Goal: Find specific page/section: Find specific page/section

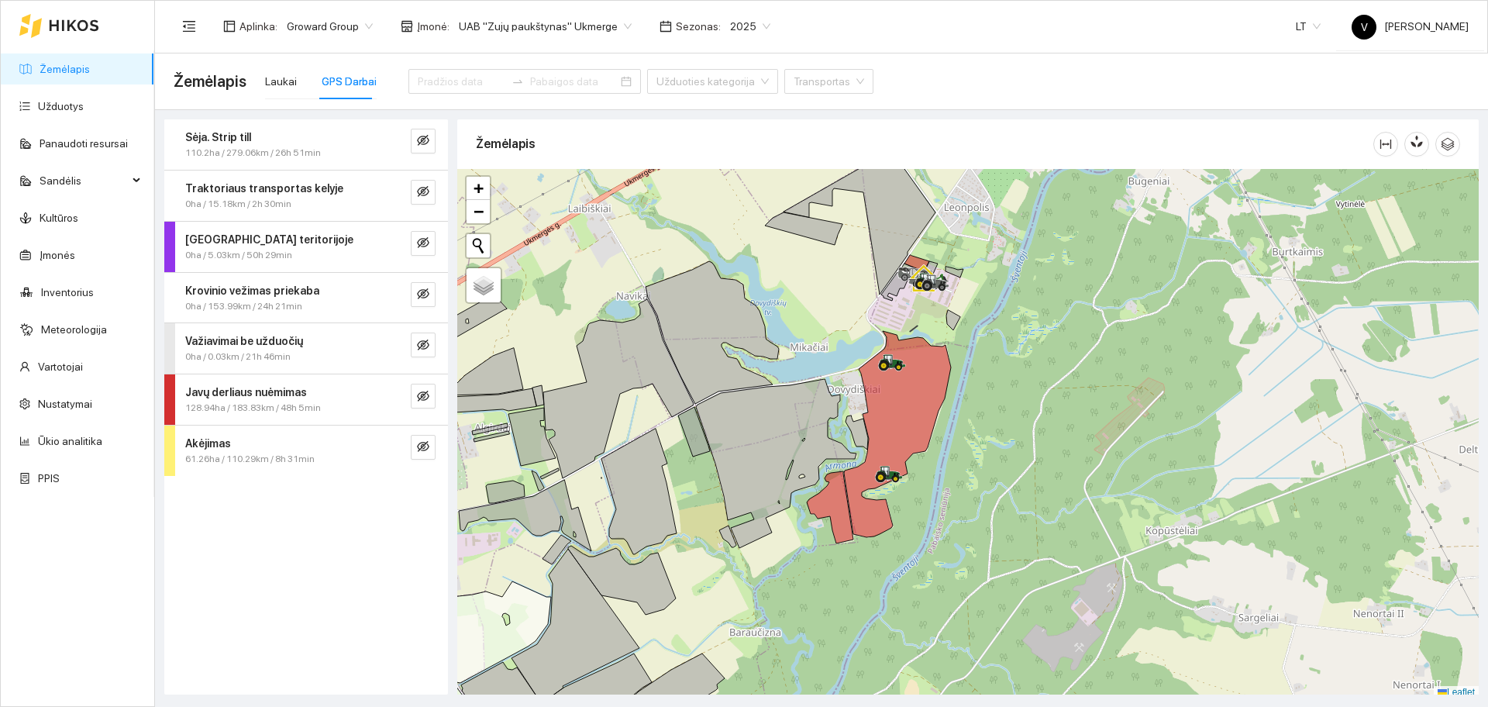
scroll to position [5, 0]
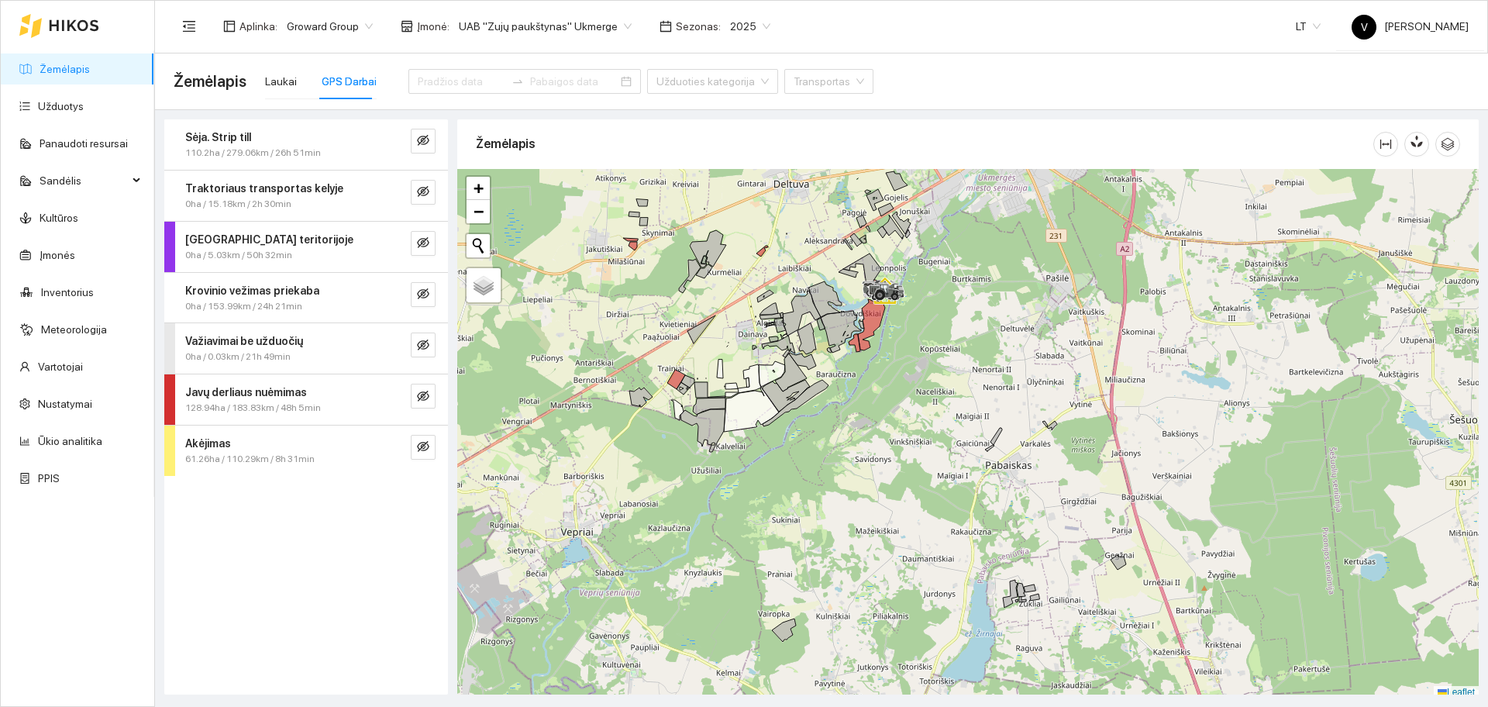
scroll to position [5, 0]
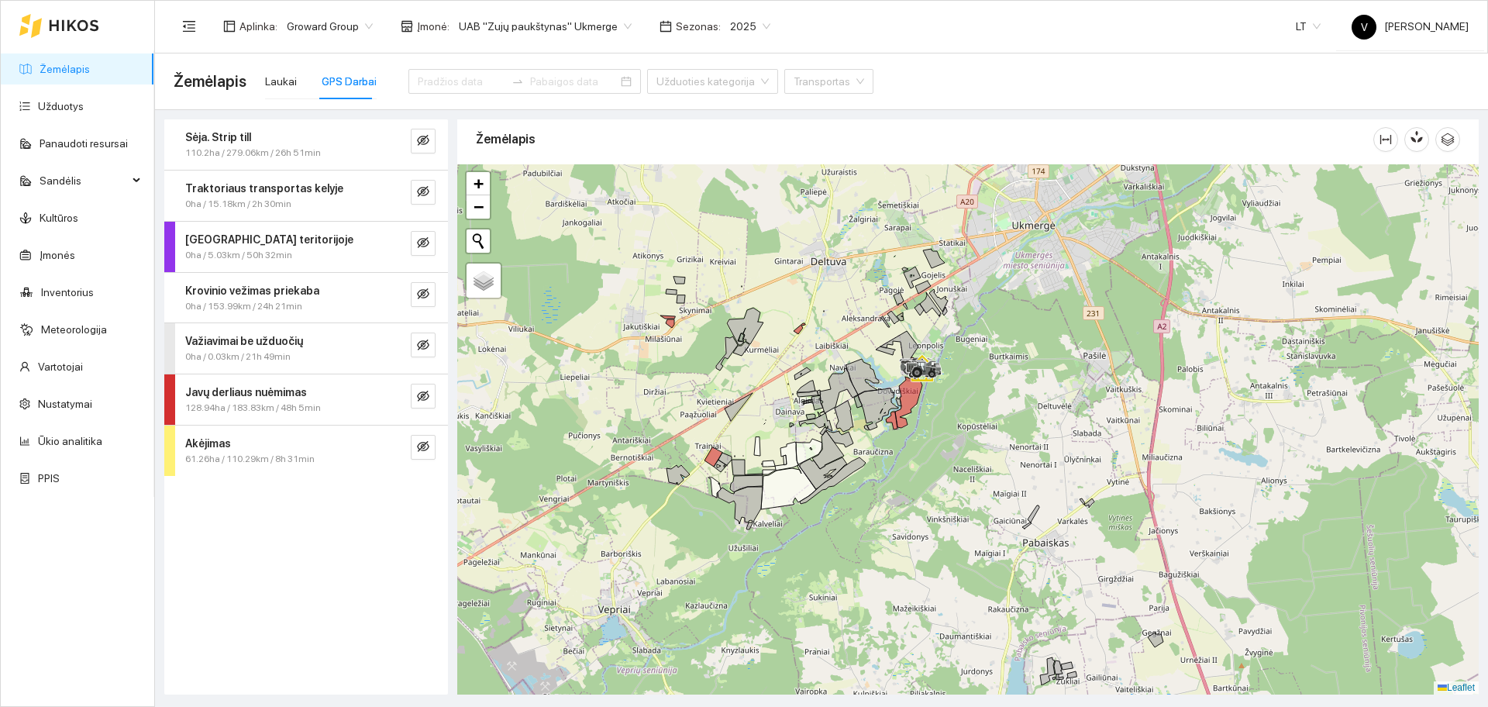
drag, startPoint x: 892, startPoint y: 363, endPoint x: 959, endPoint y: 469, distance: 125.7
click at [959, 469] on div at bounding box center [967, 429] width 1021 height 530
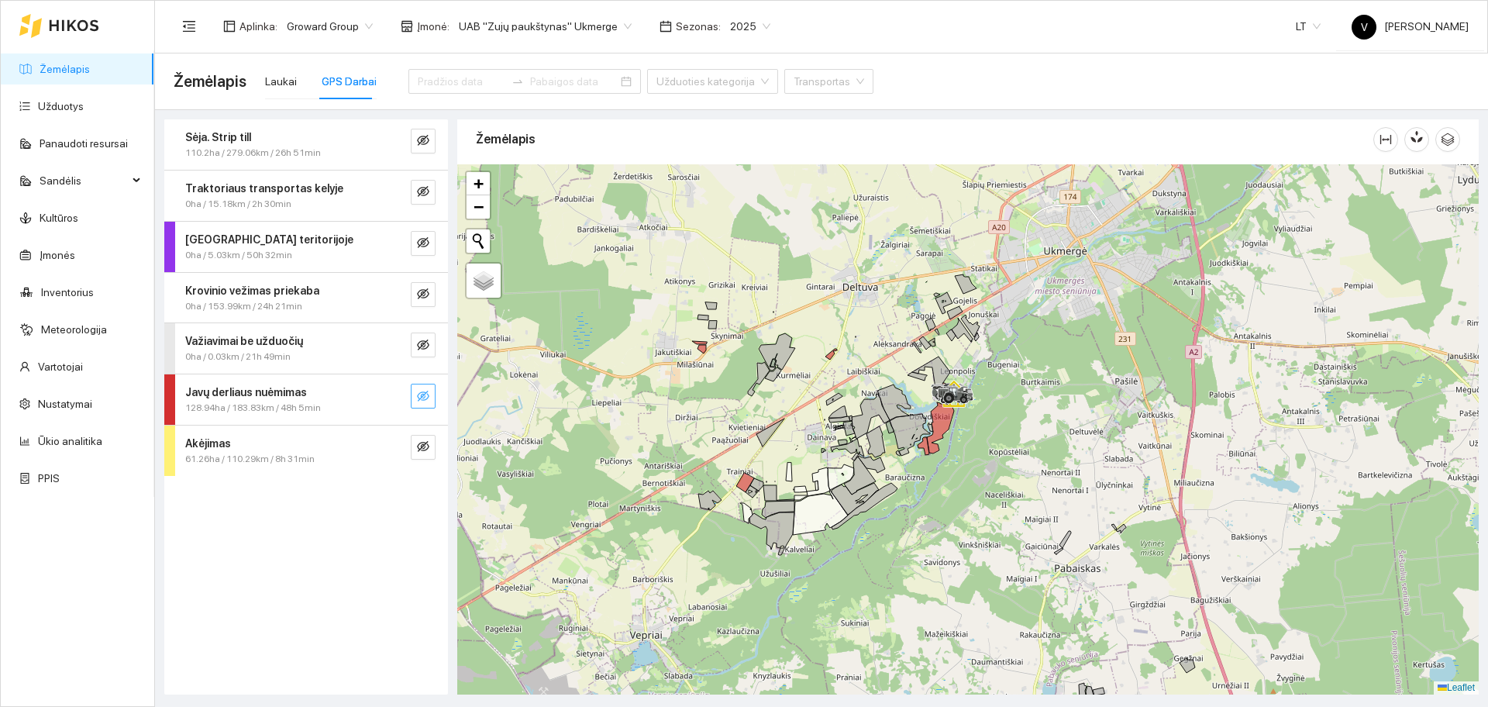
click at [416, 397] on button "button" at bounding box center [423, 396] width 25 height 25
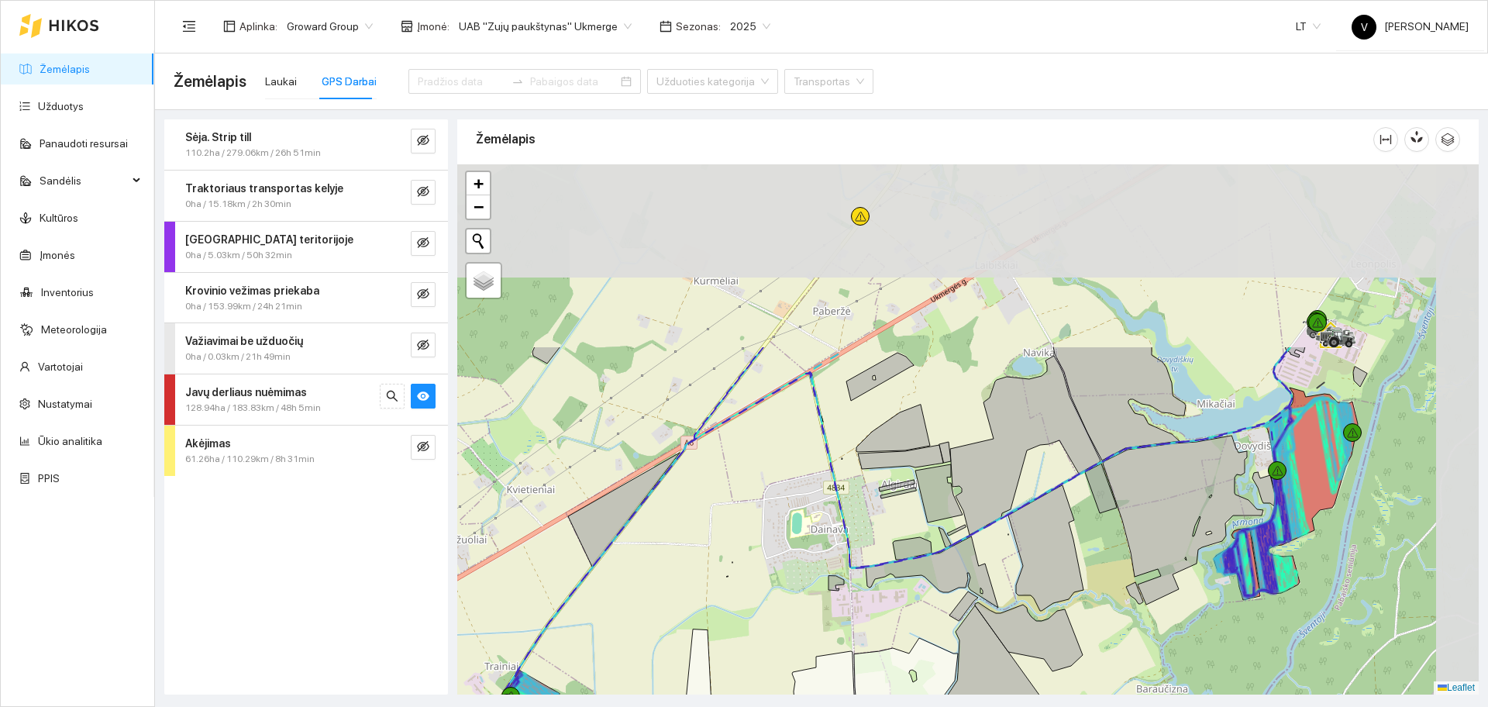
drag, startPoint x: 934, startPoint y: 309, endPoint x: 779, endPoint y: 545, distance: 282.0
click at [779, 545] on div at bounding box center [967, 429] width 1021 height 530
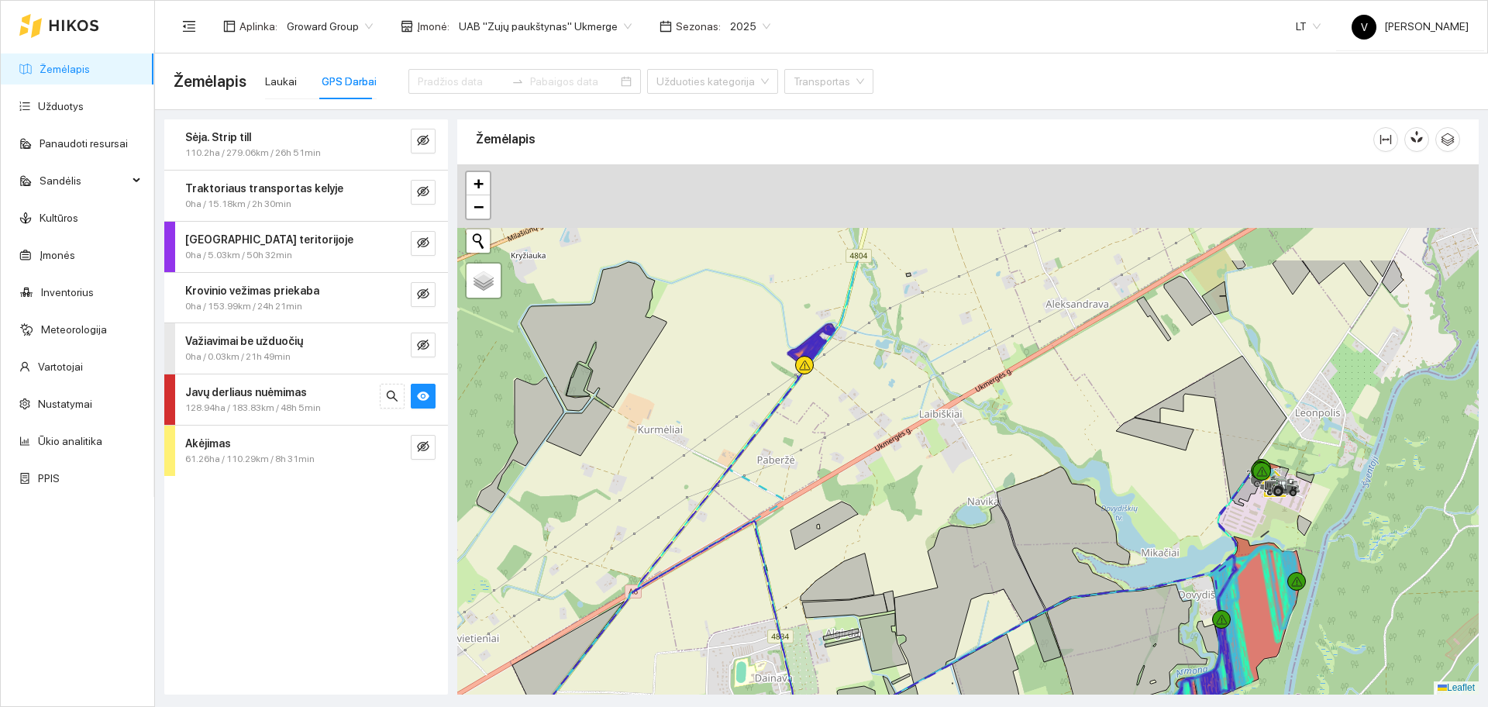
drag, startPoint x: 1033, startPoint y: 311, endPoint x: 965, endPoint y: 494, distance: 194.2
click at [965, 494] on div at bounding box center [967, 429] width 1021 height 530
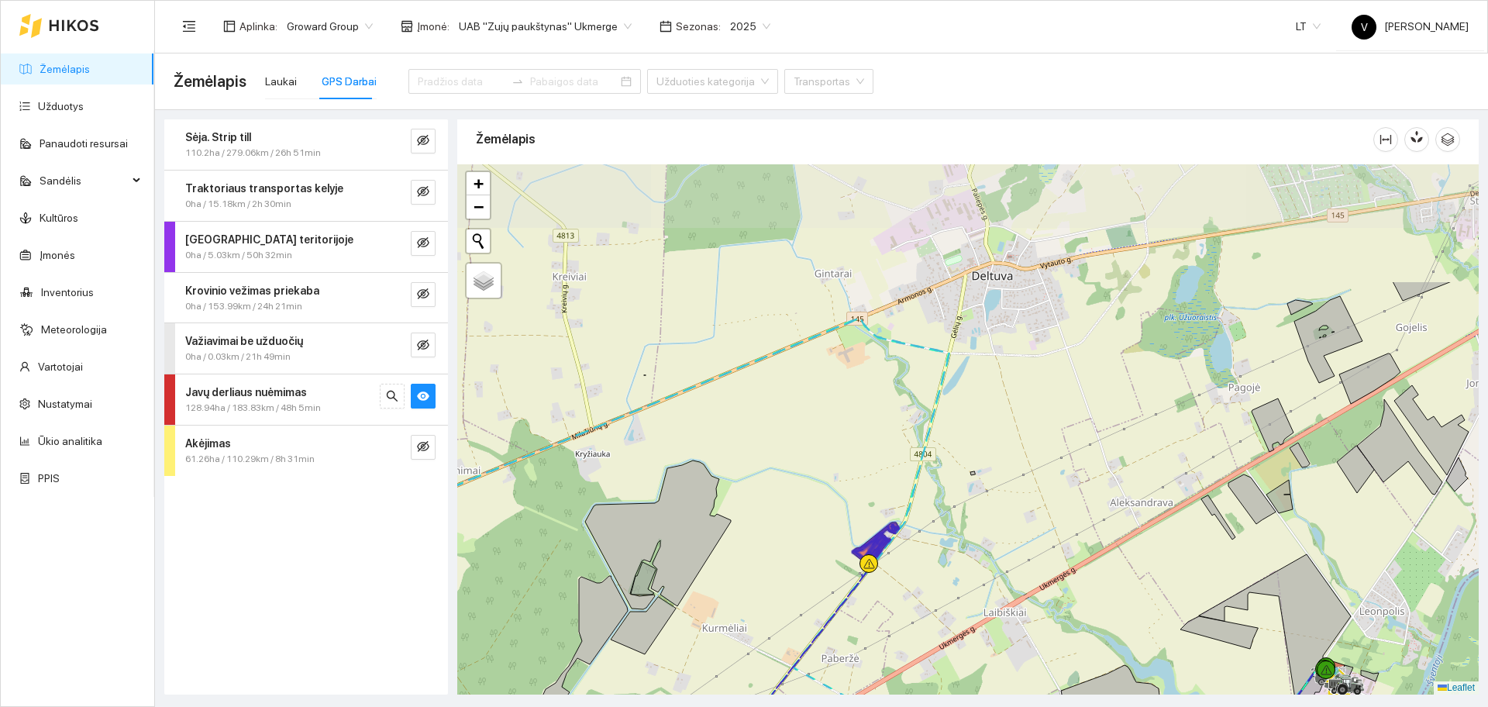
drag, startPoint x: 934, startPoint y: 224, endPoint x: 957, endPoint y: 394, distance: 172.0
click at [957, 394] on div at bounding box center [967, 429] width 1021 height 530
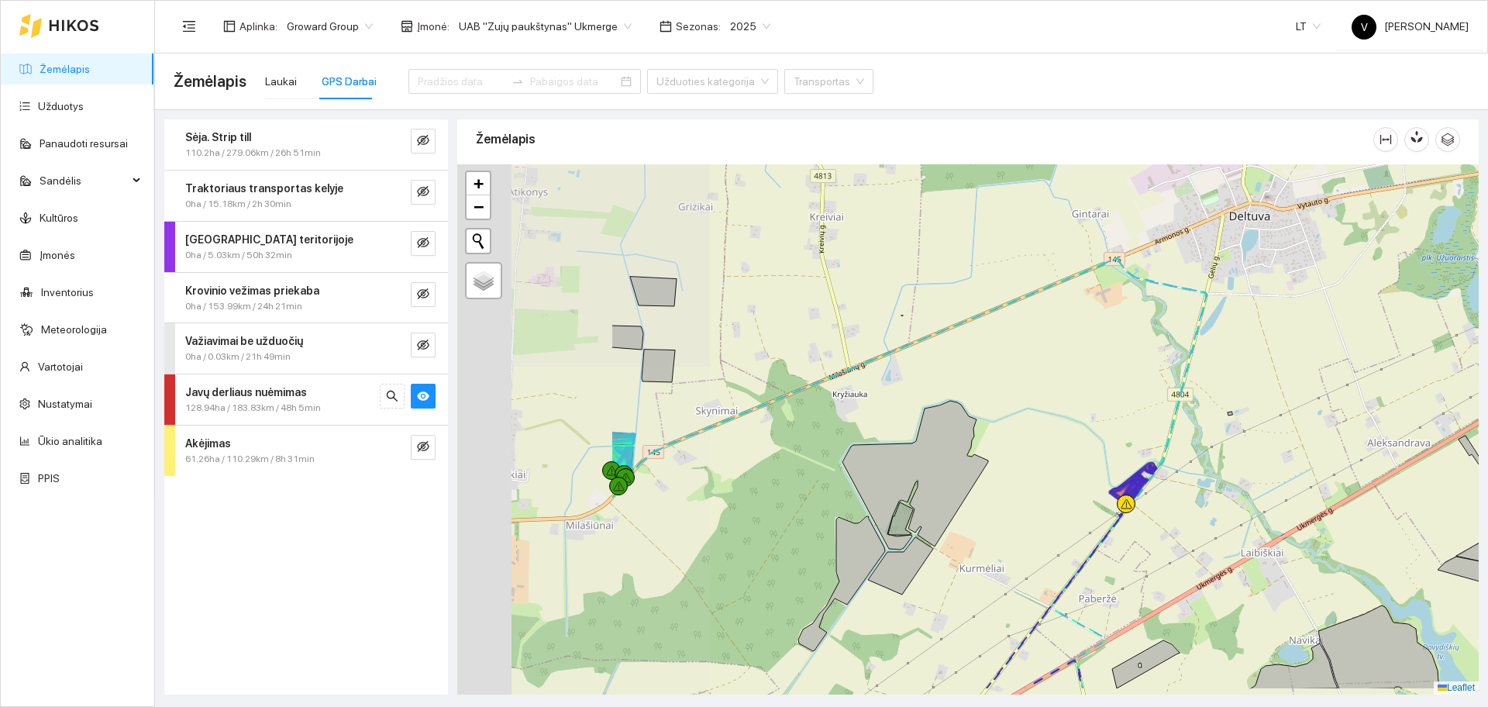
drag, startPoint x: 698, startPoint y: 400, endPoint x: 1041, endPoint y: 334, distance: 348.7
click at [1041, 334] on div at bounding box center [967, 429] width 1021 height 530
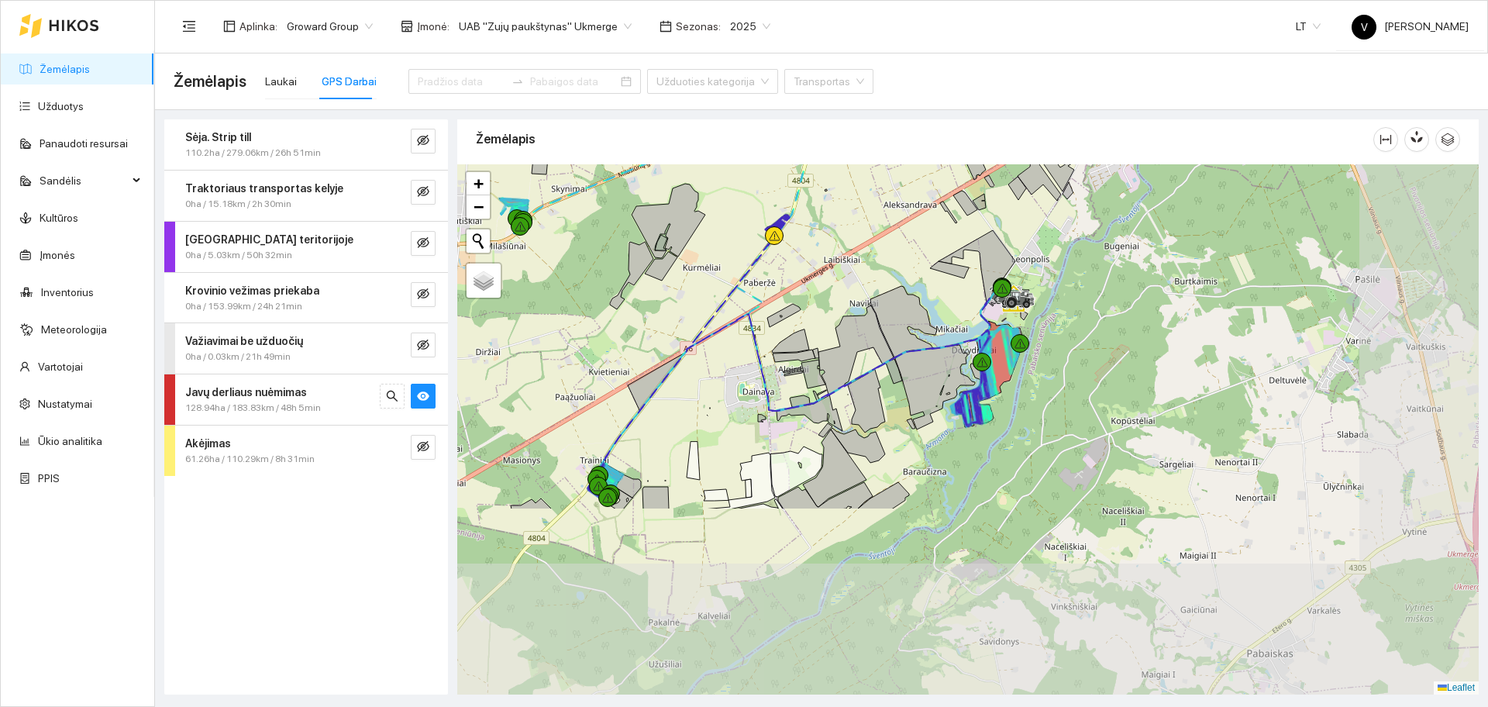
drag, startPoint x: 1116, startPoint y: 617, endPoint x: 936, endPoint y: 376, distance: 300.6
click at [936, 376] on icon at bounding box center [935, 387] width 80 height 84
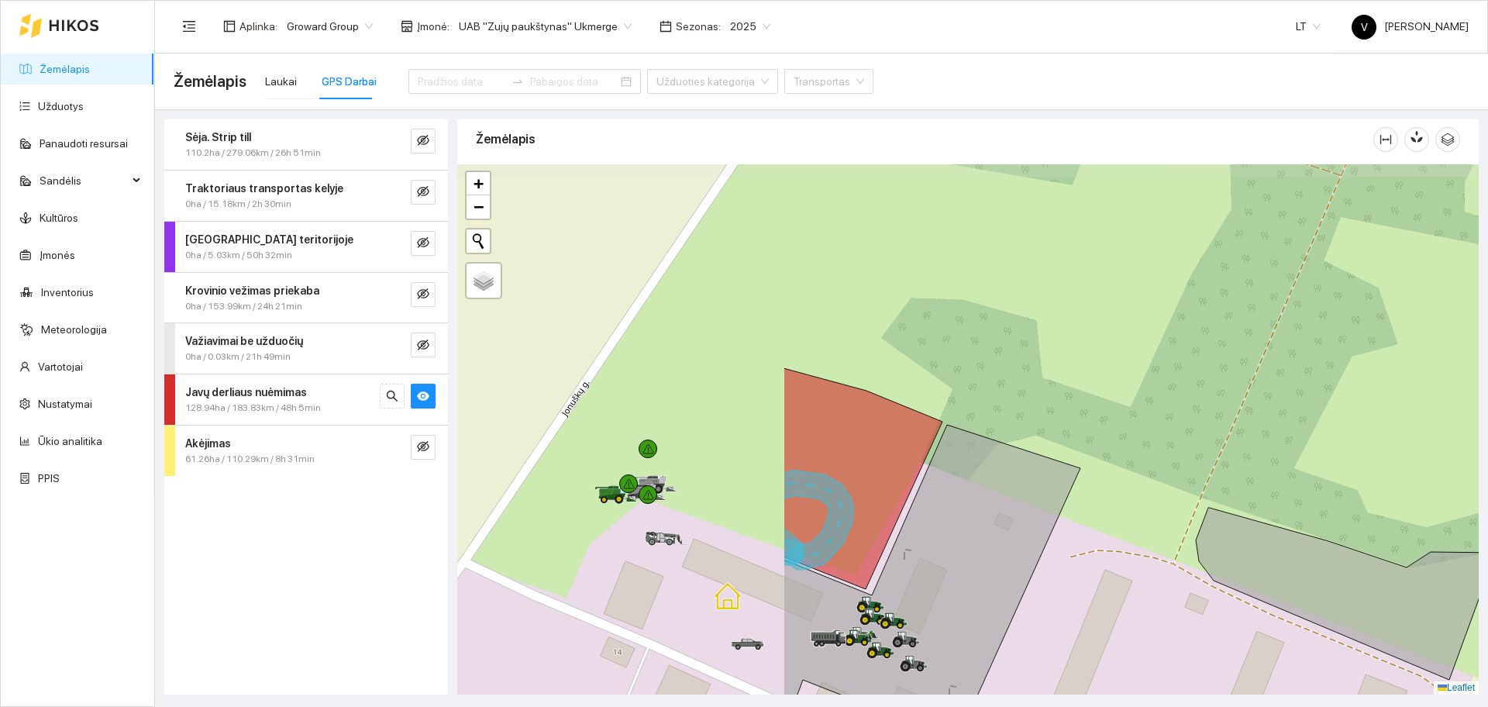
drag, startPoint x: 588, startPoint y: 286, endPoint x: 1017, endPoint y: 378, distance: 439.0
click at [1017, 378] on div at bounding box center [967, 429] width 1021 height 530
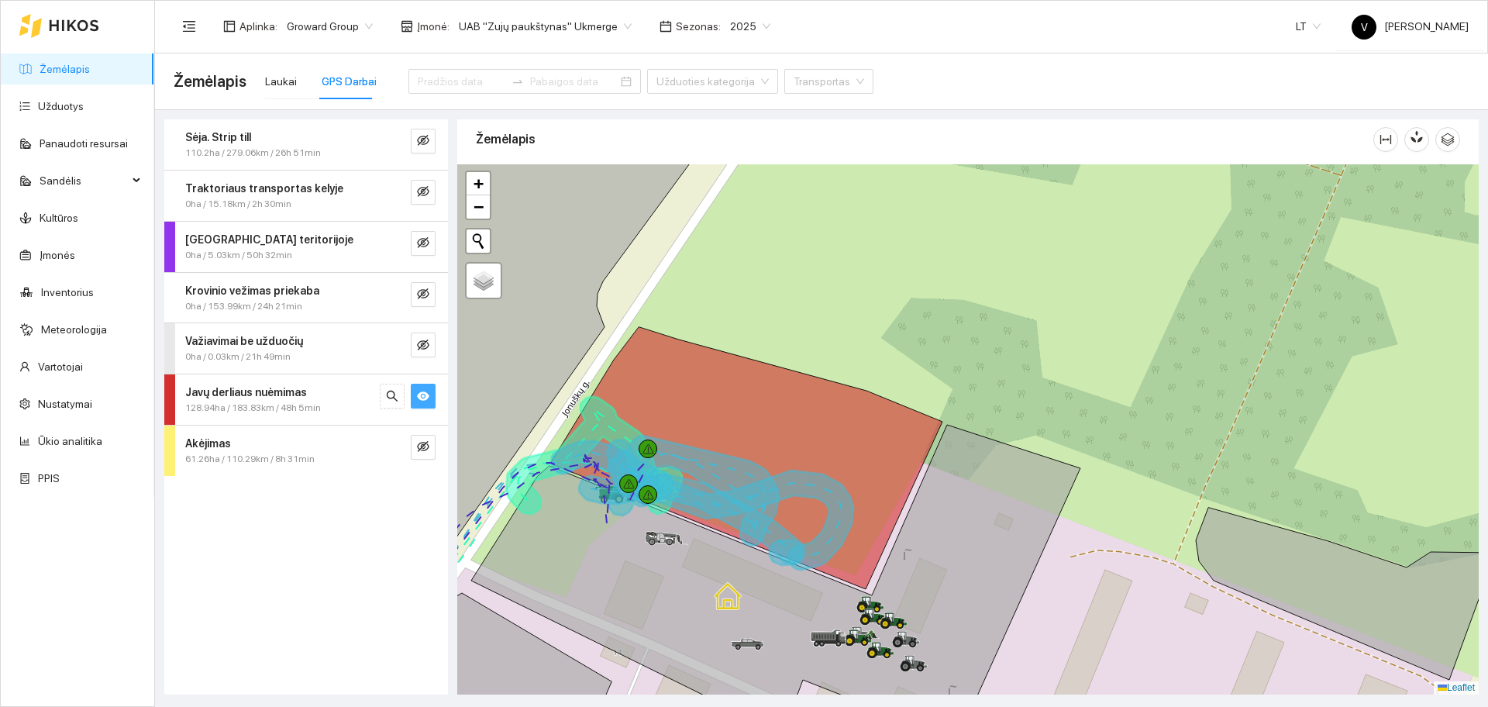
click at [417, 385] on button "button" at bounding box center [423, 396] width 25 height 25
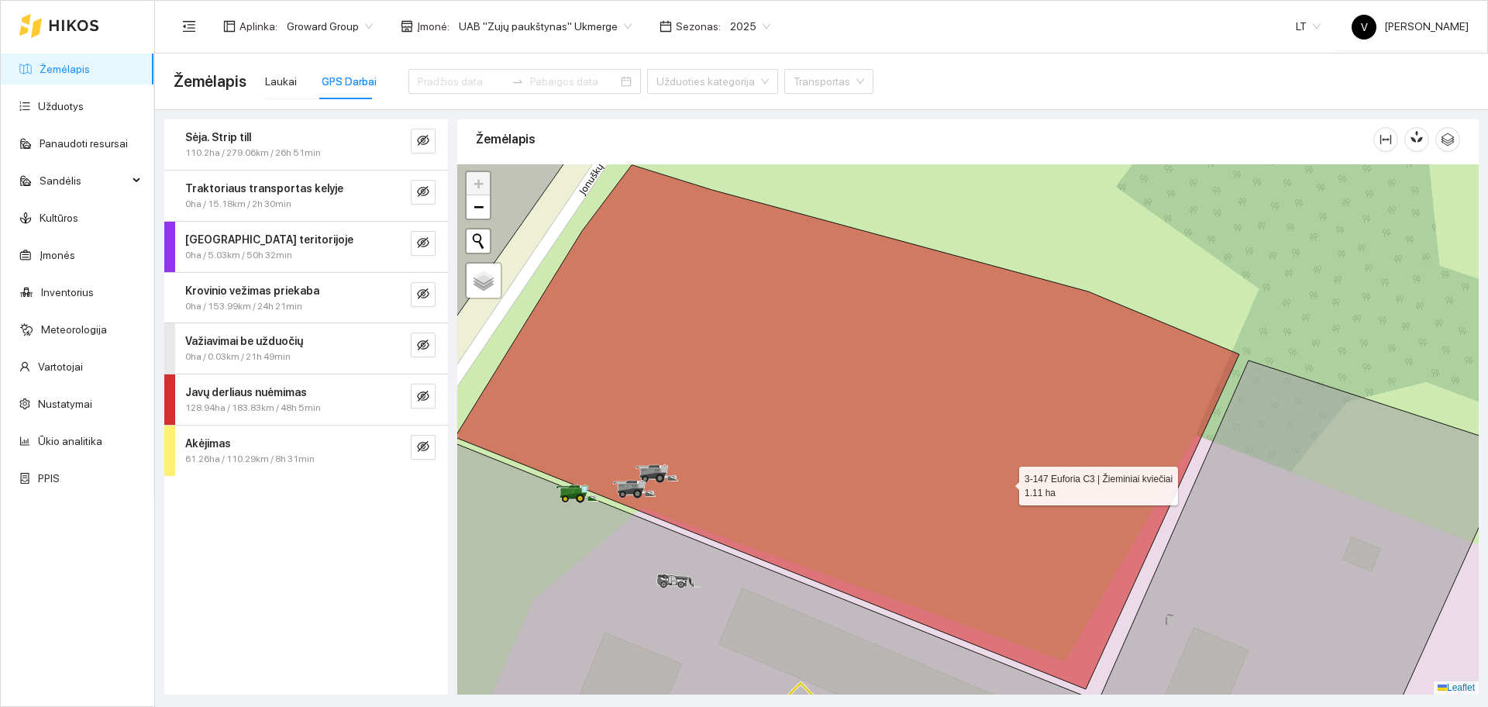
drag, startPoint x: 1005, startPoint y: 482, endPoint x: 994, endPoint y: 349, distance: 132.9
click at [994, 349] on icon at bounding box center [847, 427] width 784 height 524
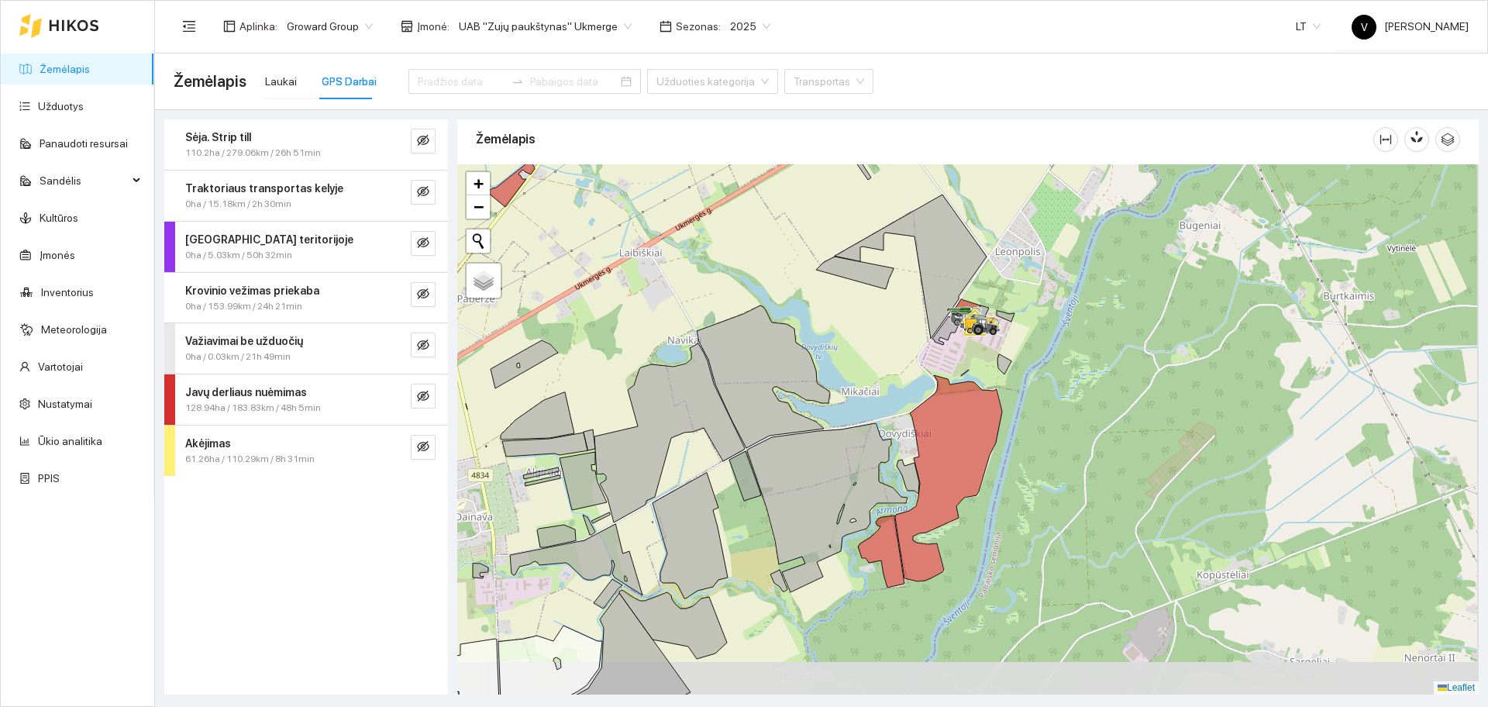
drag, startPoint x: 1023, startPoint y: 513, endPoint x: 934, endPoint y: 160, distance: 363.6
click at [934, 160] on div "Žemėlapis" at bounding box center [967, 402] width 1021 height 575
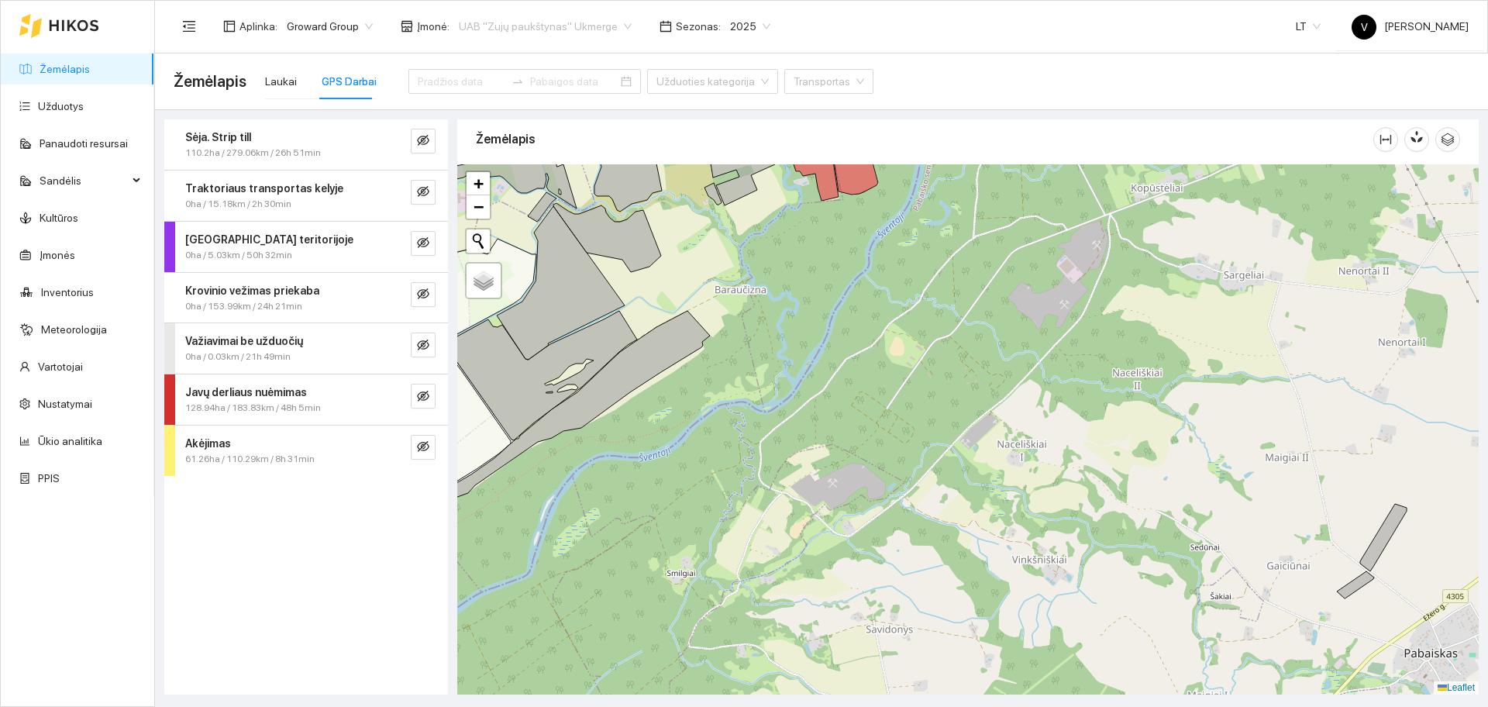
click at [573, 29] on span "UAB "Zujų paukštynas" Ukmerge" at bounding box center [545, 26] width 173 height 23
click at [528, 56] on div "Visos" at bounding box center [536, 56] width 169 height 17
click at [941, 198] on div at bounding box center [967, 429] width 1021 height 530
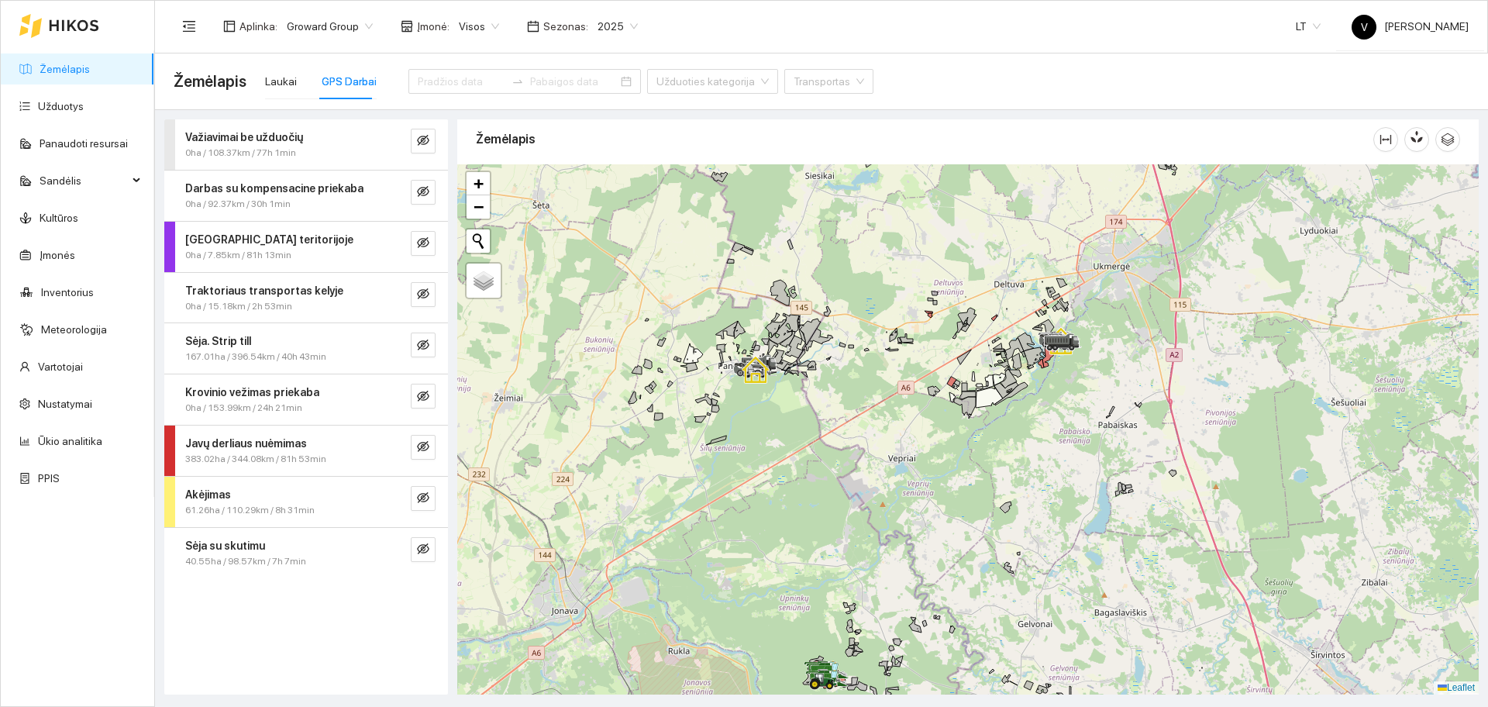
drag, startPoint x: 1099, startPoint y: 520, endPoint x: 1083, endPoint y: 259, distance: 261.6
click at [1083, 259] on div at bounding box center [967, 429] width 1021 height 530
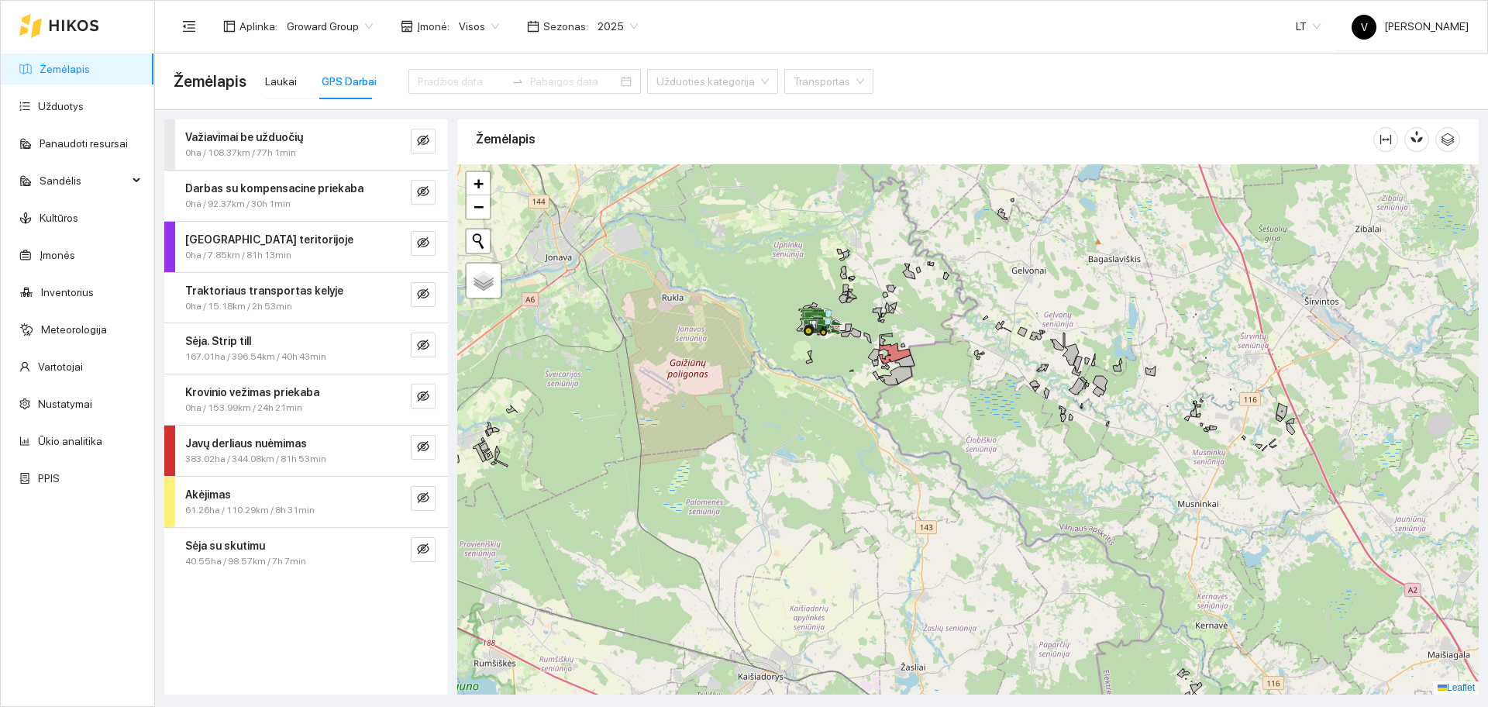
drag, startPoint x: 883, startPoint y: 315, endPoint x: 891, endPoint y: 433, distance: 118.1
click at [891, 433] on div at bounding box center [967, 429] width 1021 height 530
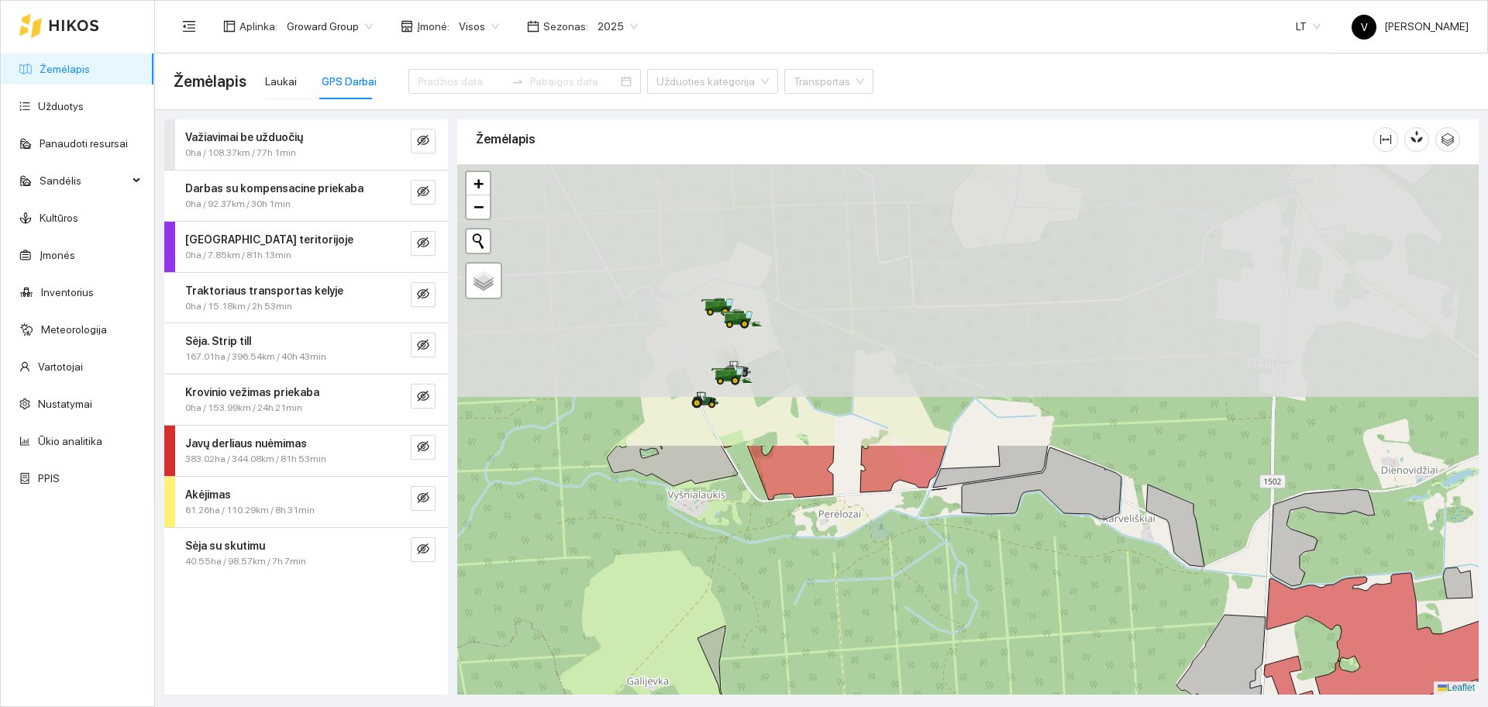
drag, startPoint x: 852, startPoint y: 300, endPoint x: 763, endPoint y: 634, distance: 345.6
click at [763, 634] on div at bounding box center [967, 429] width 1021 height 530
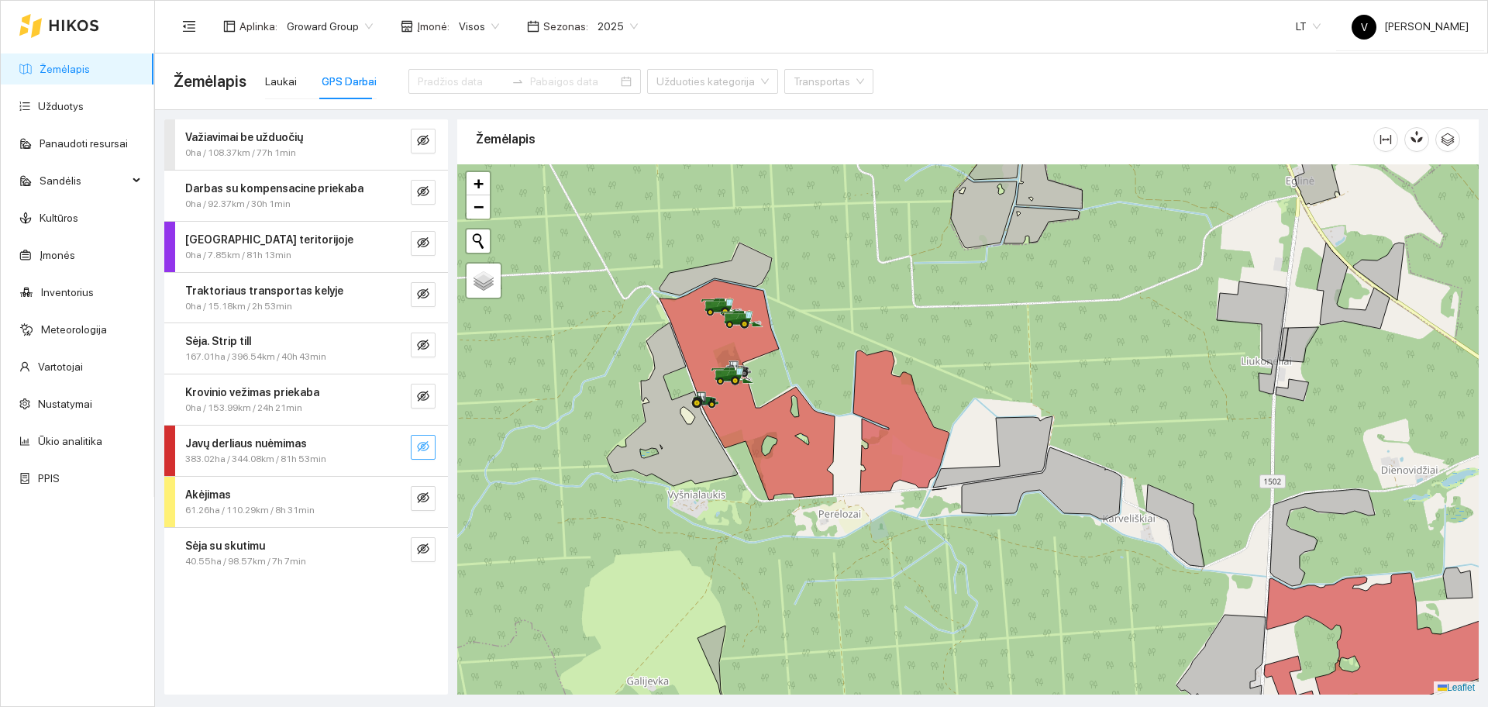
click at [413, 446] on button "button" at bounding box center [423, 447] width 25 height 25
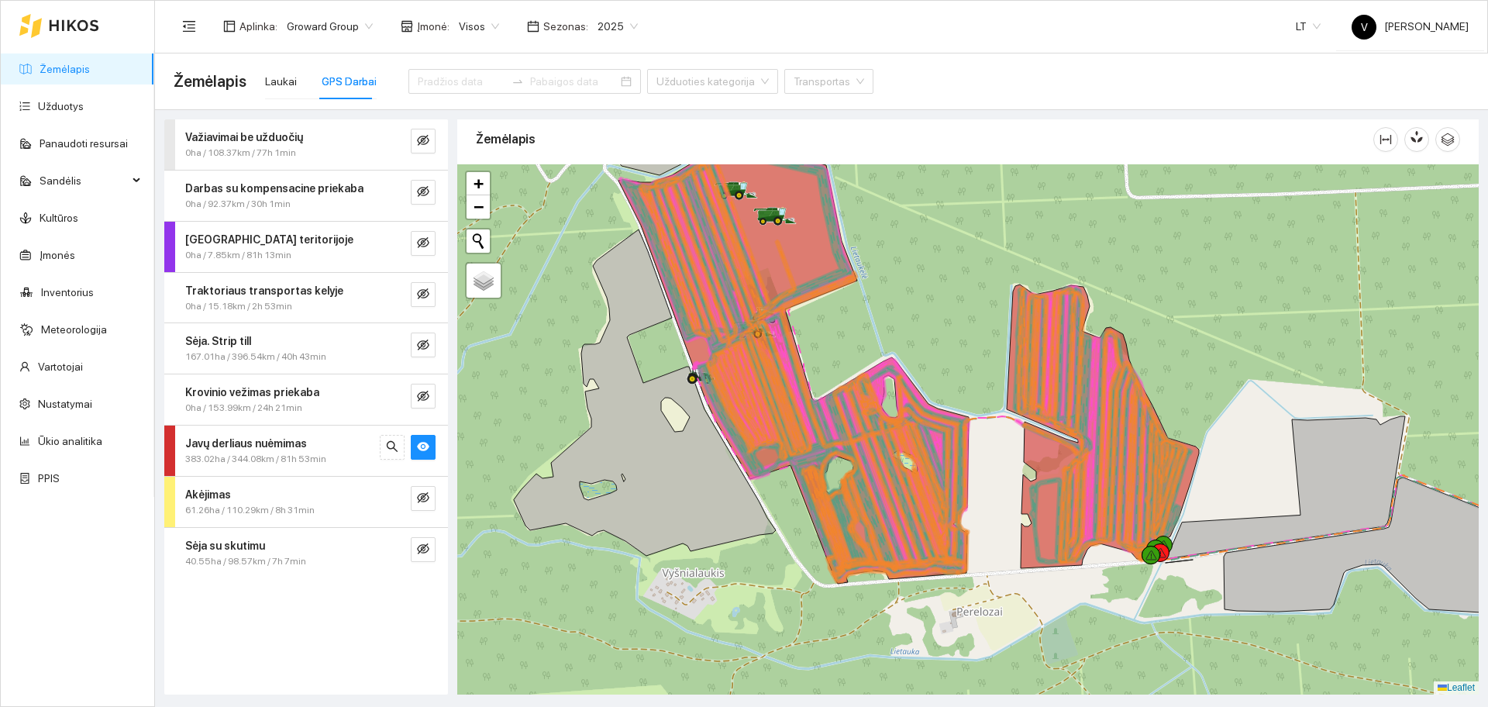
drag, startPoint x: 797, startPoint y: 390, endPoint x: 879, endPoint y: 342, distance: 95.1
click at [879, 342] on div at bounding box center [967, 429] width 1021 height 530
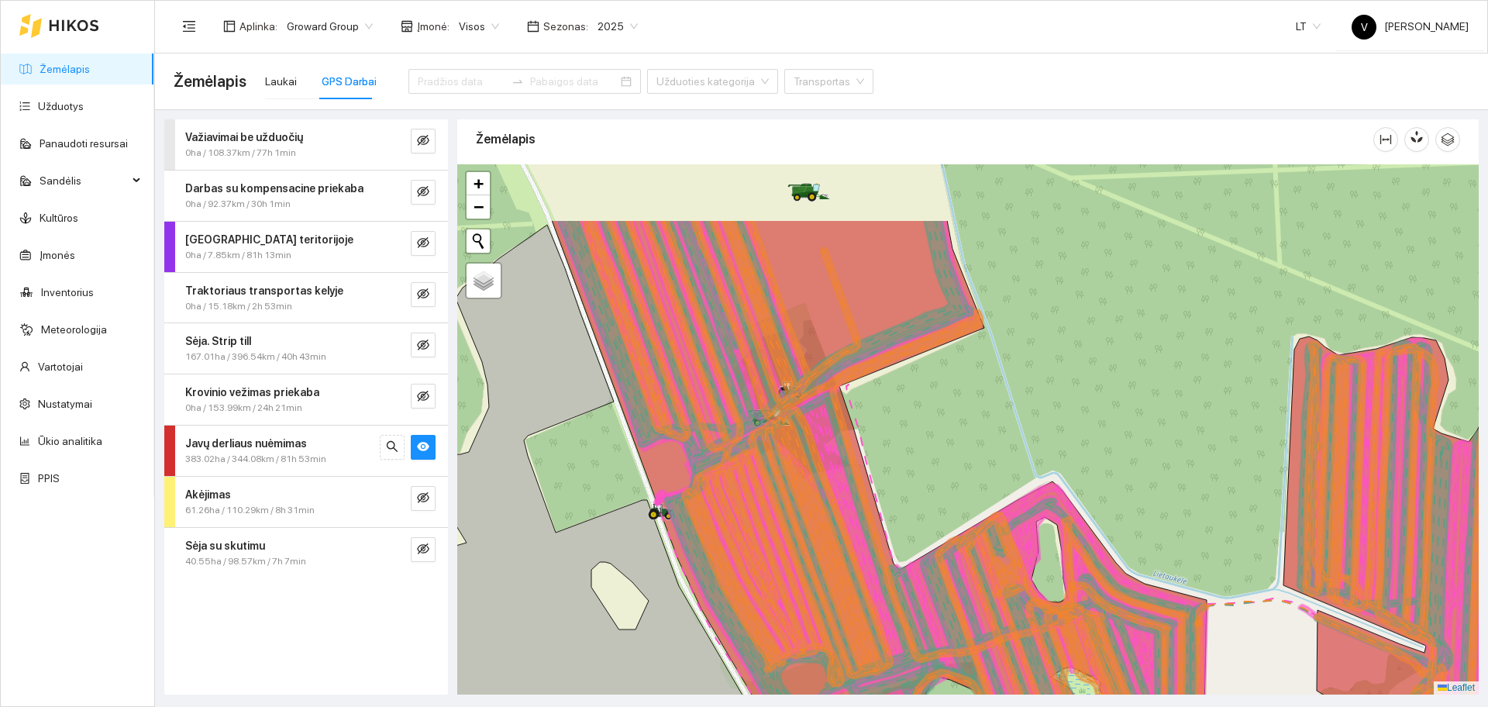
drag, startPoint x: 1089, startPoint y: 318, endPoint x: 1034, endPoint y: 458, distance: 150.4
click at [1034, 458] on div at bounding box center [967, 429] width 1021 height 530
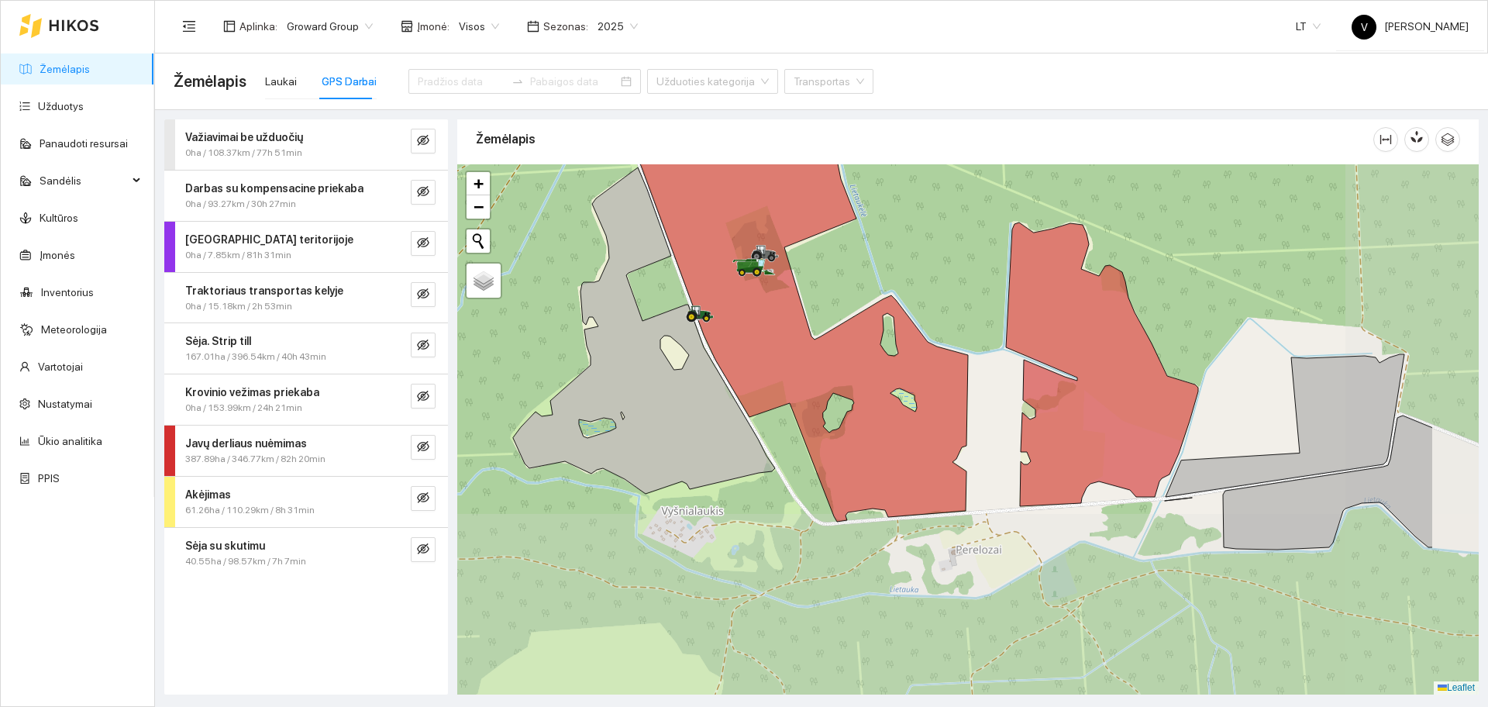
drag, startPoint x: 1048, startPoint y: 291, endPoint x: 965, endPoint y: 215, distance: 111.9
click at [972, 214] on div at bounding box center [967, 429] width 1021 height 530
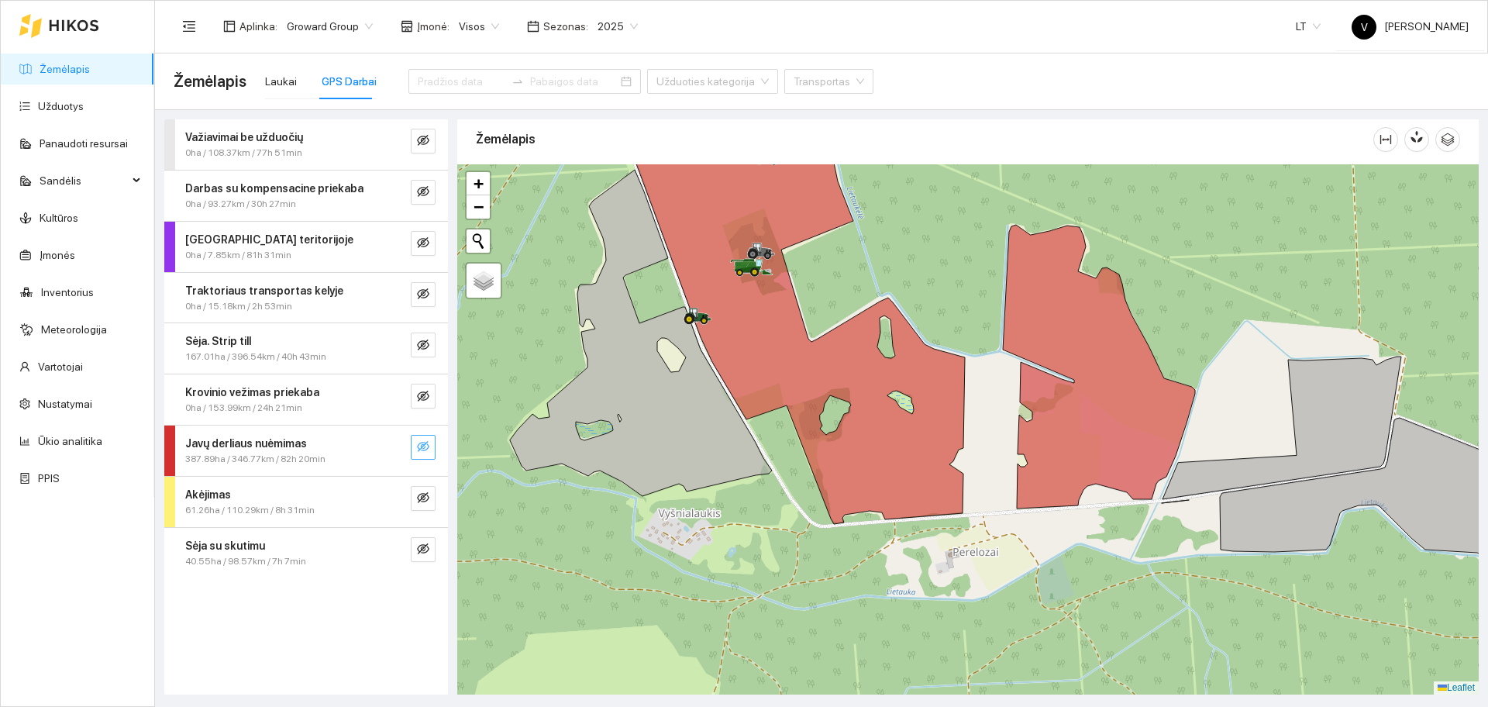
click at [428, 455] on span "eye-invisible" at bounding box center [423, 447] width 12 height 15
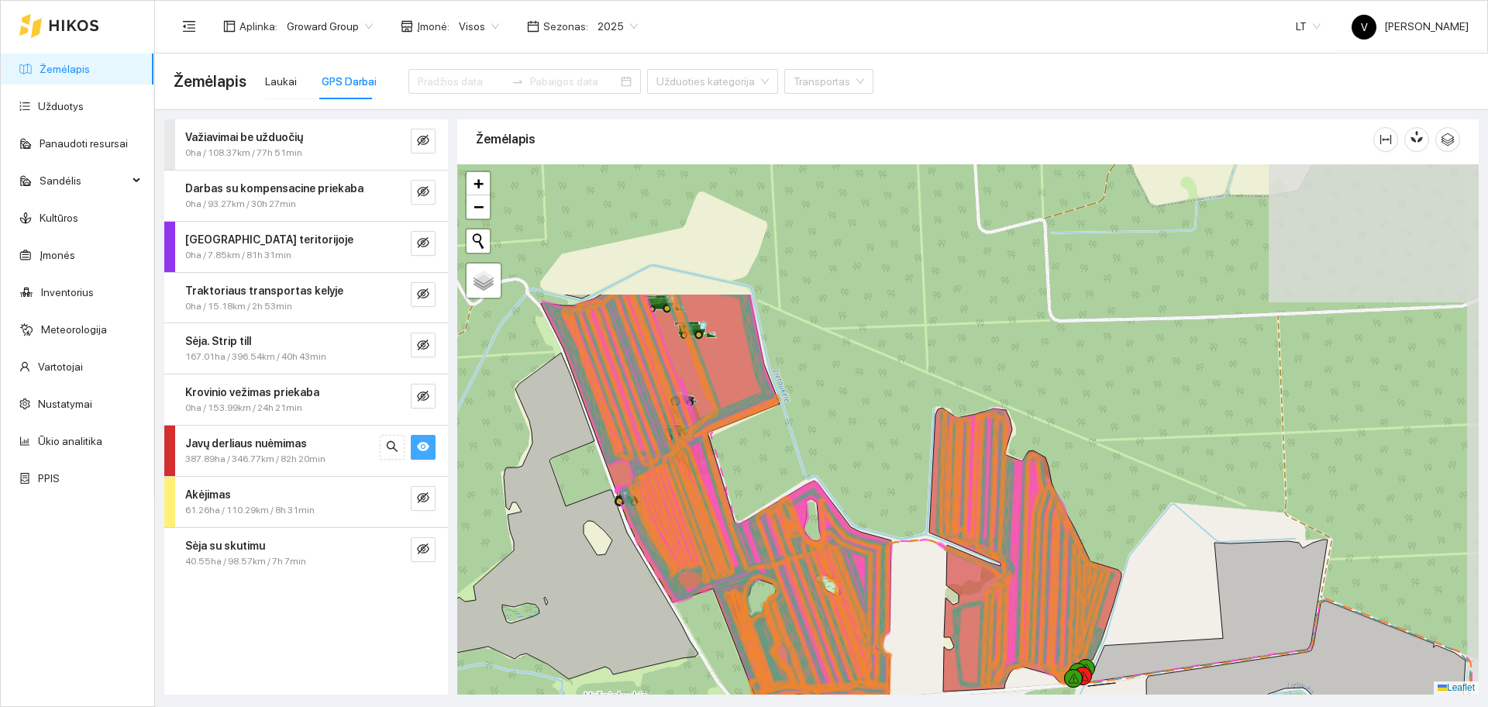
drag, startPoint x: 905, startPoint y: 264, endPoint x: 843, endPoint y: 428, distance: 175.6
click at [843, 428] on div at bounding box center [967, 429] width 1021 height 530
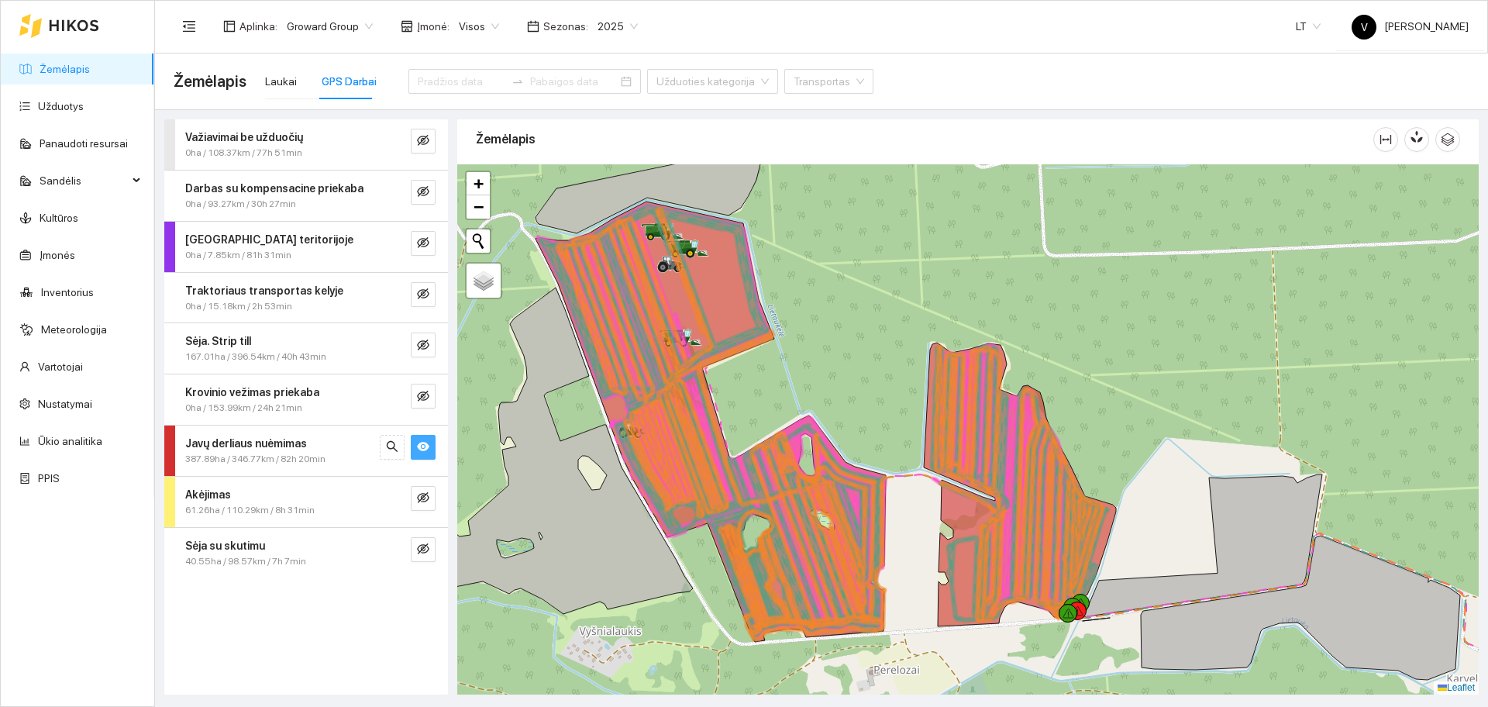
drag, startPoint x: 990, startPoint y: 549, endPoint x: 1008, endPoint y: 452, distance: 98.5
click at [1007, 467] on icon at bounding box center [1019, 484] width 170 height 276
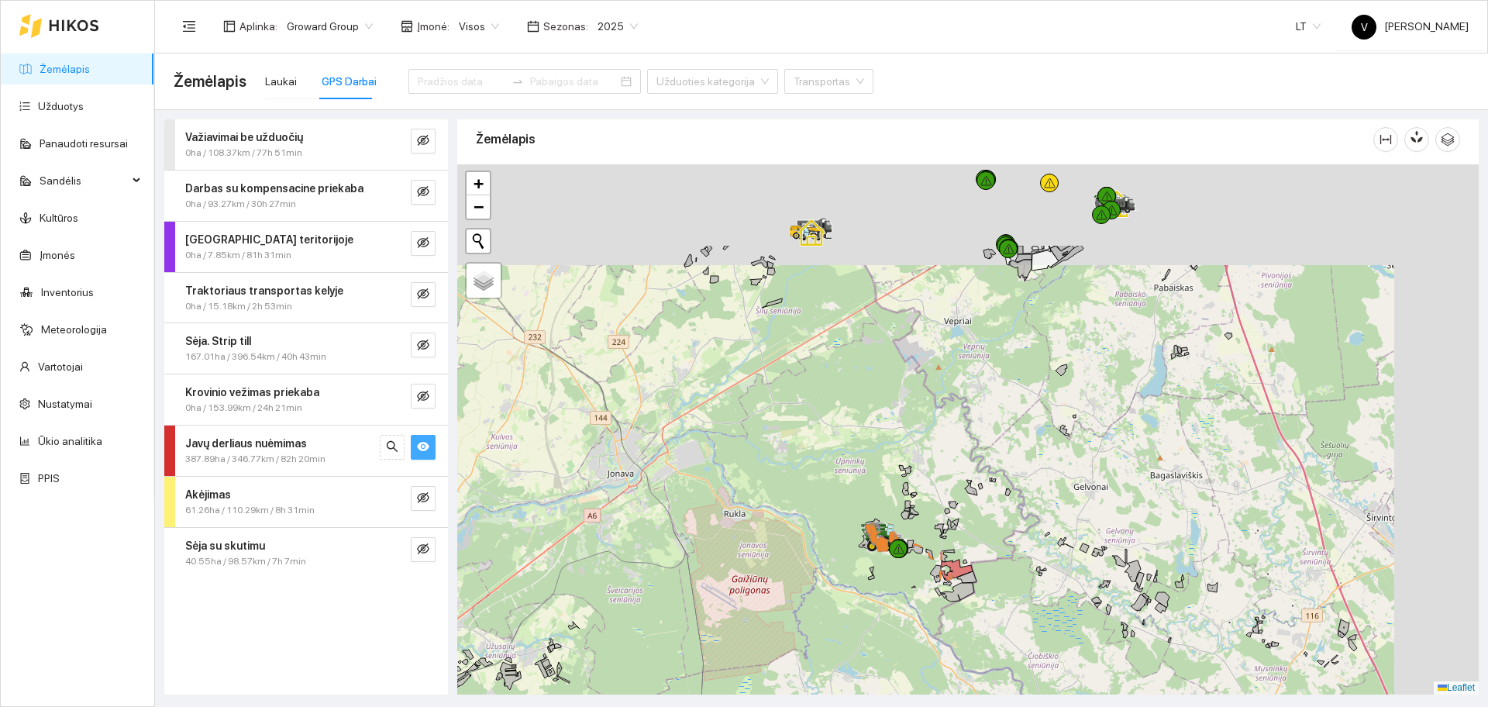
drag, startPoint x: 1072, startPoint y: 342, endPoint x: 890, endPoint y: 566, distance: 288.1
click at [890, 566] on div at bounding box center [967, 429] width 1021 height 530
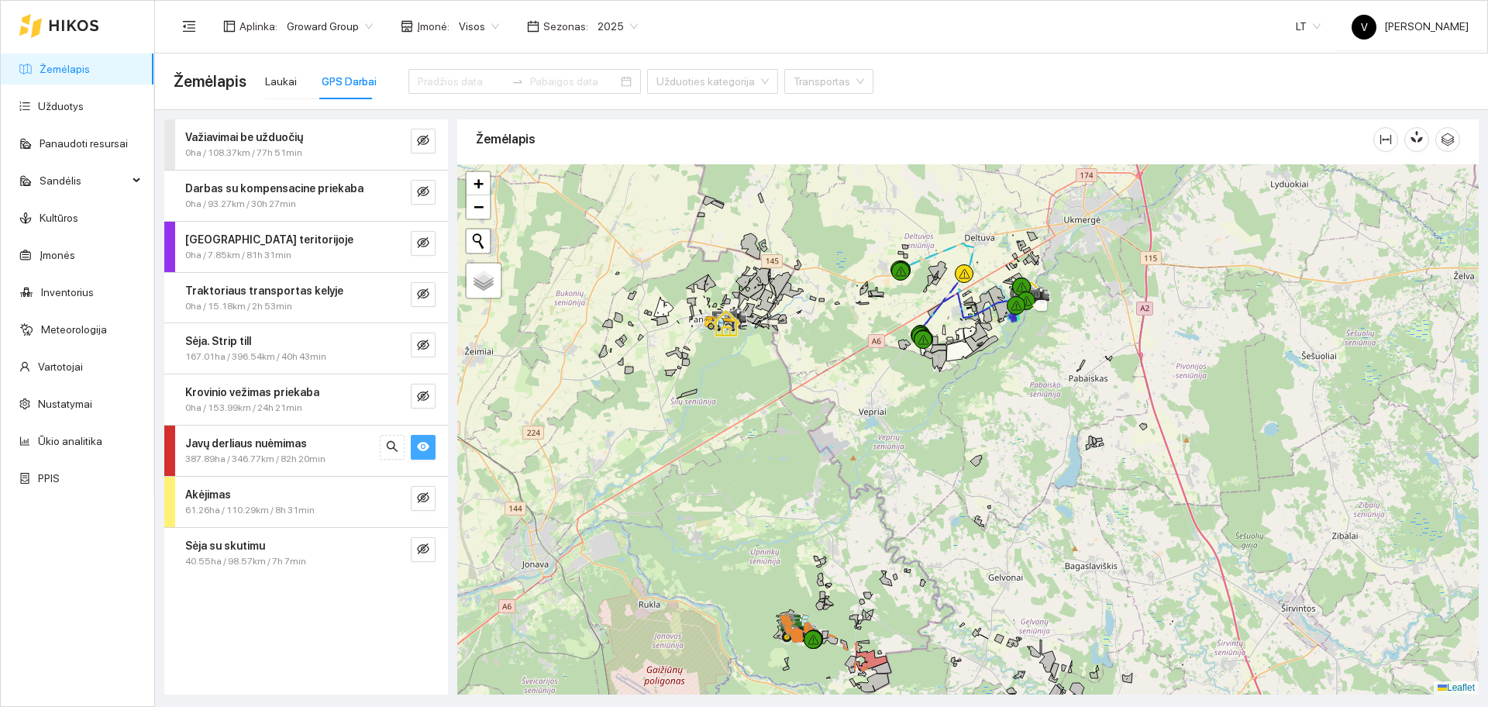
click at [1020, 311] on icon at bounding box center [1016, 306] width 12 height 10
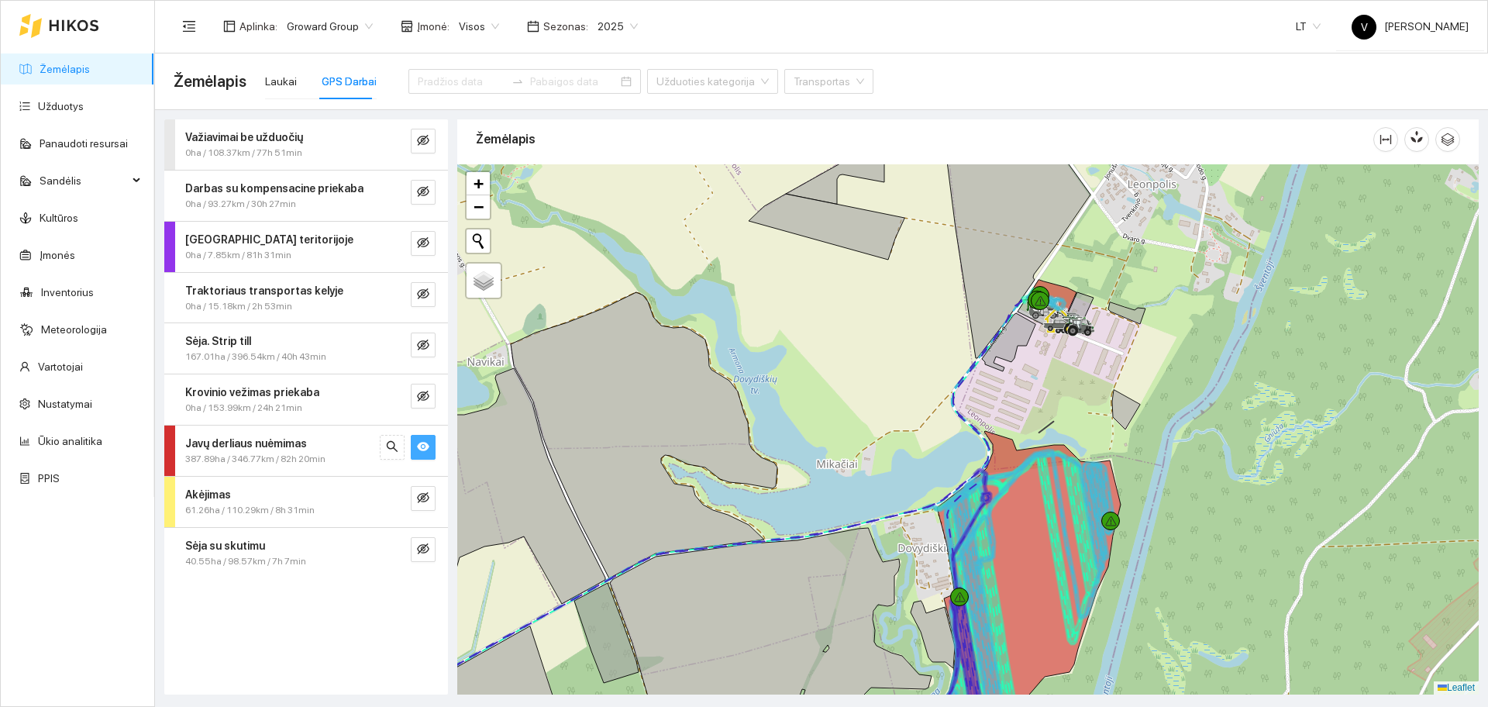
drag, startPoint x: 1222, startPoint y: 471, endPoint x: 1233, endPoint y: 332, distance: 139.1
click at [1234, 332] on div at bounding box center [967, 429] width 1021 height 530
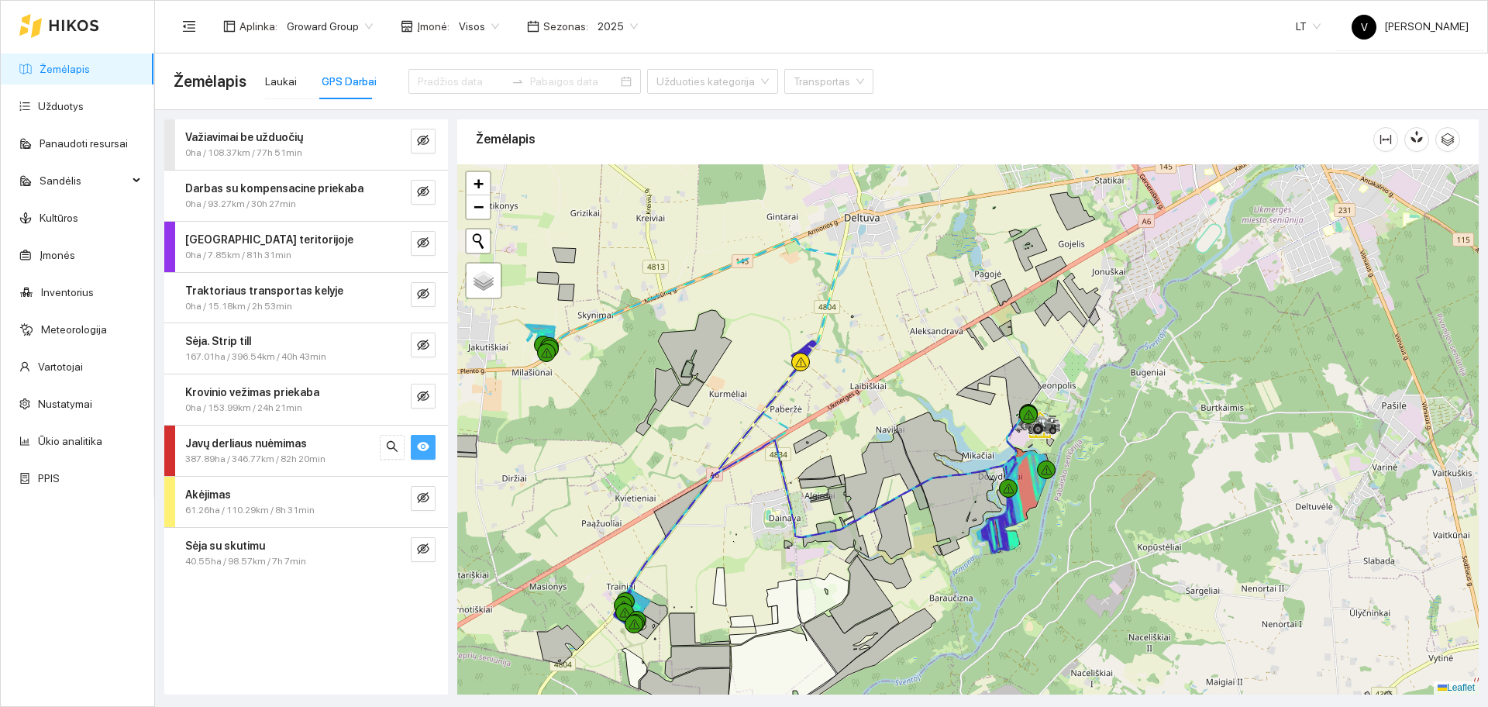
drag, startPoint x: 797, startPoint y: 567, endPoint x: 1050, endPoint y: 378, distance: 315.5
click at [1050, 378] on div at bounding box center [967, 429] width 1021 height 530
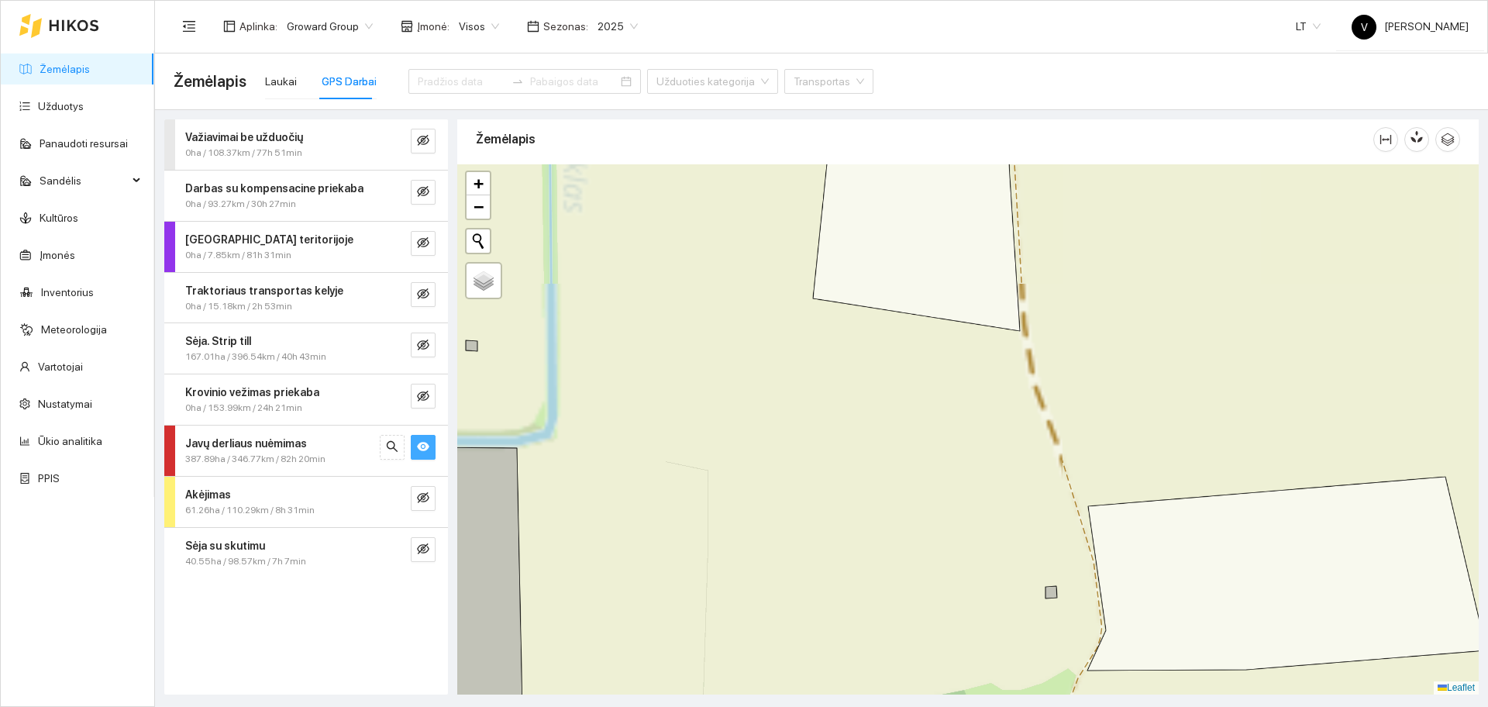
drag, startPoint x: 831, startPoint y: 369, endPoint x: 934, endPoint y: 415, distance: 113.4
click at [1155, 364] on div at bounding box center [967, 429] width 1021 height 530
drag, startPoint x: 770, startPoint y: 463, endPoint x: 1101, endPoint y: 405, distance: 335.9
click at [1082, 411] on div at bounding box center [967, 429] width 1021 height 530
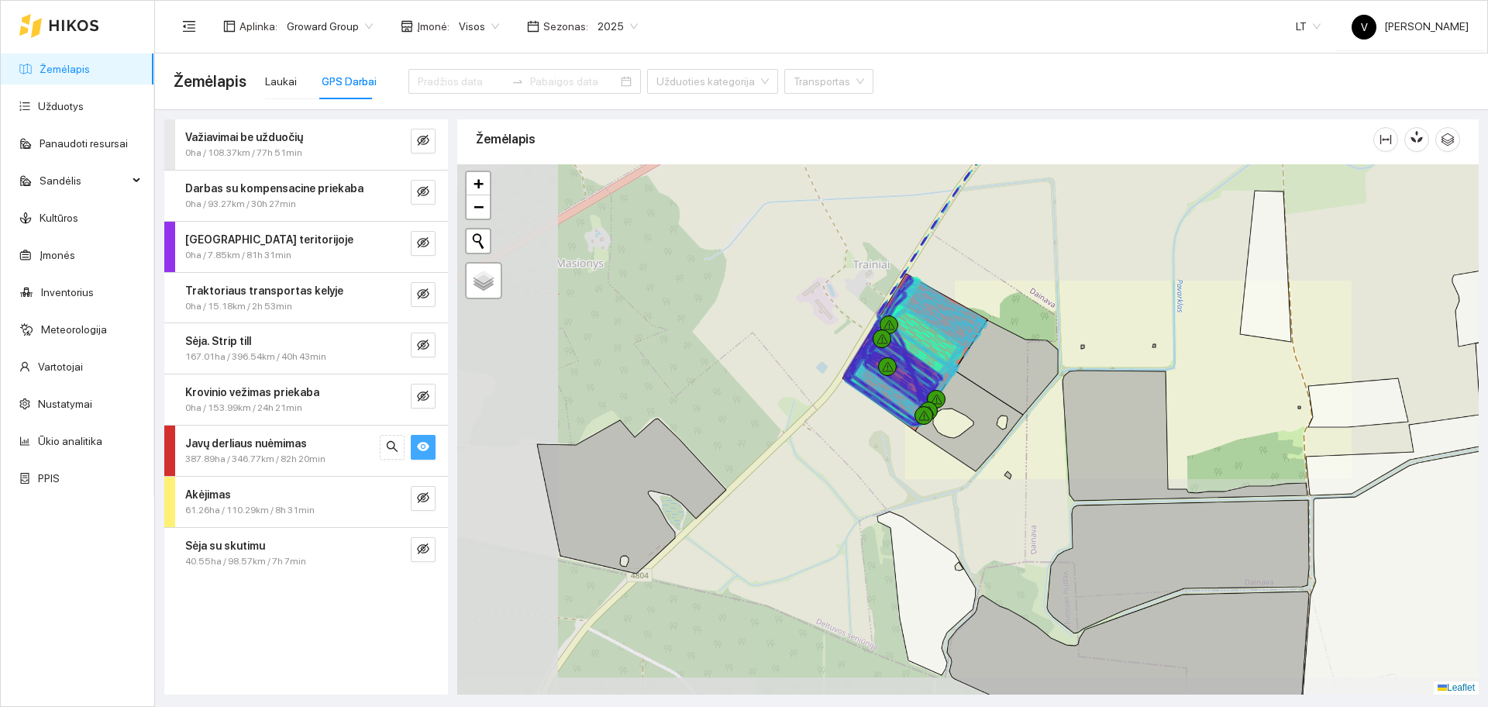
drag, startPoint x: 890, startPoint y: 447, endPoint x: 1023, endPoint y: 413, distance: 136.8
click at [1023, 413] on div at bounding box center [967, 429] width 1021 height 530
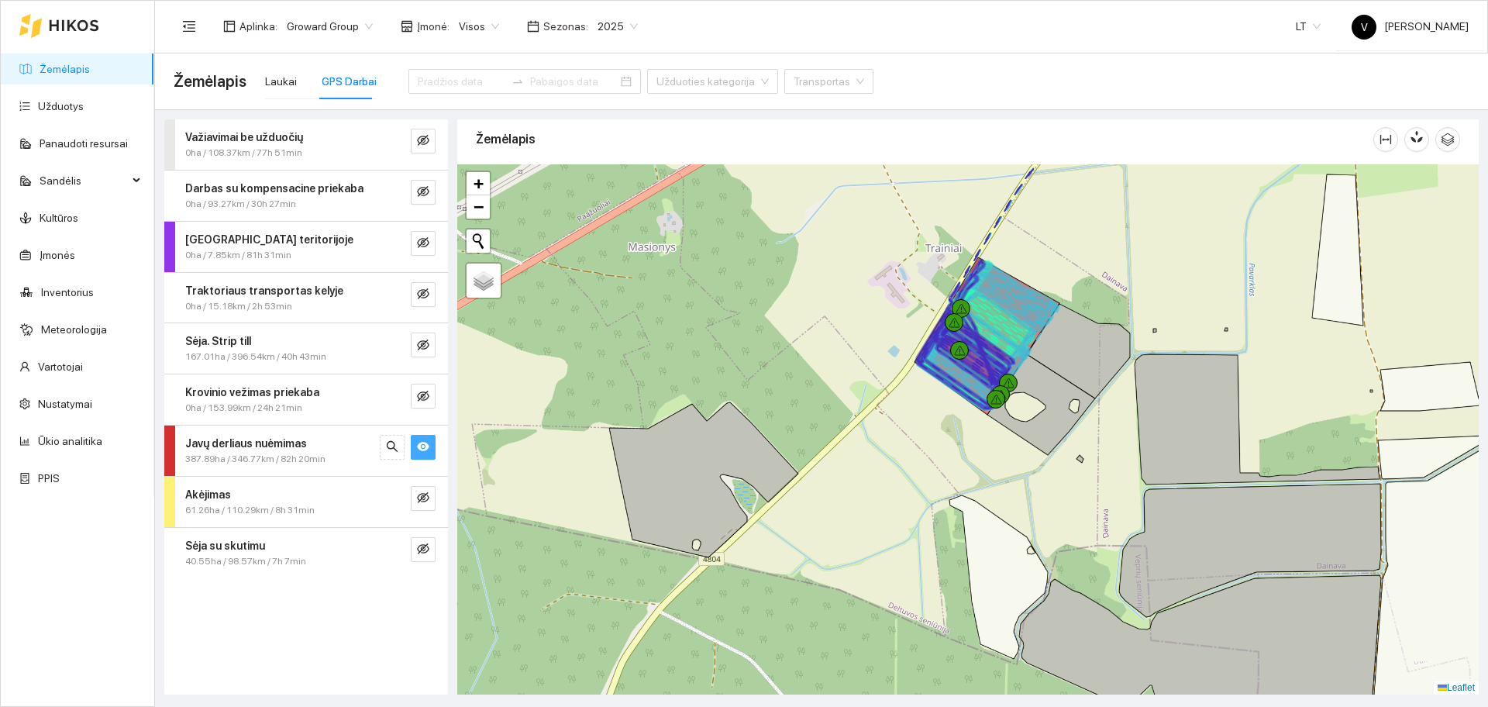
click at [1038, 331] on icon at bounding box center [990, 336] width 131 height 146
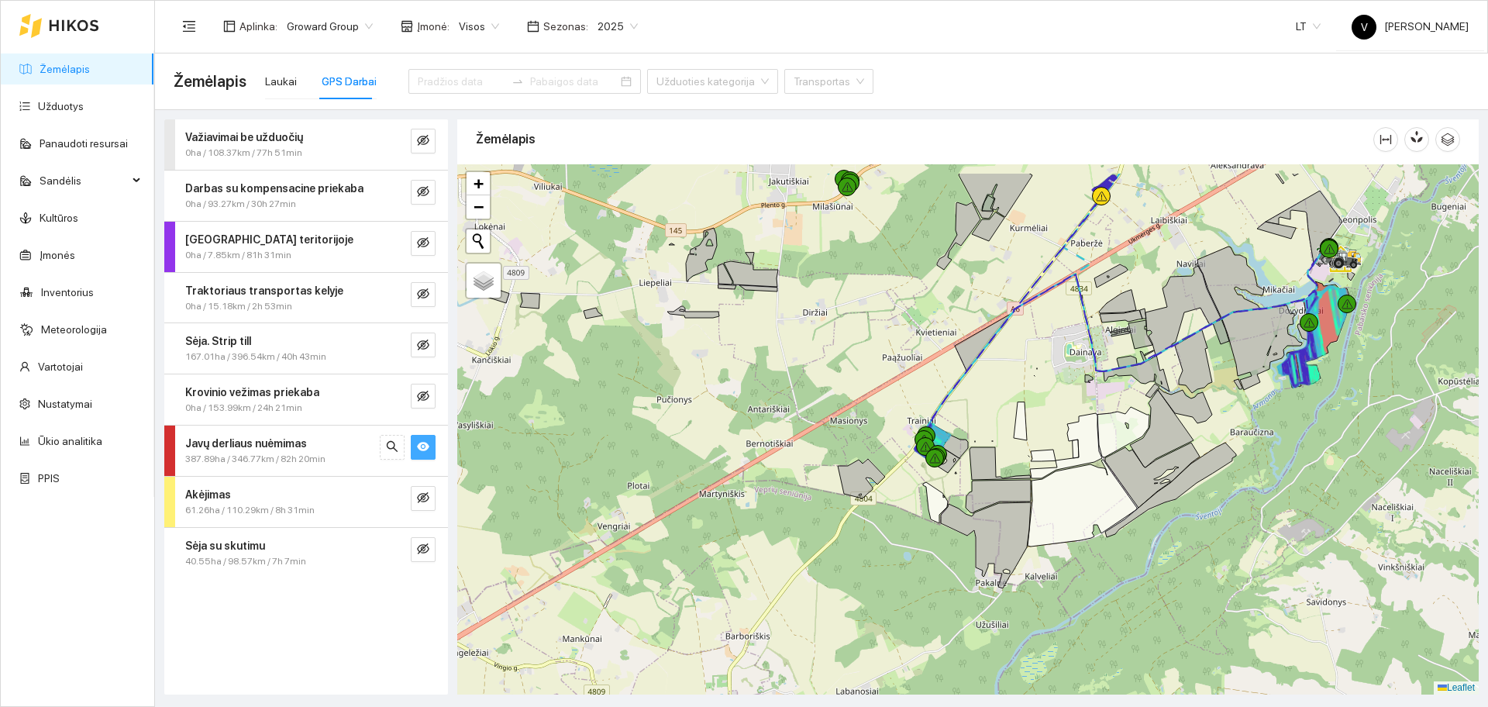
drag, startPoint x: 1089, startPoint y: 452, endPoint x: 872, endPoint y: 522, distance: 227.1
click at [1030, 478] on icon at bounding box center [1066, 445] width 72 height 65
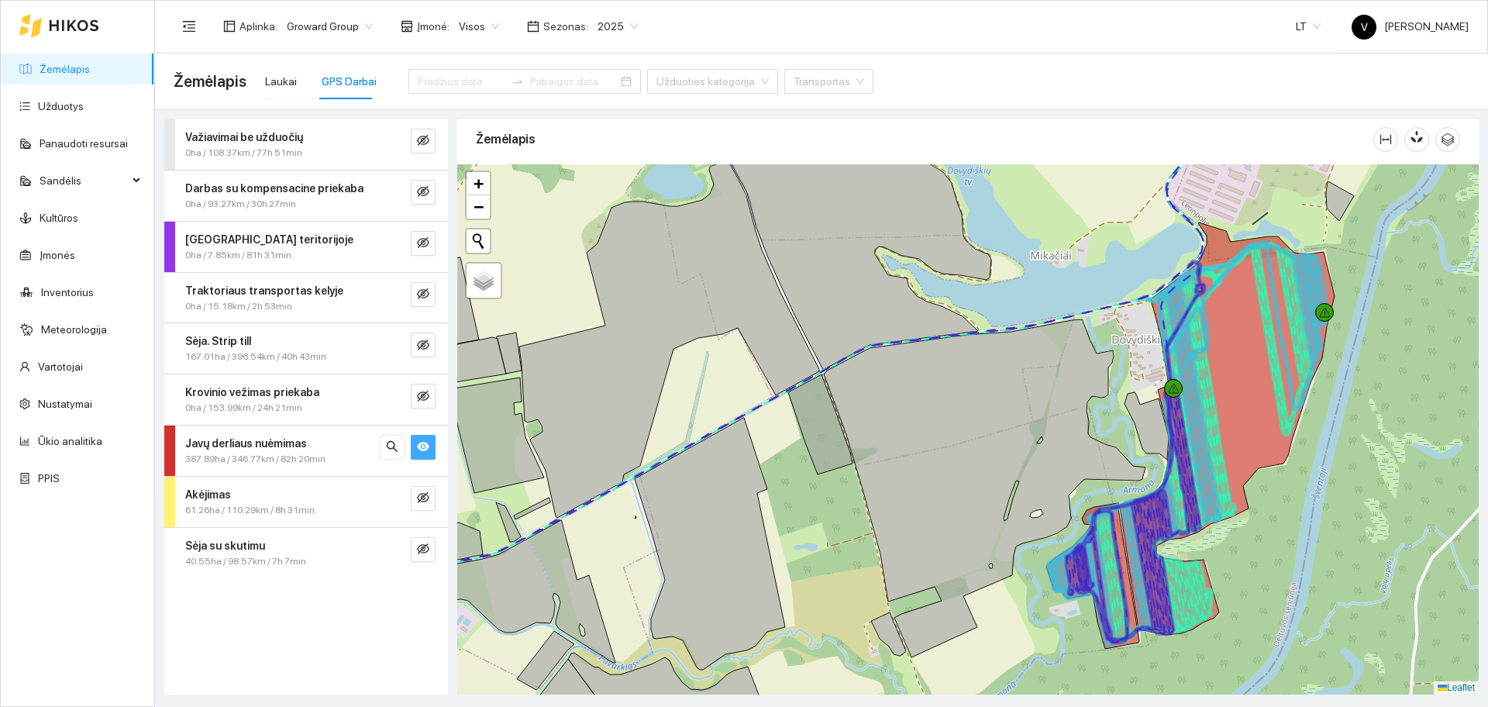
drag, startPoint x: 1151, startPoint y: 561, endPoint x: 1116, endPoint y: 534, distance: 44.2
click at [1131, 534] on icon at bounding box center [1166, 507] width 70 height 256
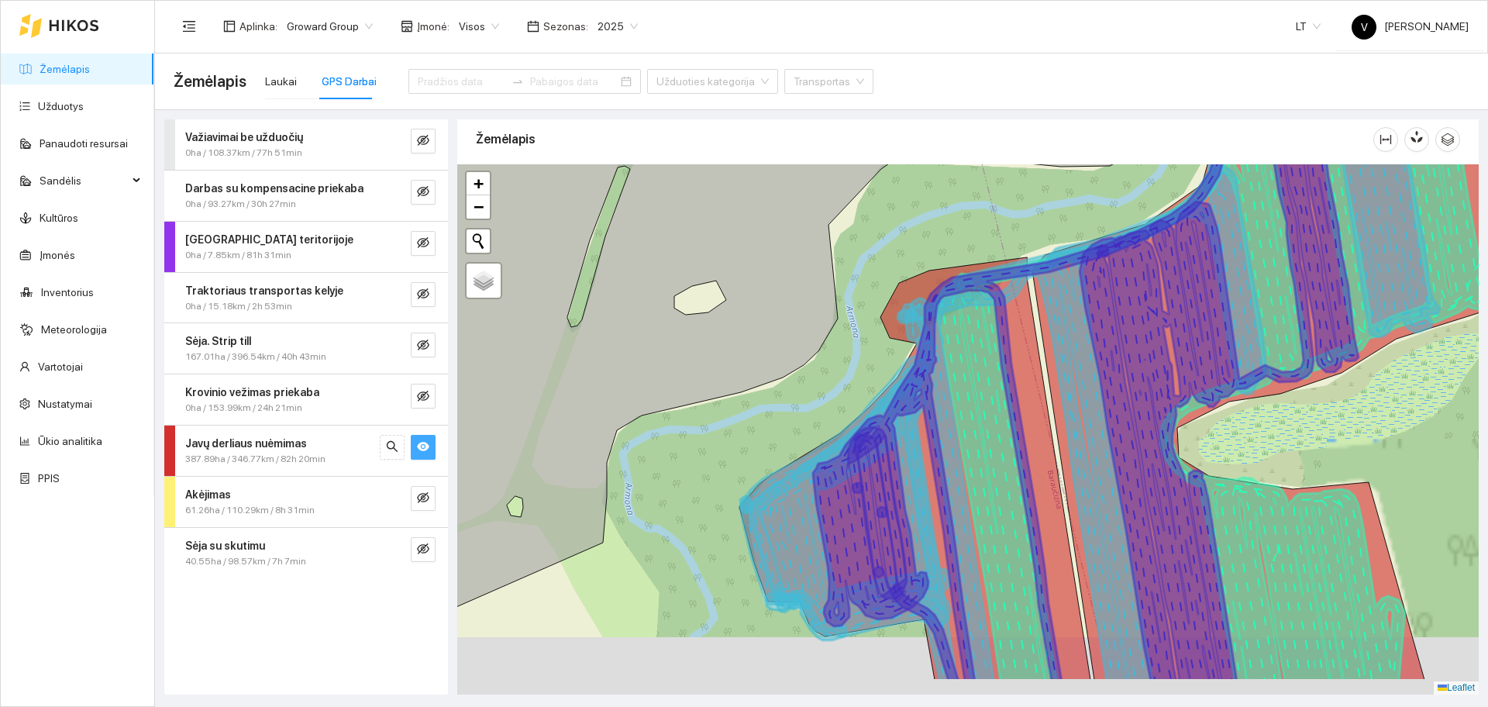
drag, startPoint x: 1151, startPoint y: 498, endPoint x: 1175, endPoint y: 463, distance: 43.4
click at [1175, 463] on icon at bounding box center [1218, 360] width 279 height 641
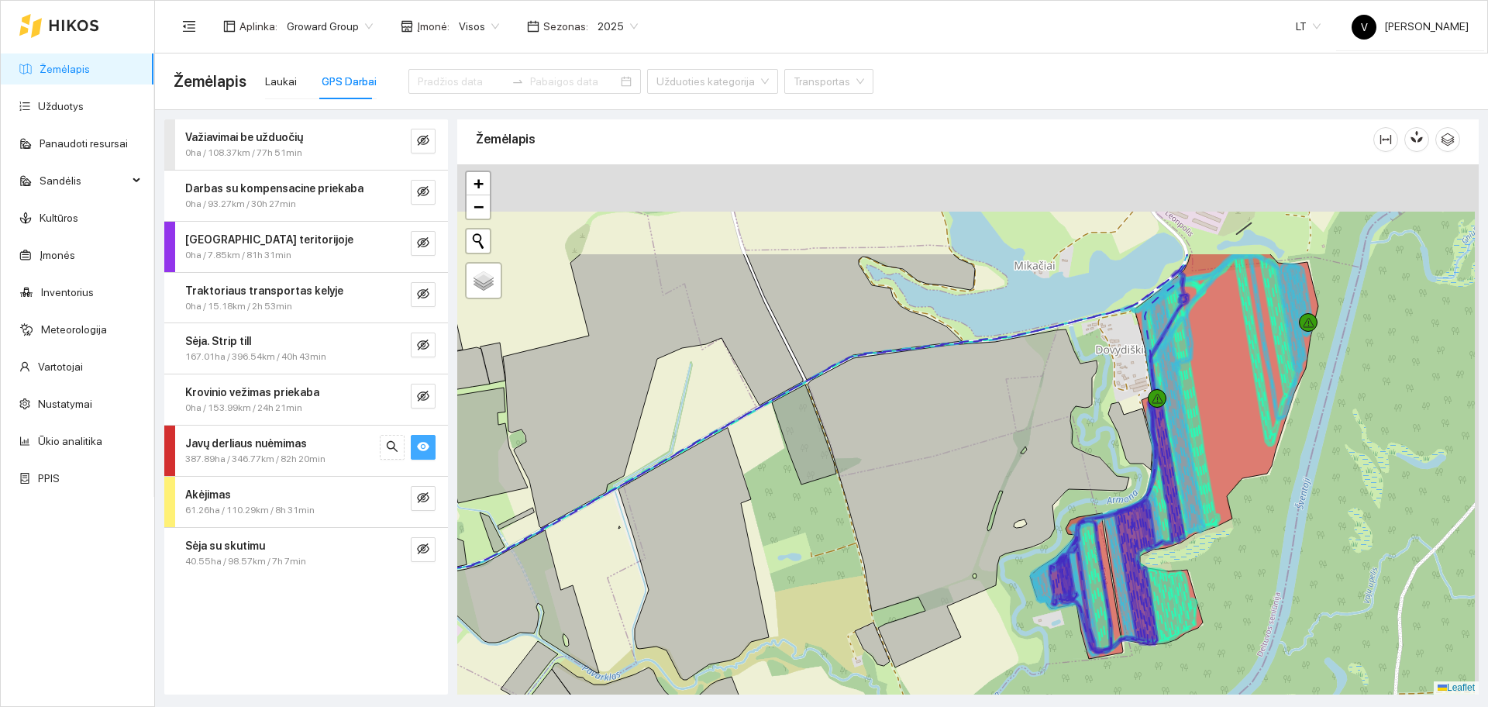
drag, startPoint x: 1282, startPoint y: 431, endPoint x: 1202, endPoint y: 569, distance: 160.4
click at [1205, 606] on div at bounding box center [967, 429] width 1021 height 530
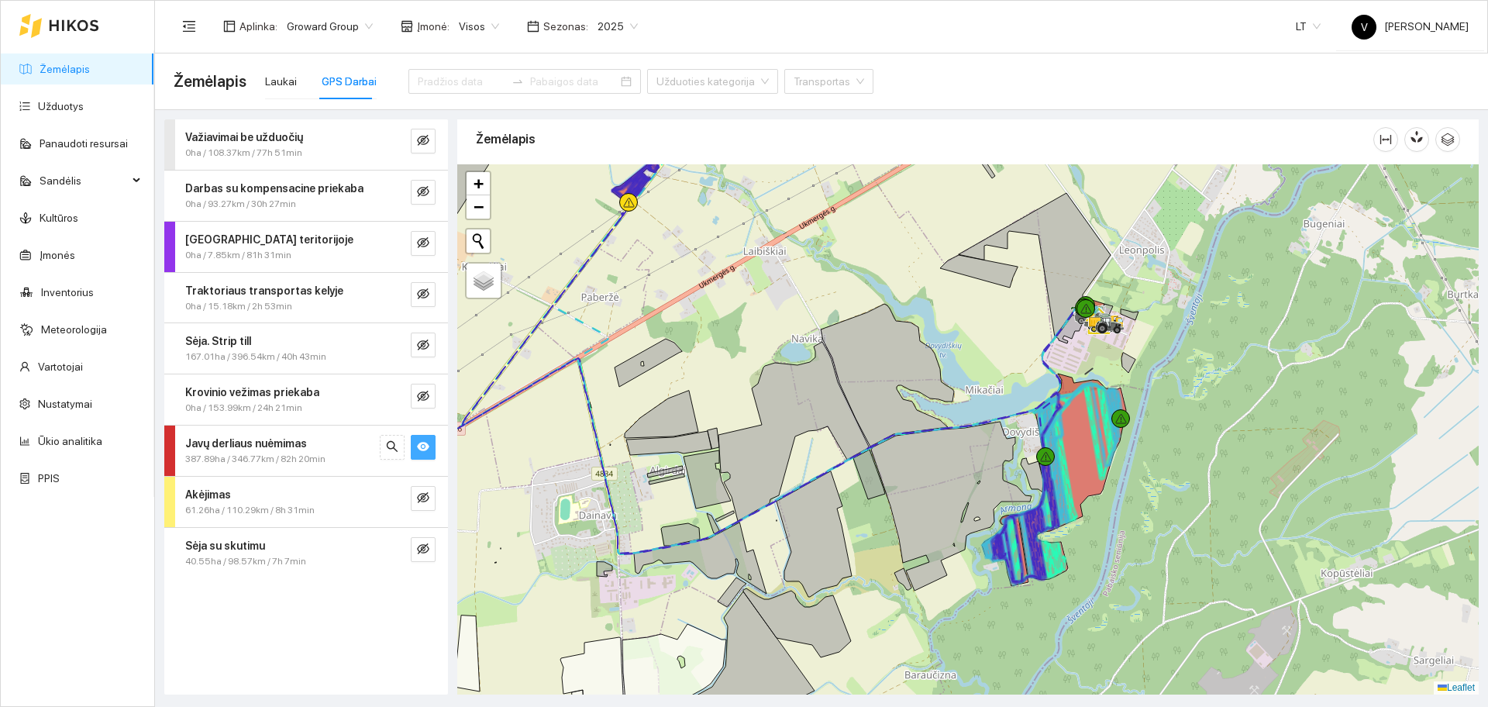
drag, startPoint x: 1148, startPoint y: 386, endPoint x: 1141, endPoint y: 439, distance: 53.1
click at [1141, 439] on div at bounding box center [967, 429] width 1021 height 530
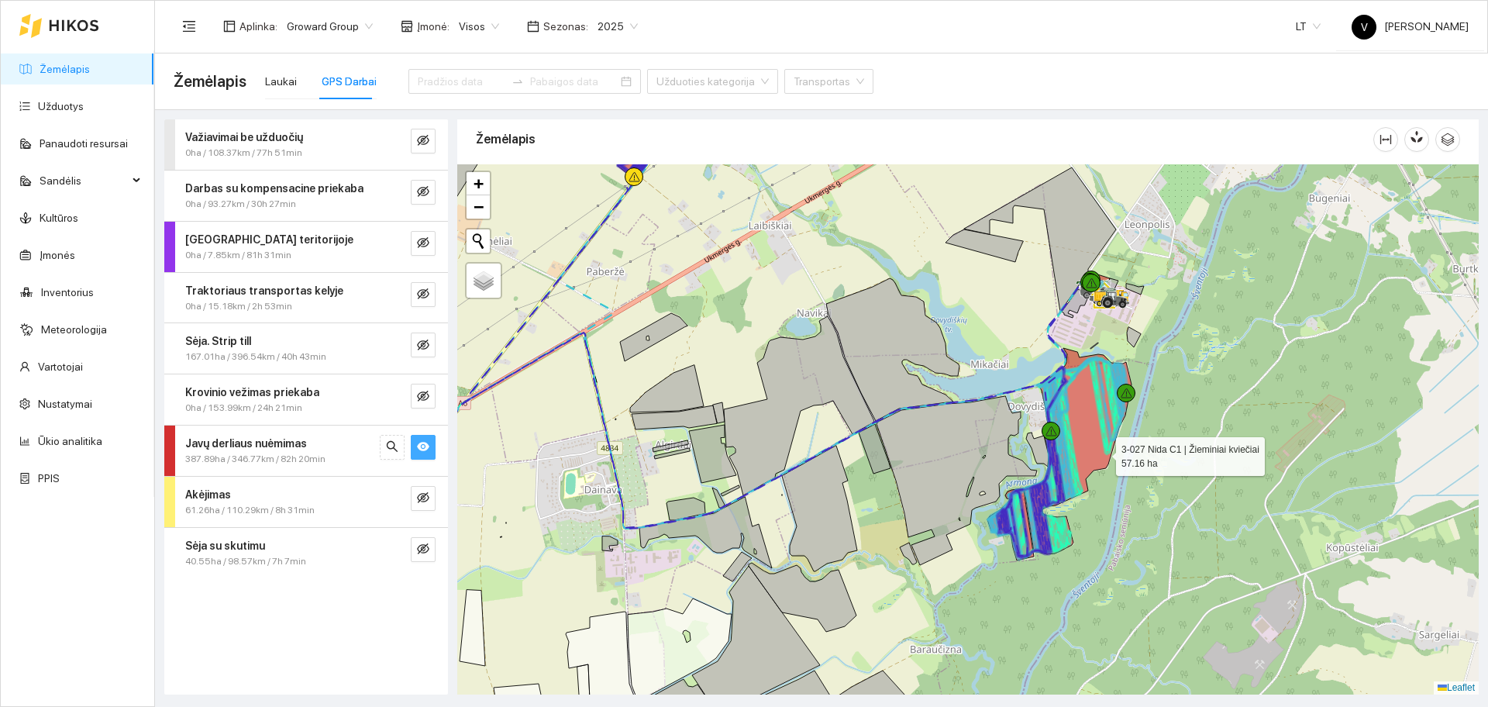
drag, startPoint x: 1089, startPoint y: 483, endPoint x: 1193, endPoint y: 369, distance: 154.6
click at [1131, 369] on icon at bounding box center [1077, 451] width 107 height 206
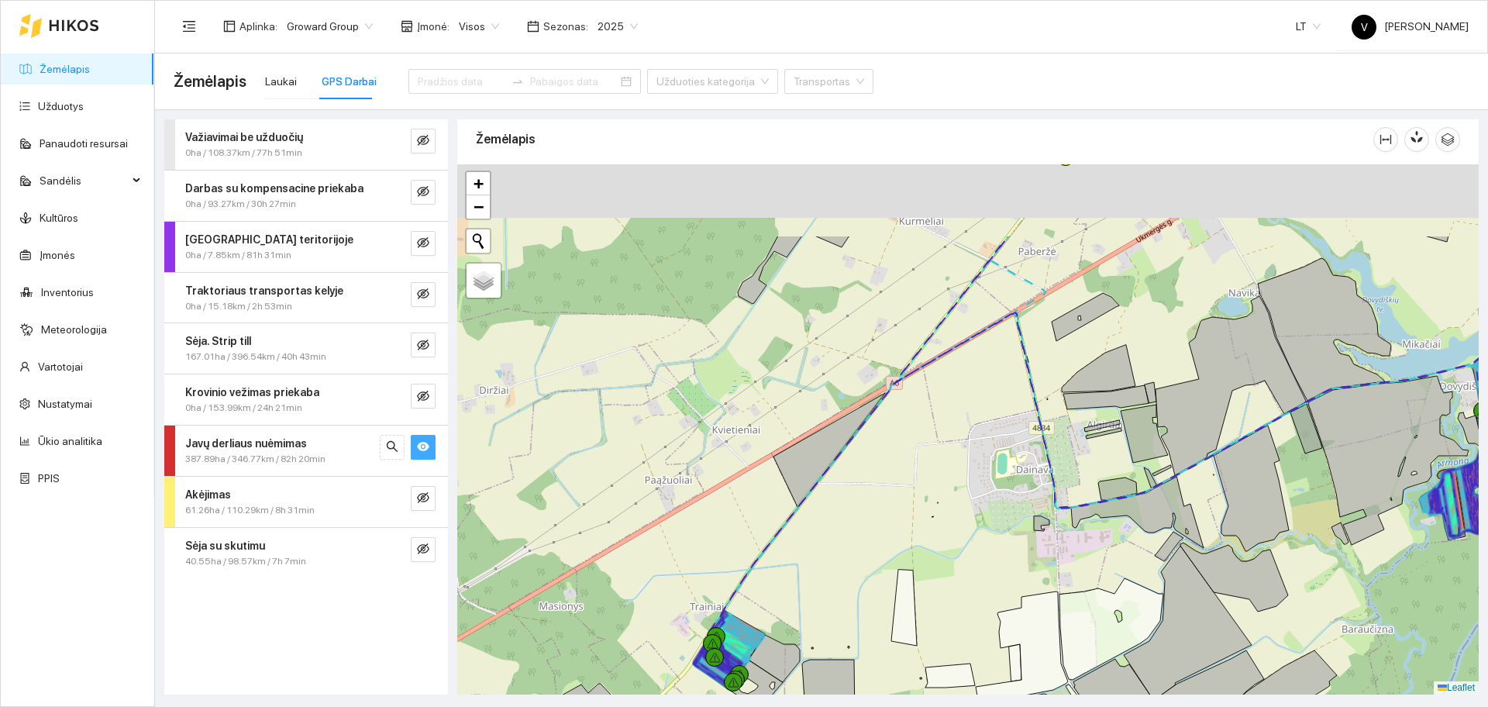
drag, startPoint x: 980, startPoint y: 321, endPoint x: 879, endPoint y: 622, distance: 318.0
click at [879, 621] on div at bounding box center [967, 429] width 1021 height 530
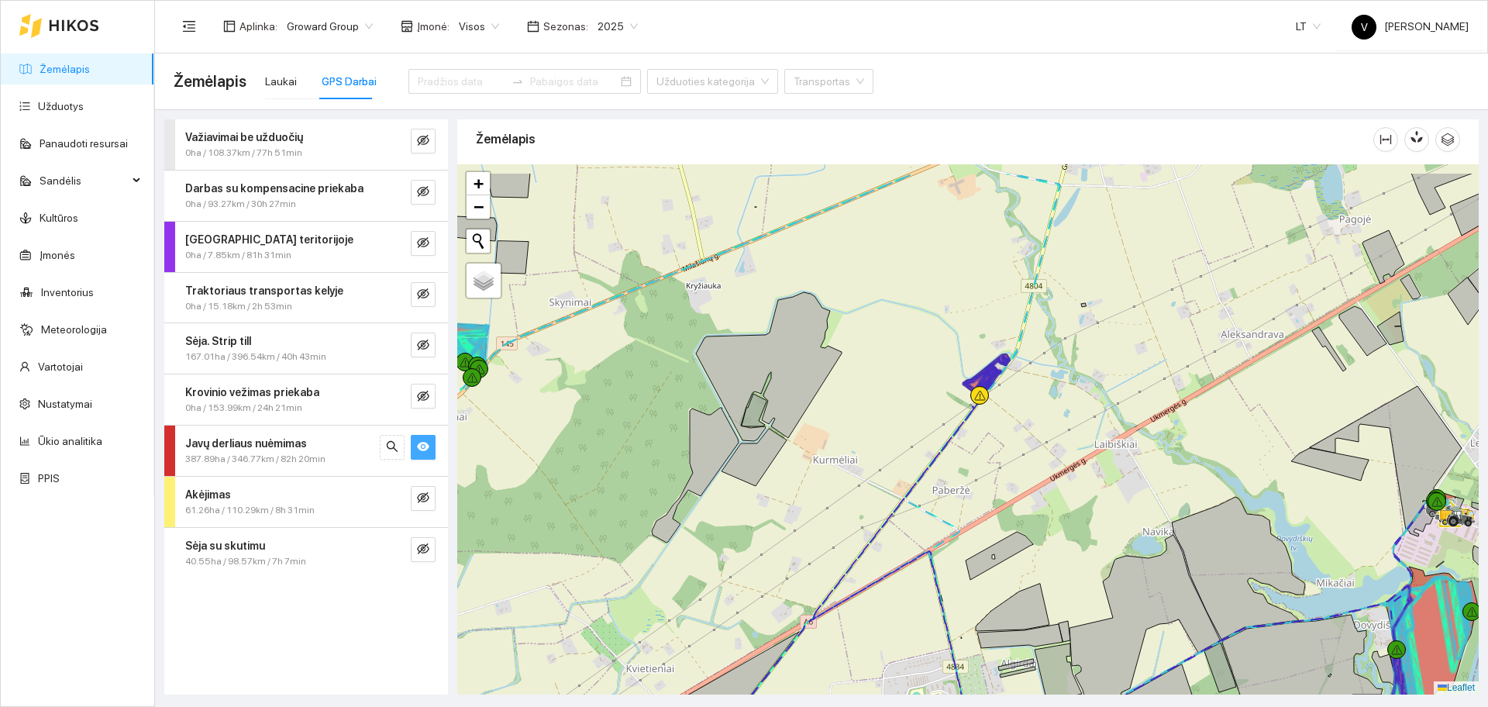
drag, startPoint x: 999, startPoint y: 376, endPoint x: 984, endPoint y: 438, distance: 63.7
click at [984, 438] on div at bounding box center [967, 429] width 1021 height 530
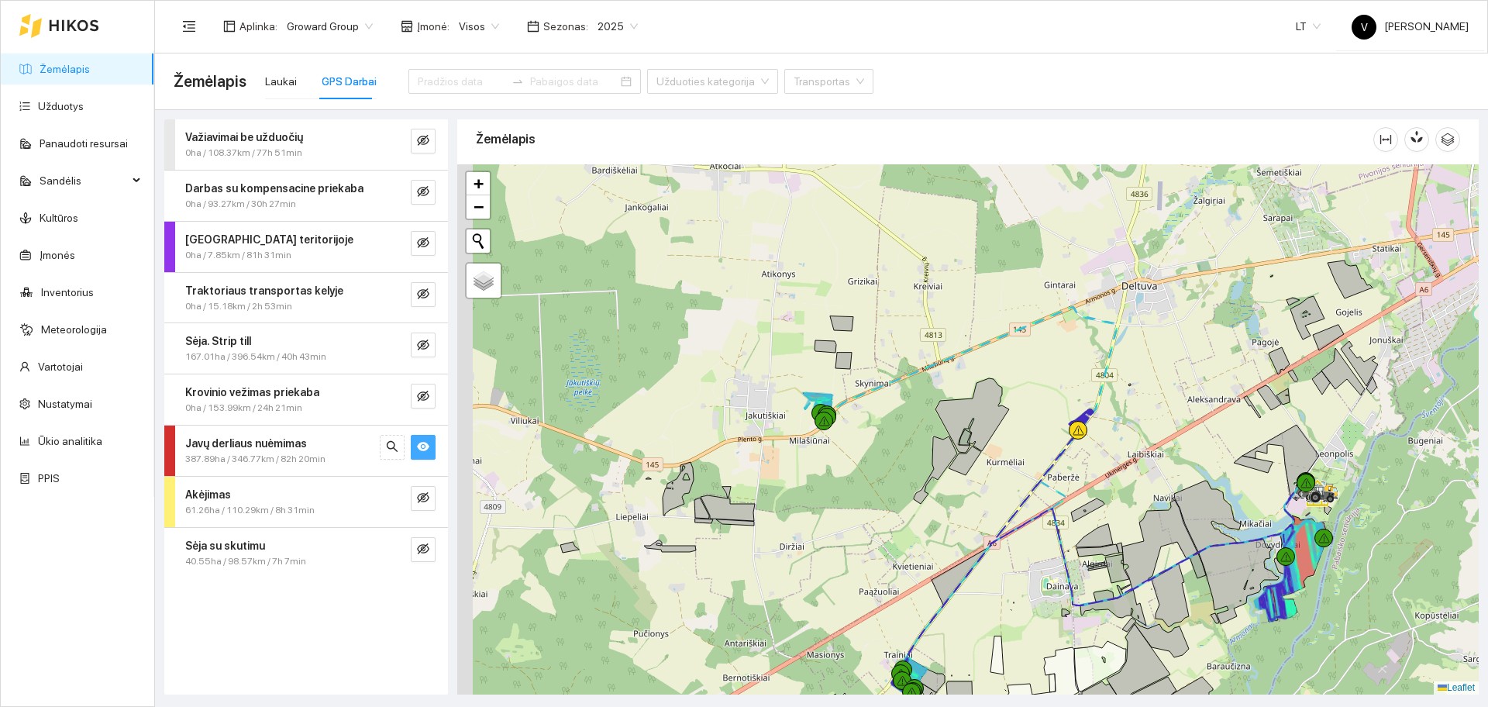
drag, startPoint x: 711, startPoint y: 418, endPoint x: 978, endPoint y: 397, distance: 267.4
click at [978, 397] on div at bounding box center [967, 429] width 1021 height 530
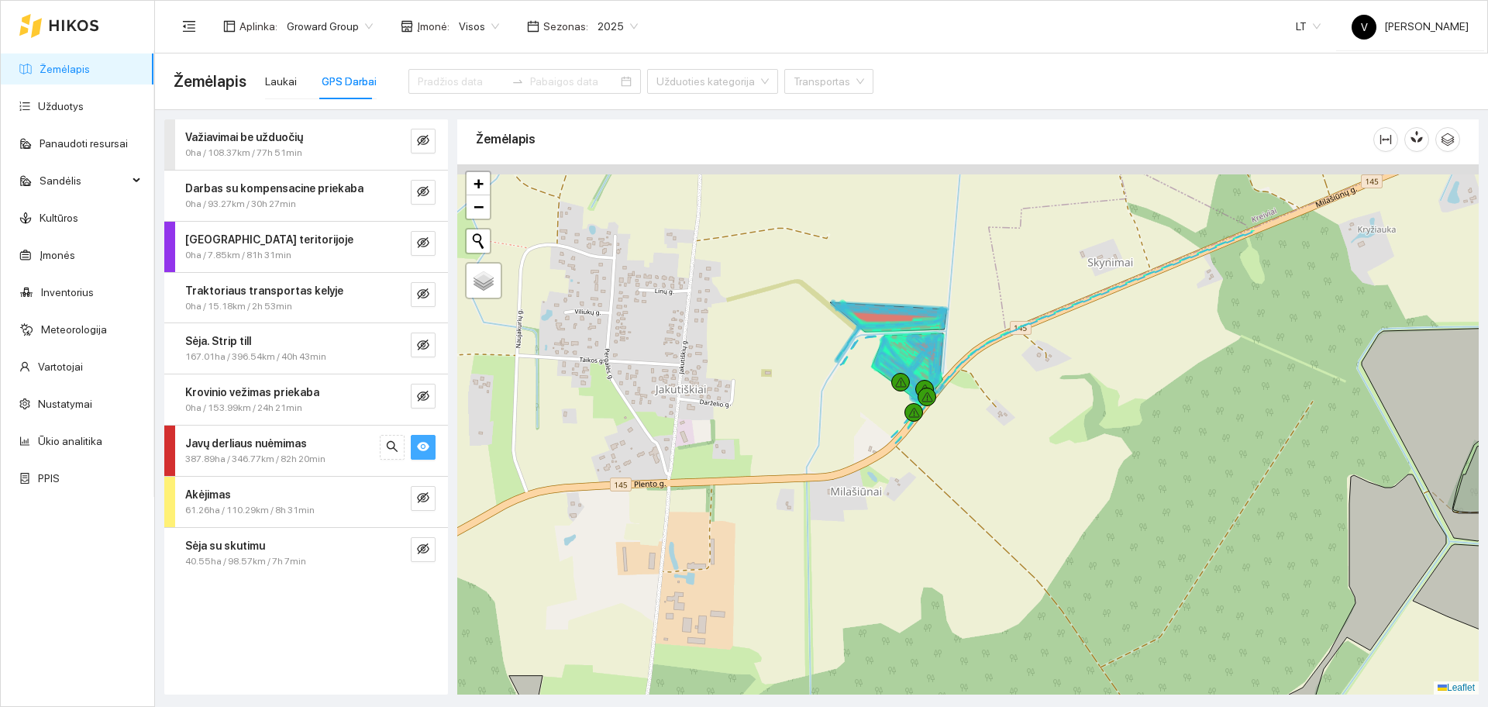
drag, startPoint x: 969, startPoint y: 358, endPoint x: 996, endPoint y: 502, distance: 146.8
click at [1000, 520] on div at bounding box center [967, 429] width 1021 height 530
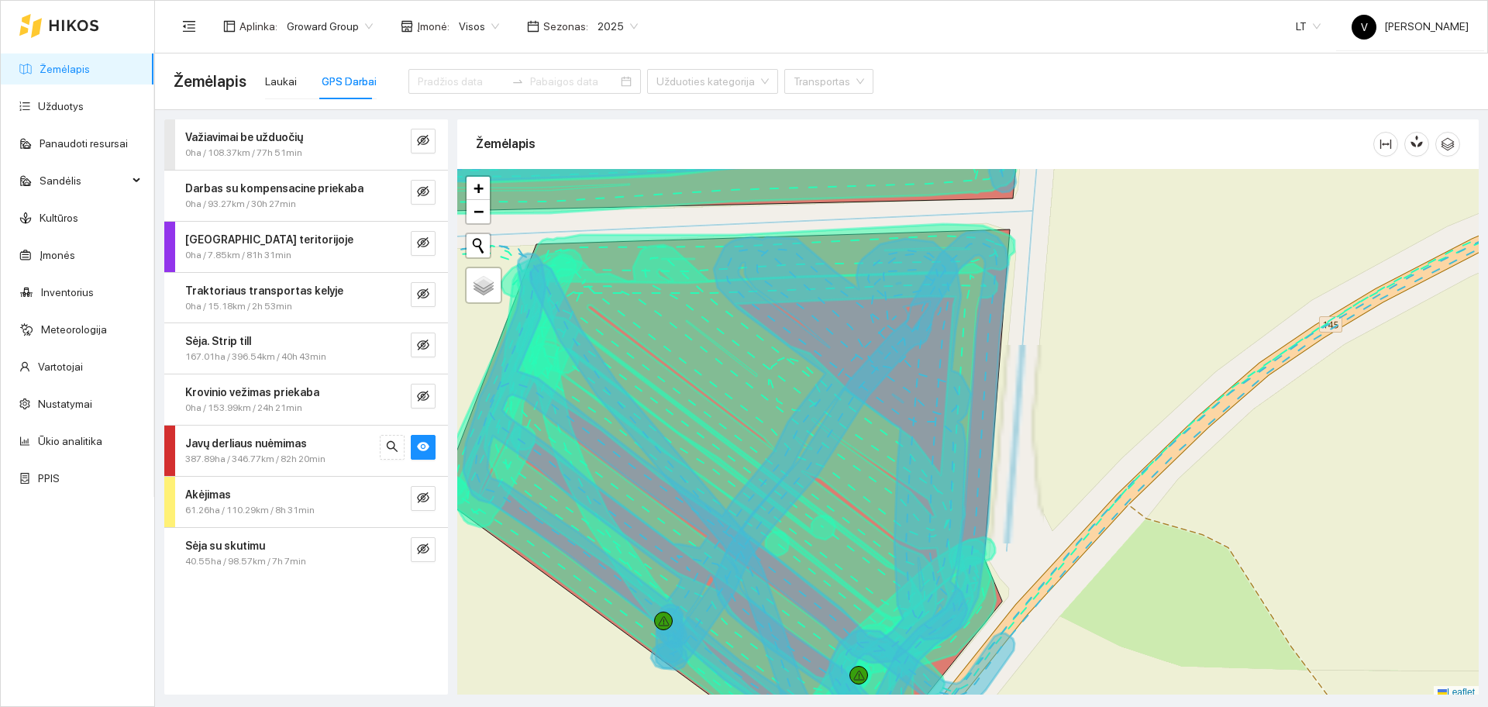
scroll to position [5, 0]
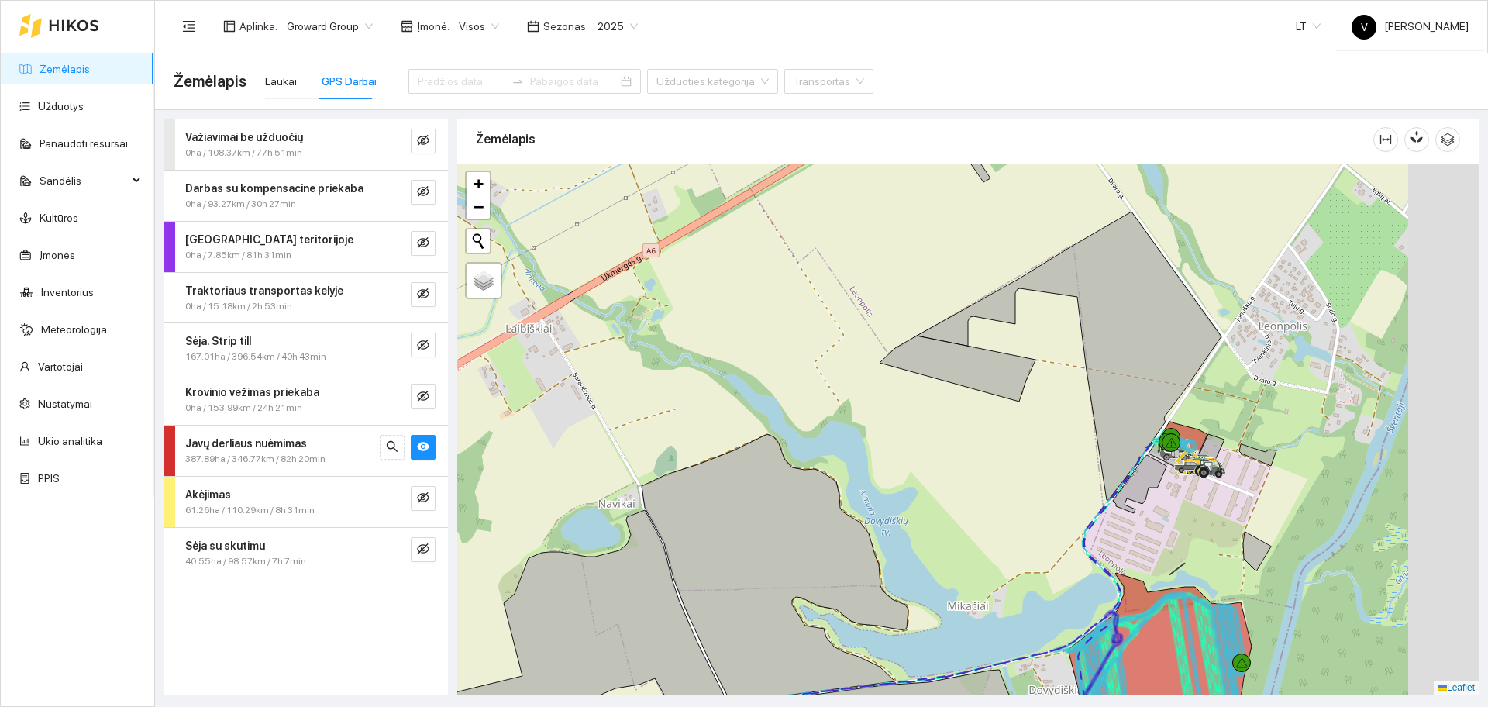
drag, startPoint x: 1258, startPoint y: 486, endPoint x: 1123, endPoint y: 452, distance: 139.8
click at [1113, 475] on icon at bounding box center [1139, 484] width 53 height 58
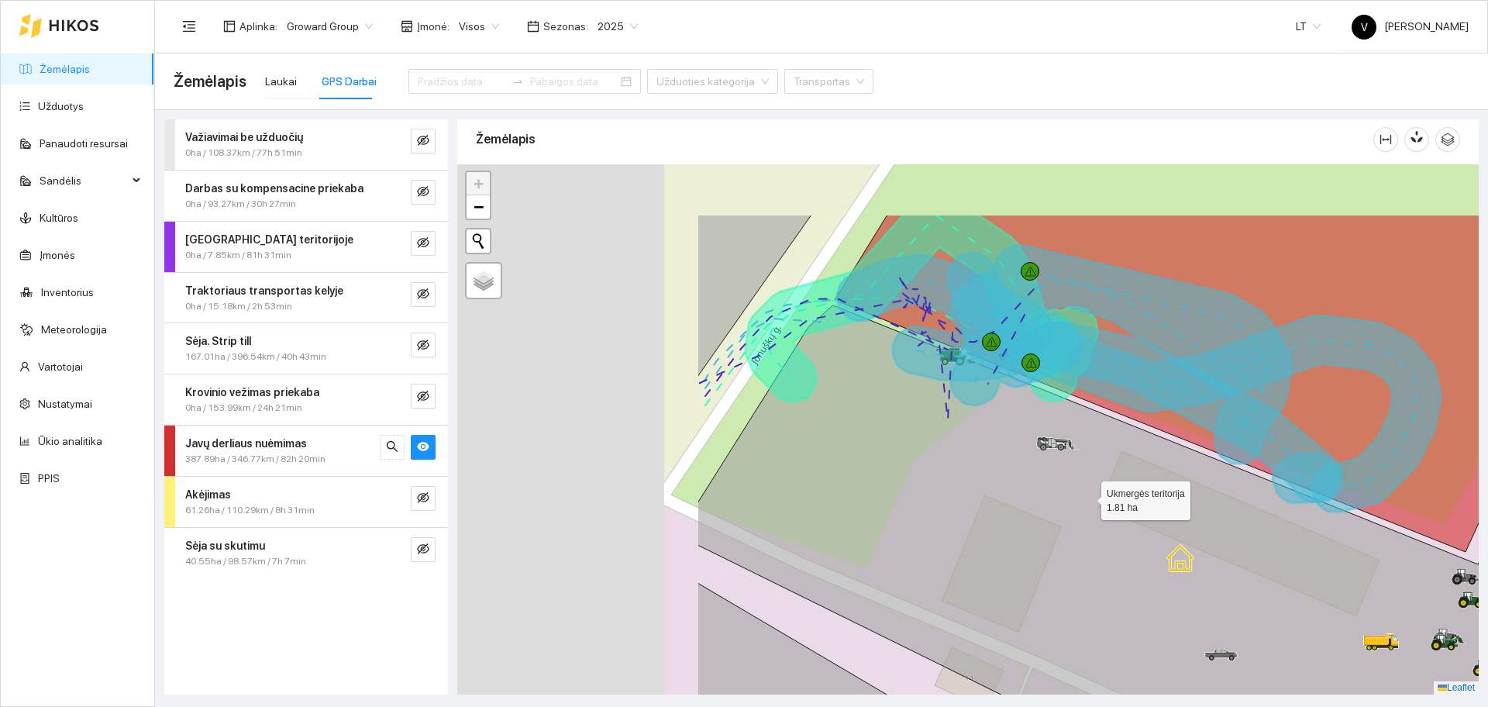
drag, startPoint x: 729, startPoint y: 387, endPoint x: 1100, endPoint y: 510, distance: 391.1
click at [1103, 510] on icon at bounding box center [1295, 537] width 1197 height 629
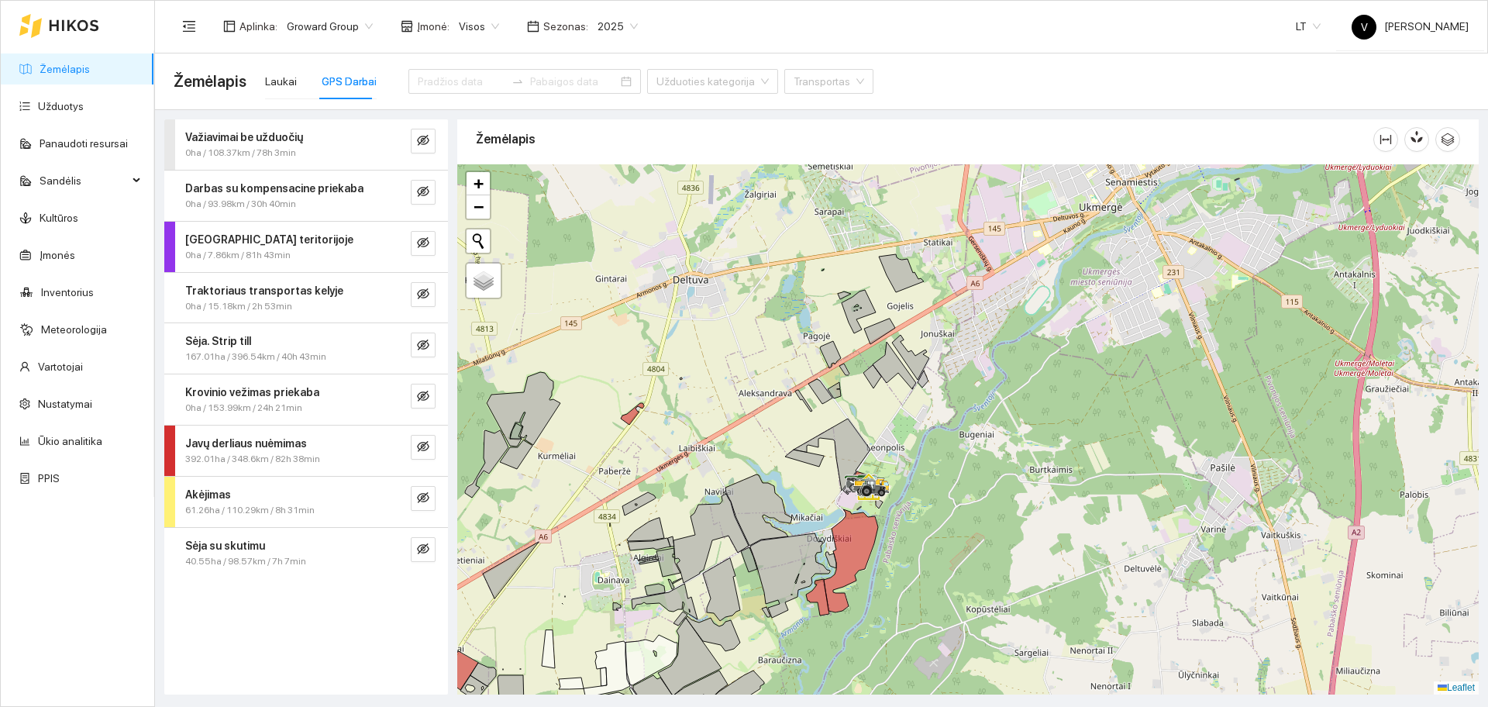
drag, startPoint x: 659, startPoint y: 319, endPoint x: 925, endPoint y: 429, distance: 287.6
click at [925, 429] on div at bounding box center [967, 429] width 1021 height 530
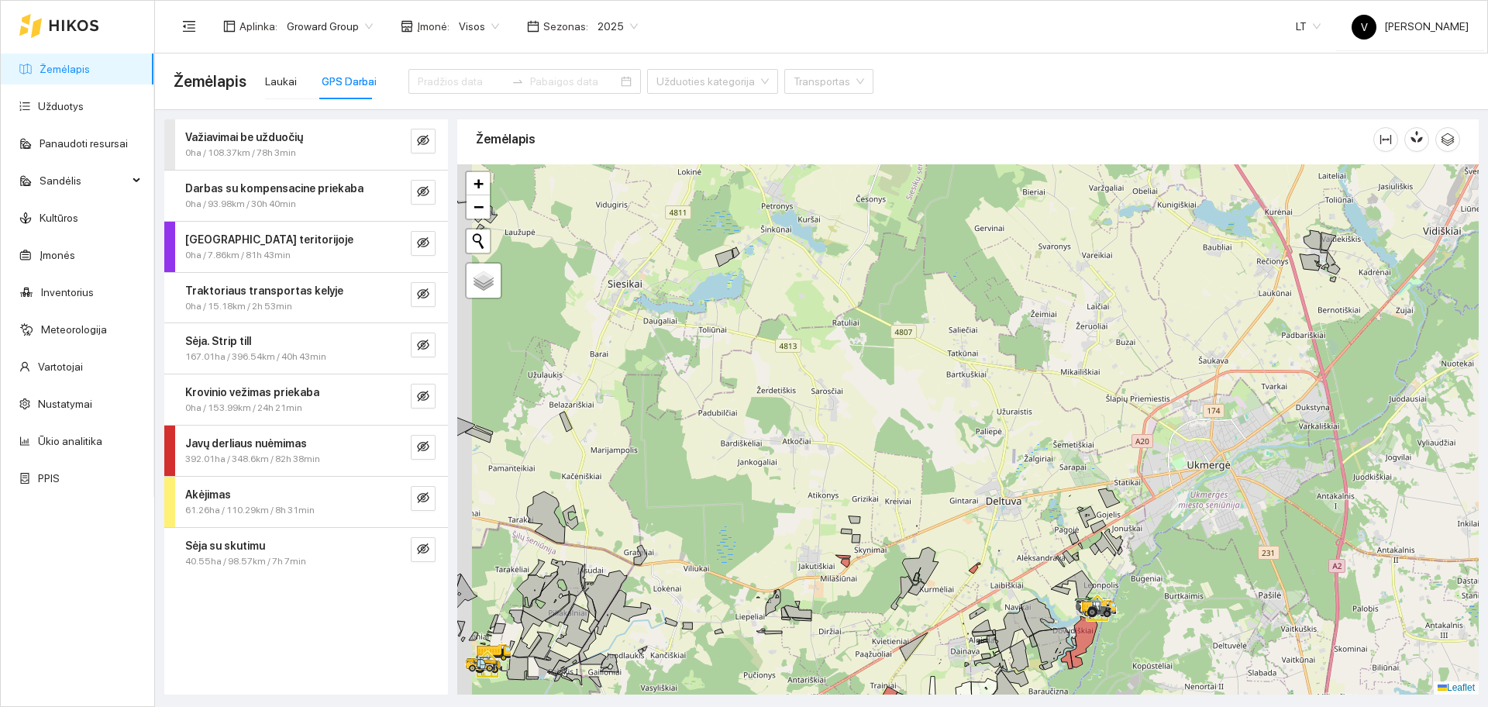
drag, startPoint x: 889, startPoint y: 373, endPoint x: 984, endPoint y: 518, distance: 173.4
click at [984, 514] on div at bounding box center [967, 429] width 1021 height 530
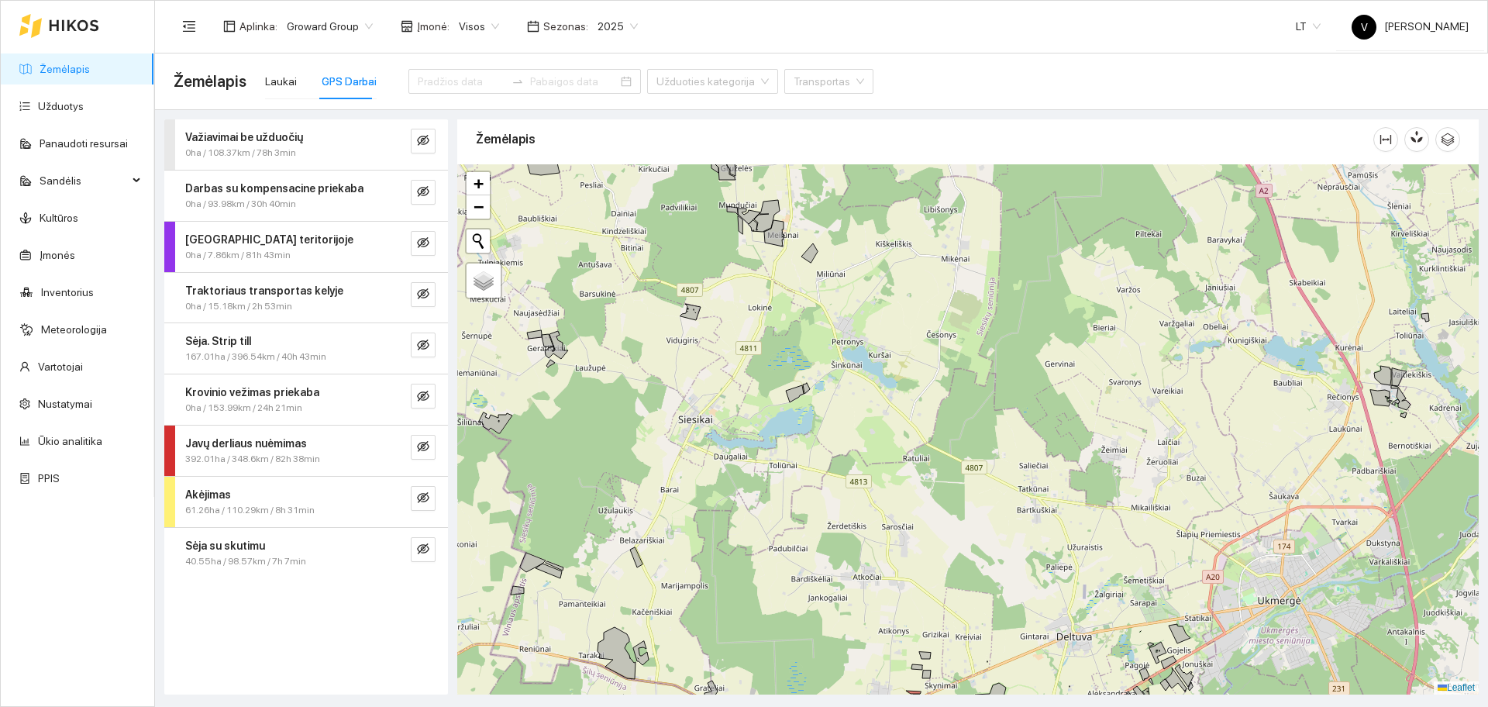
drag, startPoint x: 800, startPoint y: 267, endPoint x: 927, endPoint y: 498, distance: 264.6
click at [928, 497] on div at bounding box center [967, 429] width 1021 height 530
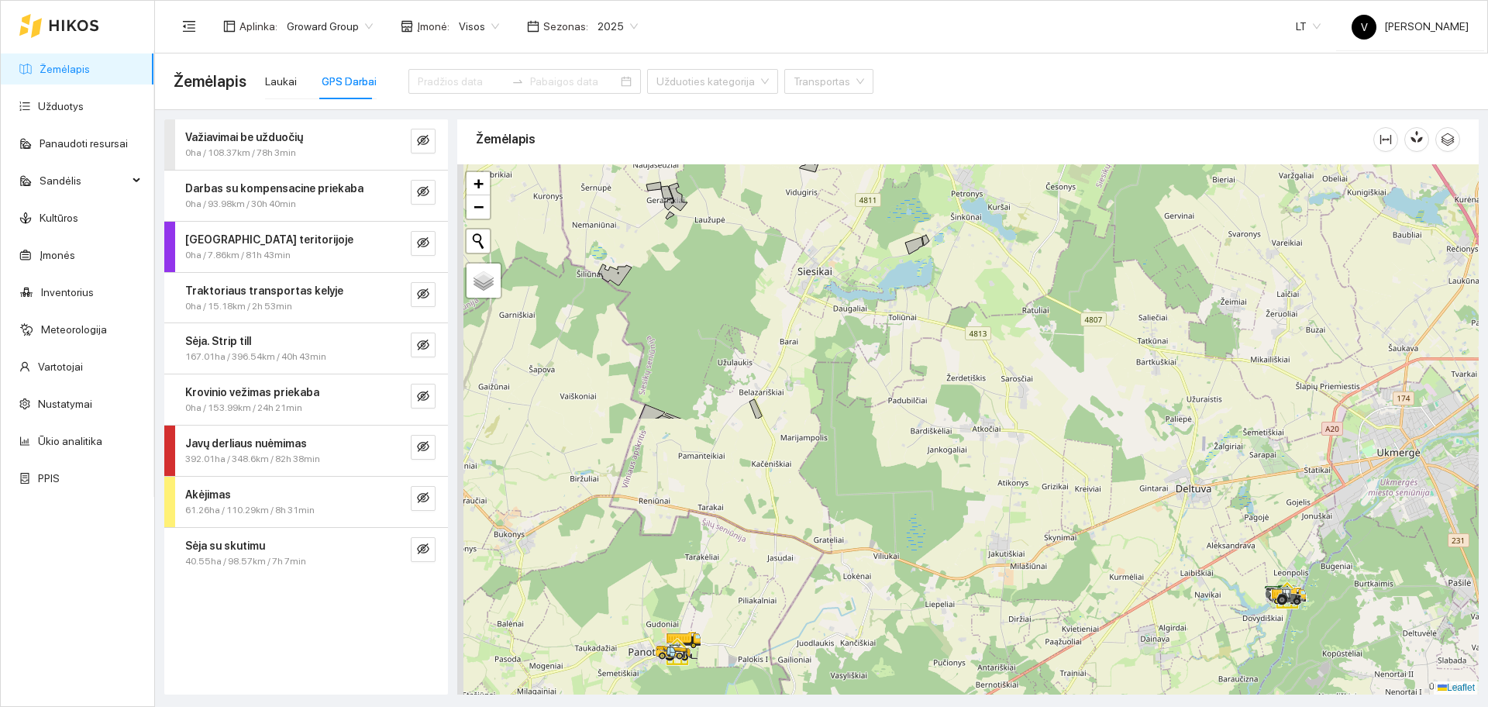
drag, startPoint x: 865, startPoint y: 568, endPoint x: 862, endPoint y: 256, distance: 312.3
click at [863, 256] on div at bounding box center [967, 429] width 1021 height 530
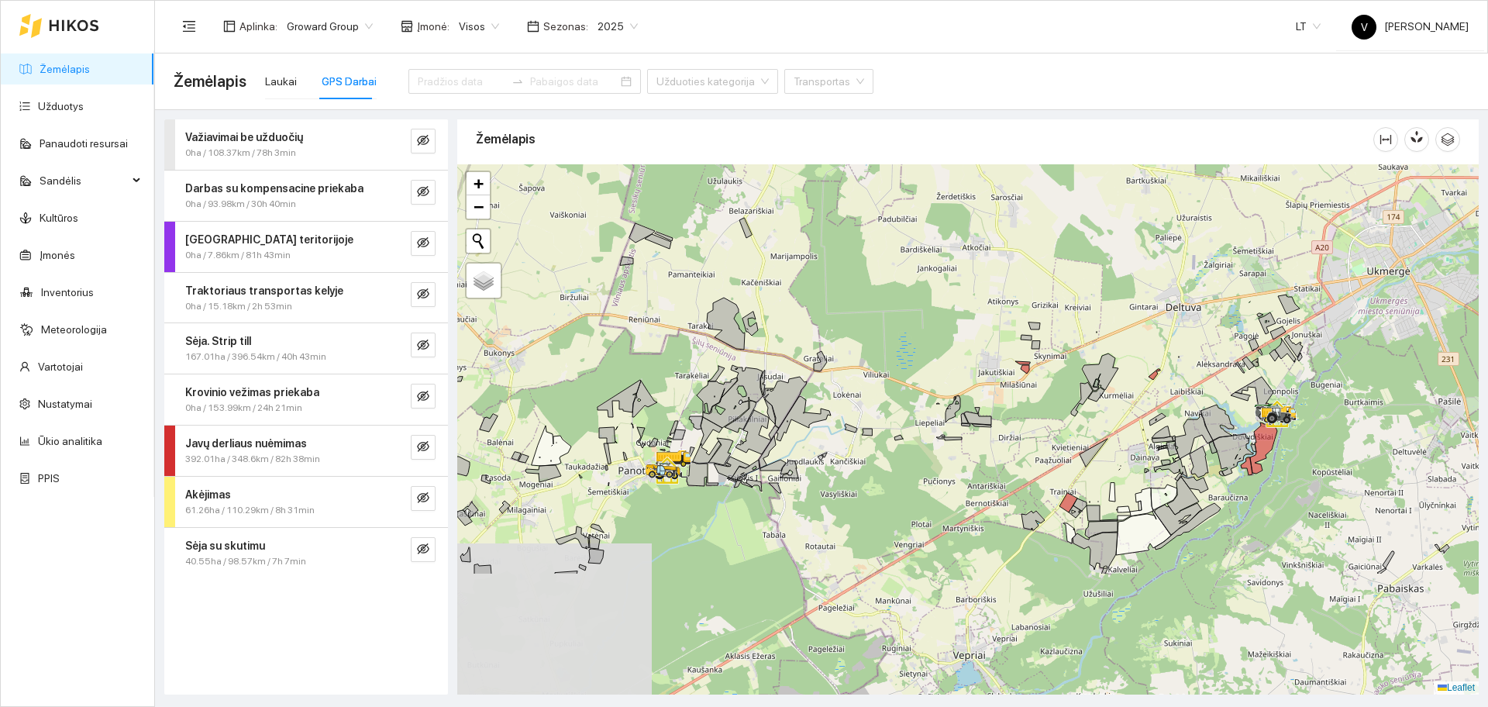
drag, startPoint x: 944, startPoint y: 555, endPoint x: 1002, endPoint y: 391, distance: 174.2
click at [938, 380] on div at bounding box center [967, 429] width 1021 height 530
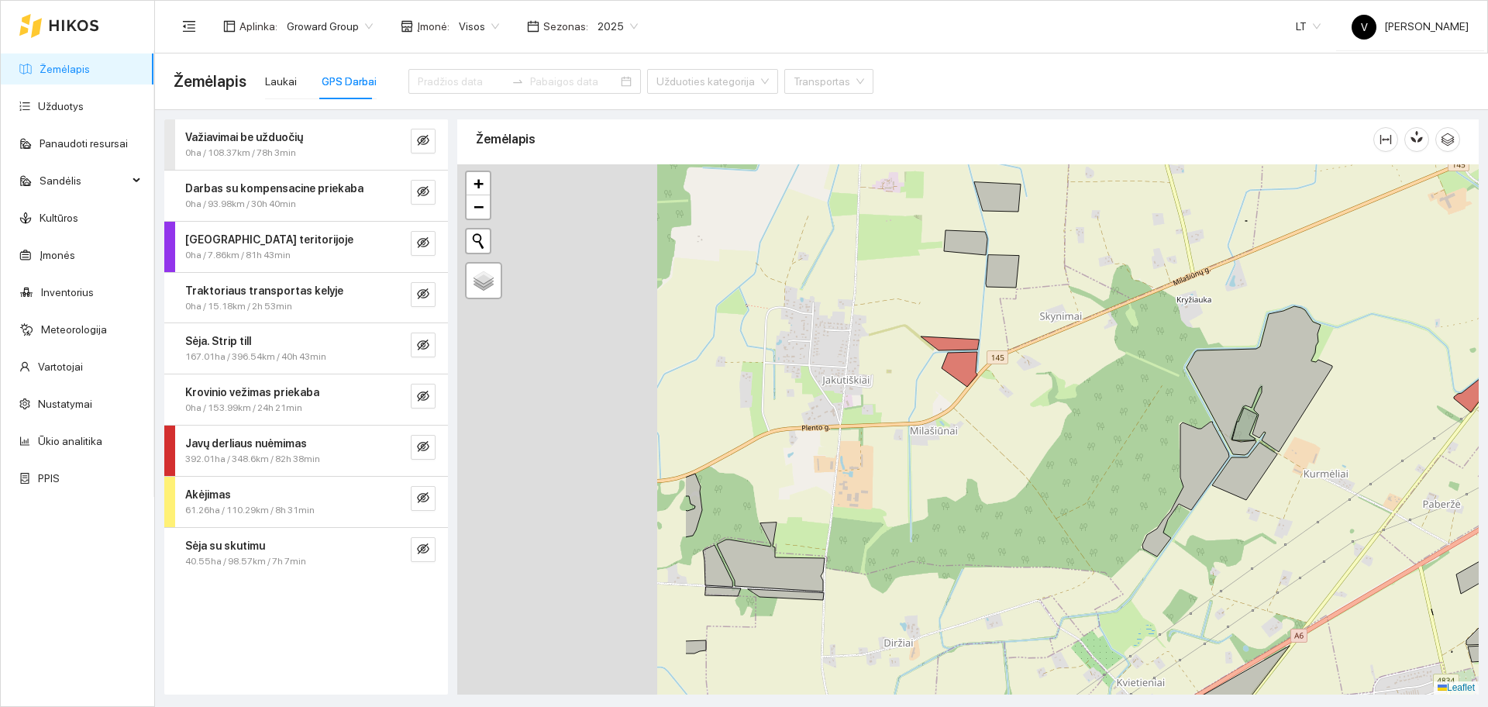
drag, startPoint x: 680, startPoint y: 373, endPoint x: 1015, endPoint y: 414, distance: 338.0
click at [1015, 414] on div at bounding box center [967, 429] width 1021 height 530
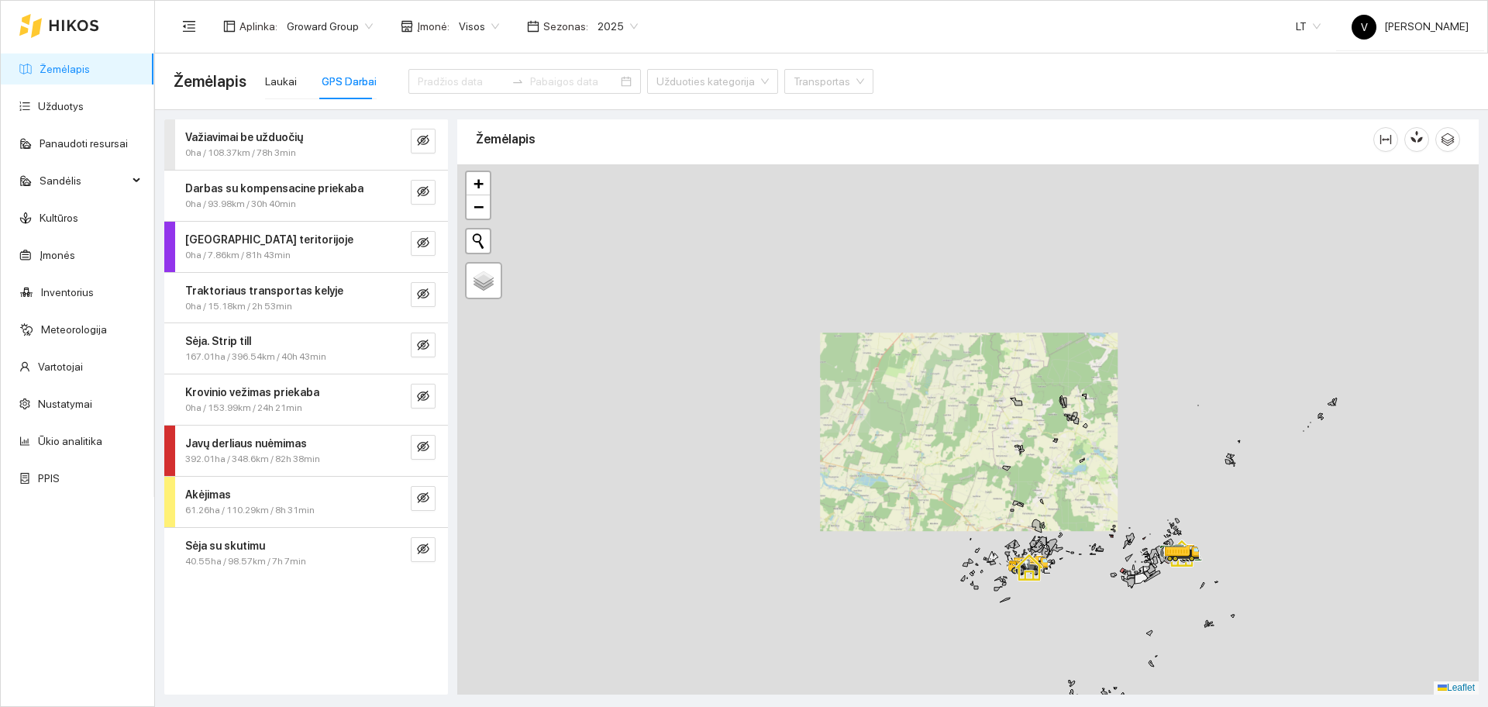
drag, startPoint x: 1126, startPoint y: 567, endPoint x: 900, endPoint y: 323, distance: 332.3
click at [900, 323] on div at bounding box center [967, 429] width 1021 height 530
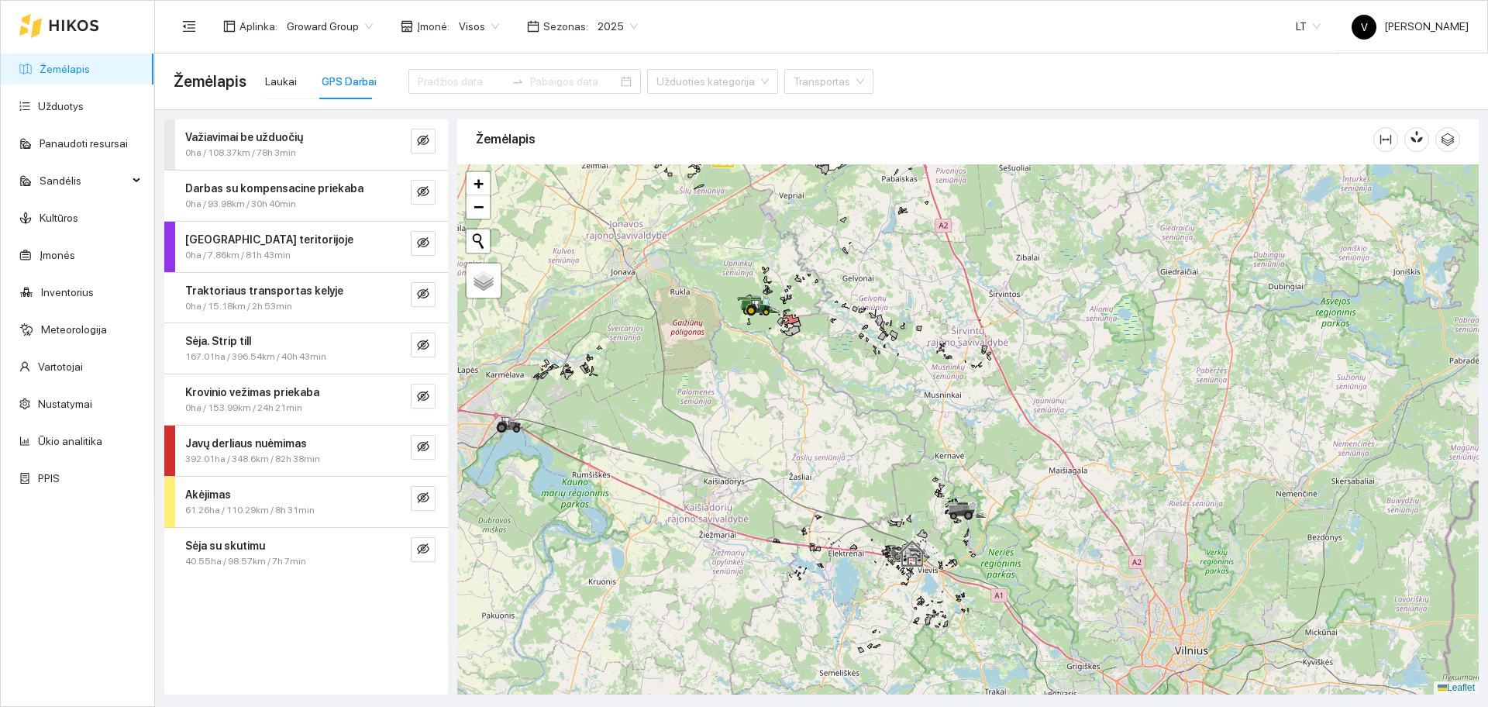
drag, startPoint x: 977, startPoint y: 450, endPoint x: 951, endPoint y: 324, distance: 128.9
click at [944, 330] on div at bounding box center [967, 429] width 1021 height 530
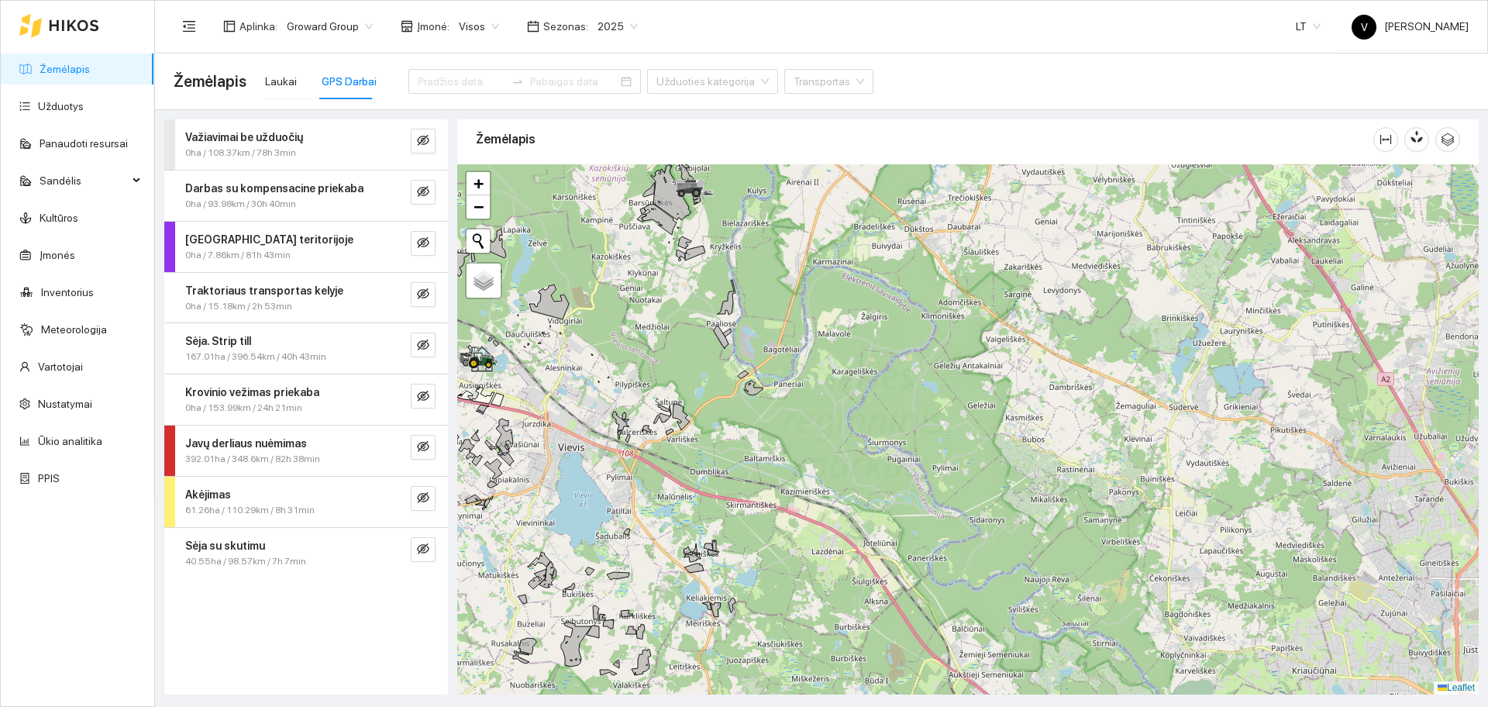
drag, startPoint x: 794, startPoint y: 318, endPoint x: 1024, endPoint y: 411, distance: 247.8
click at [1025, 409] on div at bounding box center [967, 429] width 1021 height 530
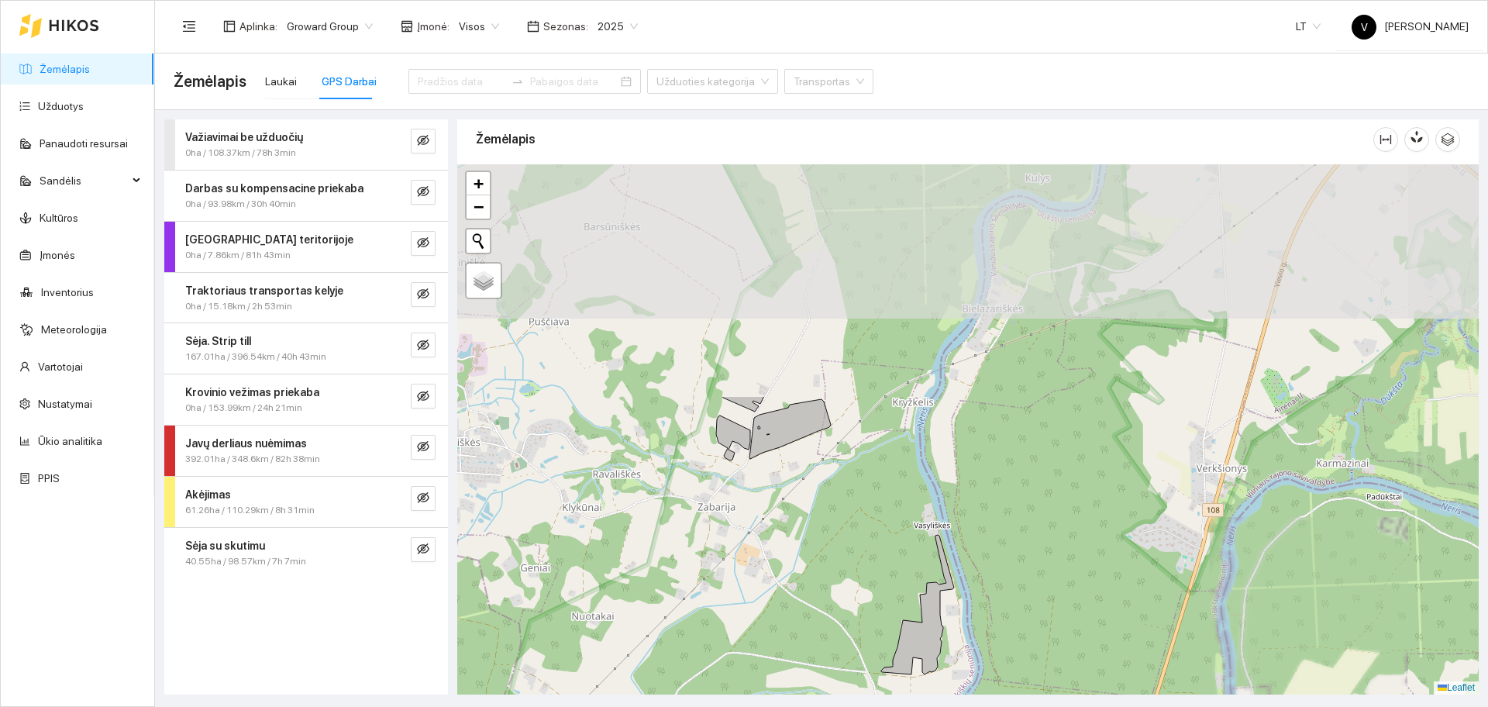
drag, startPoint x: 1024, startPoint y: 389, endPoint x: 1116, endPoint y: 529, distance: 167.4
click at [1116, 528] on div at bounding box center [967, 429] width 1021 height 530
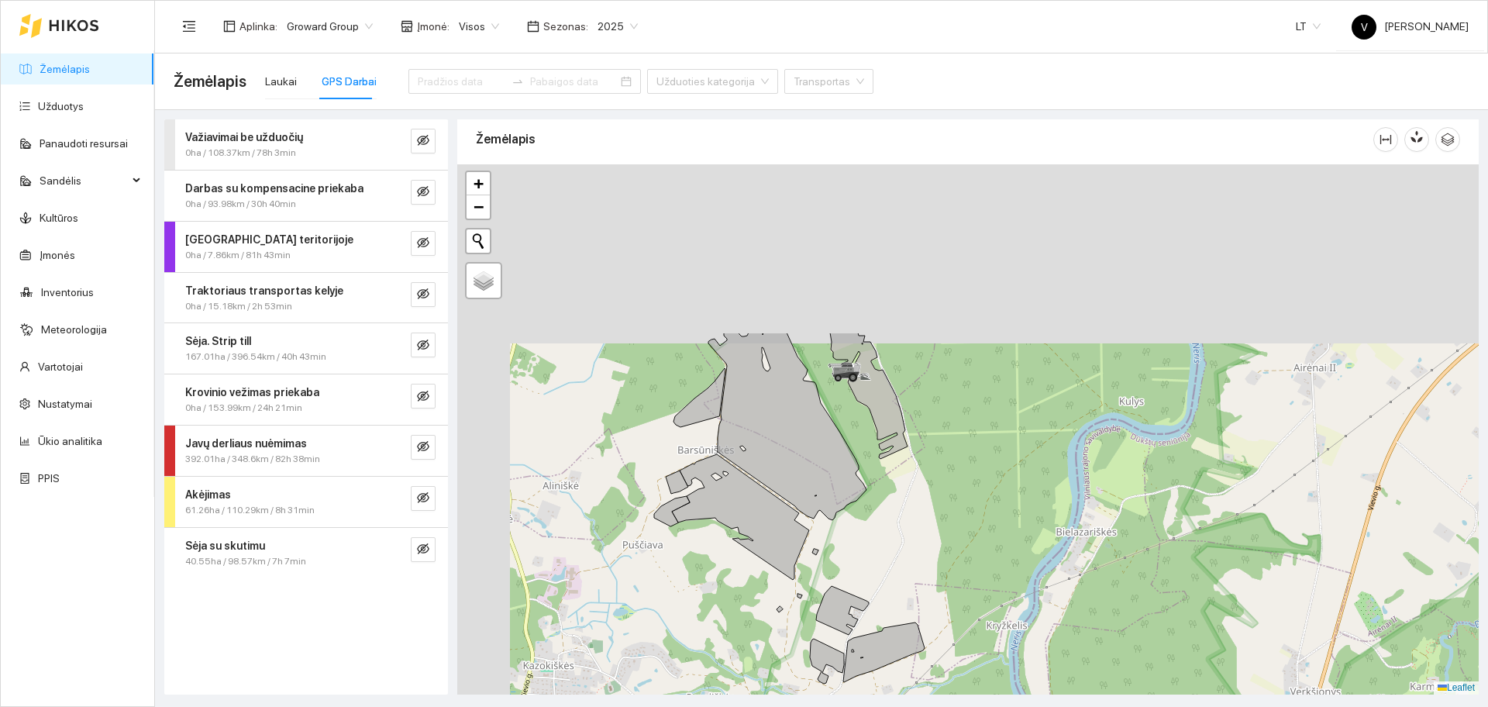
drag, startPoint x: 997, startPoint y: 449, endPoint x: 1048, endPoint y: 528, distance: 94.1
click at [1058, 542] on div at bounding box center [967, 429] width 1021 height 530
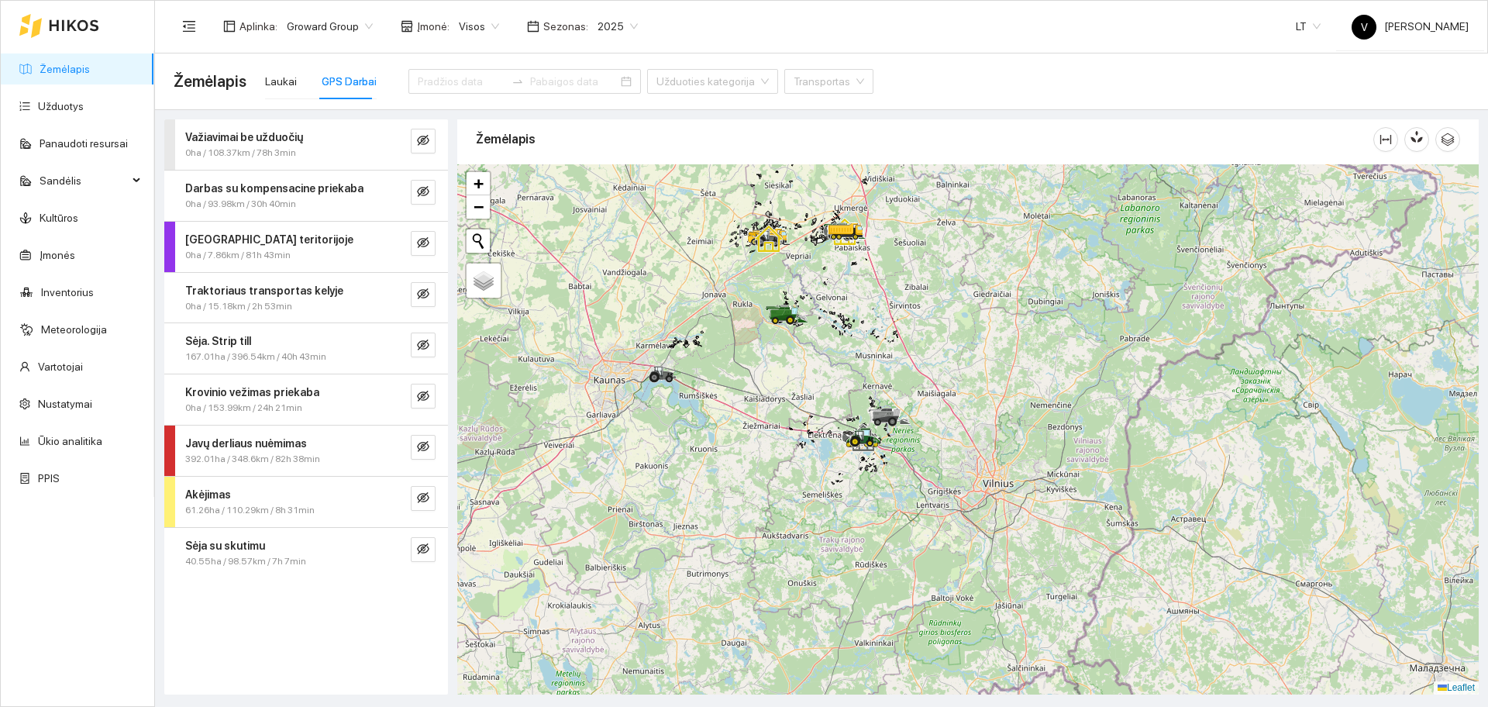
drag, startPoint x: 745, startPoint y: 329, endPoint x: 793, endPoint y: 391, distance: 78.9
click at [793, 391] on div at bounding box center [967, 429] width 1021 height 530
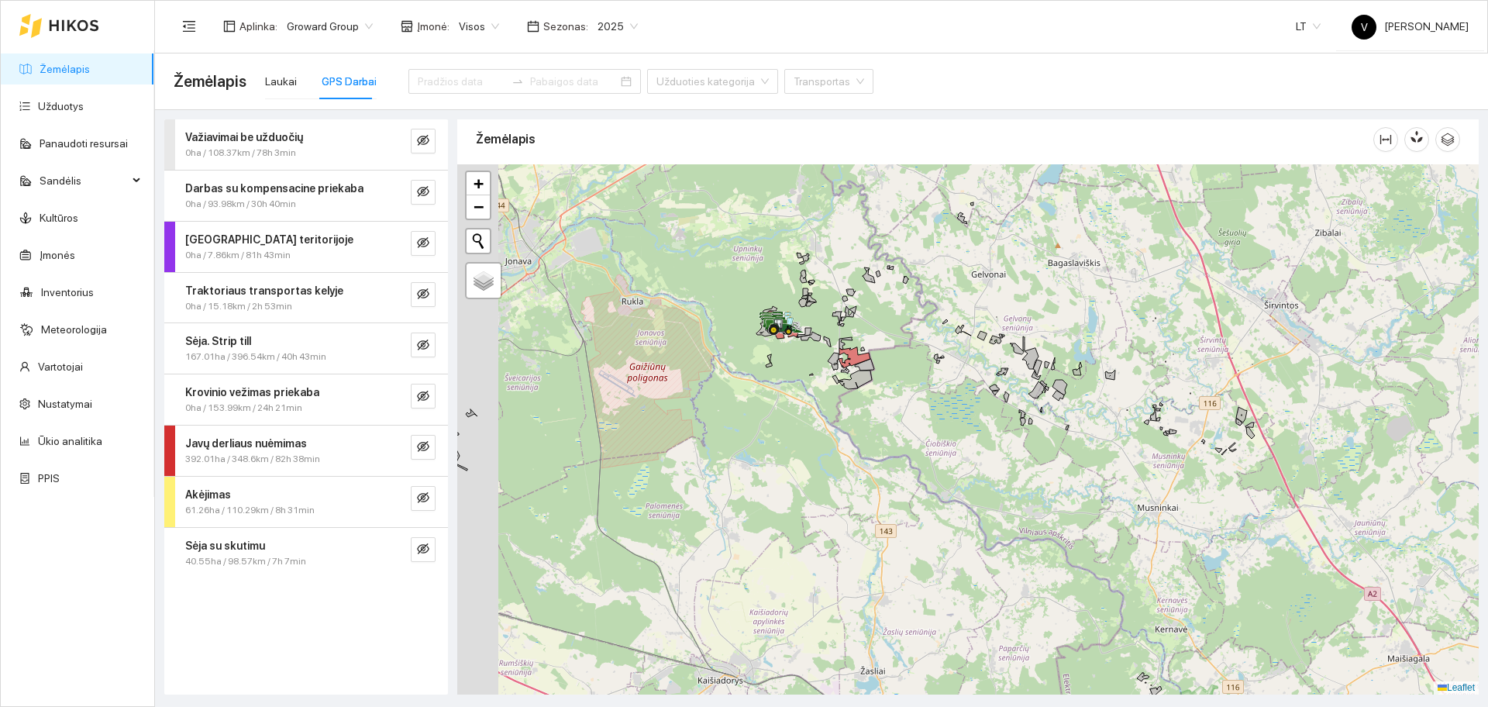
drag, startPoint x: 718, startPoint y: 279, endPoint x: 779, endPoint y: 334, distance: 82.3
click at [764, 344] on div at bounding box center [967, 429] width 1021 height 530
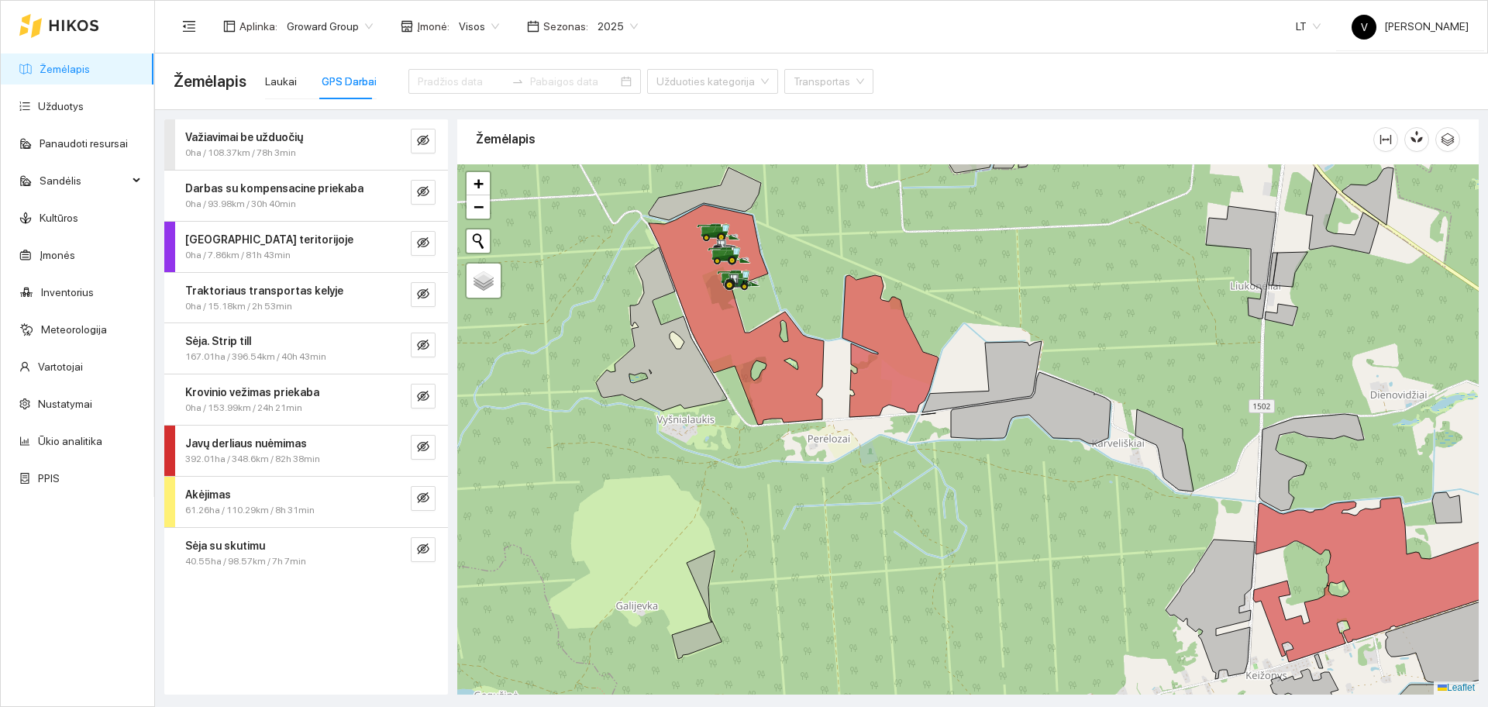
drag, startPoint x: 807, startPoint y: 264, endPoint x: 812, endPoint y: 302, distance: 38.3
click at [812, 302] on div at bounding box center [967, 429] width 1021 height 530
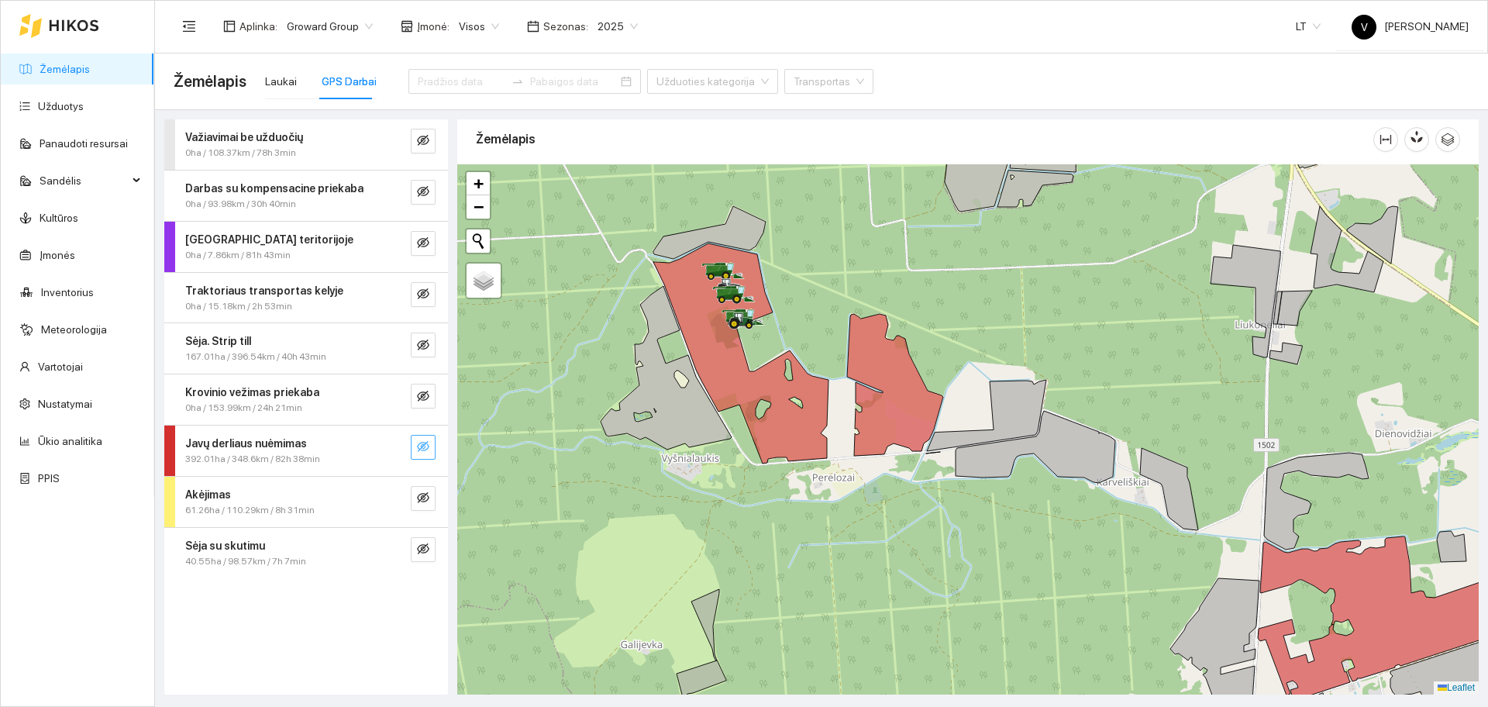
click at [418, 449] on icon "eye-invisible" at bounding box center [423, 446] width 12 height 12
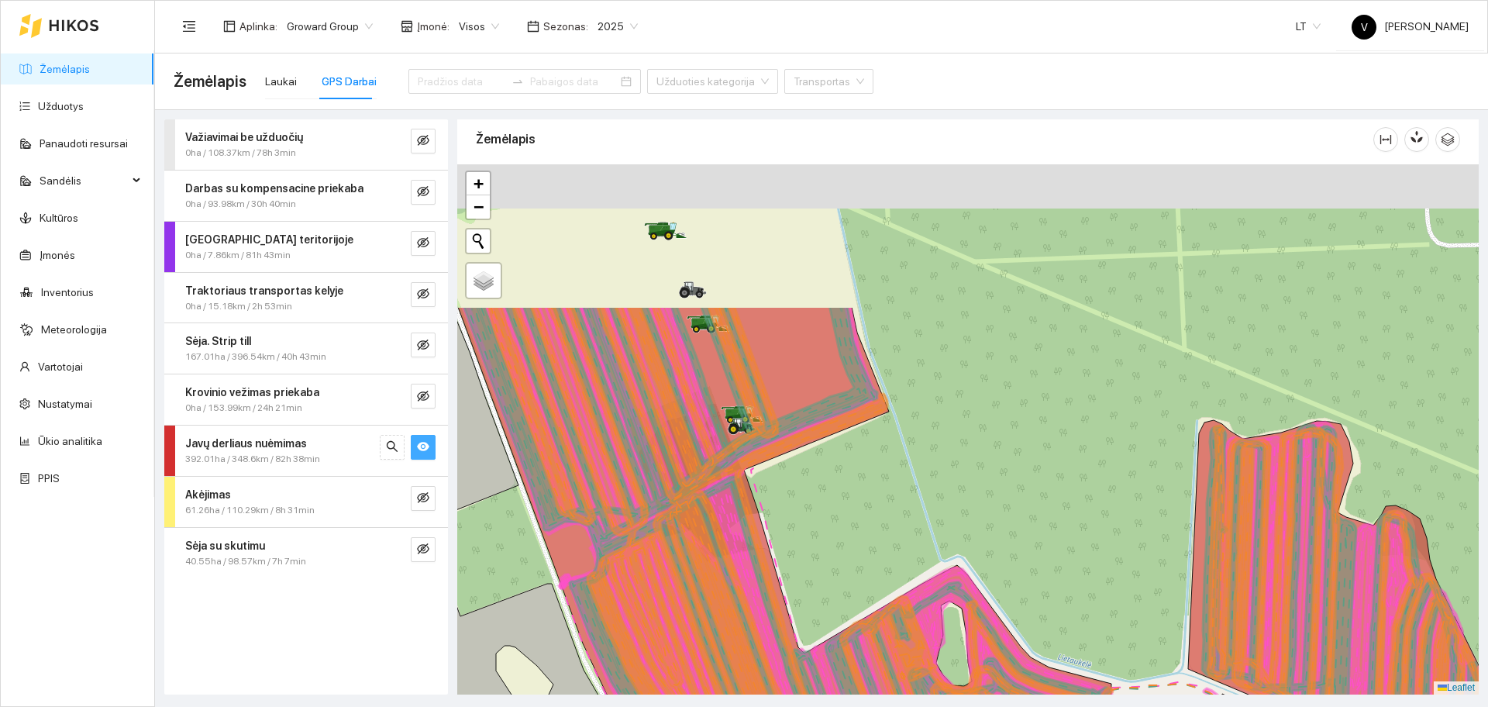
drag, startPoint x: 870, startPoint y: 363, endPoint x: 874, endPoint y: 505, distance: 141.8
click at [874, 505] on div at bounding box center [967, 429] width 1021 height 530
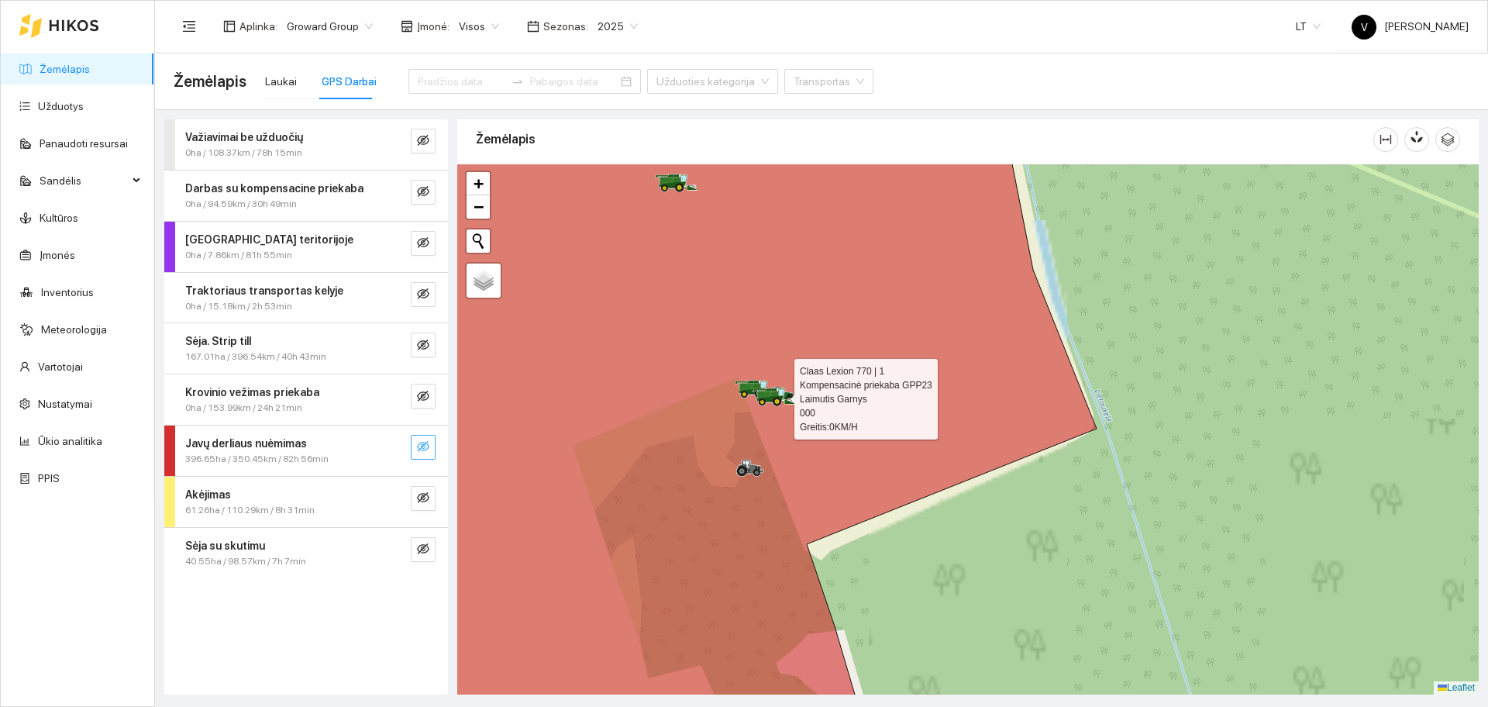
drag, startPoint x: 720, startPoint y: 371, endPoint x: 790, endPoint y: 391, distance: 73.1
click at [796, 402] on icon at bounding box center [773, 396] width 43 height 19
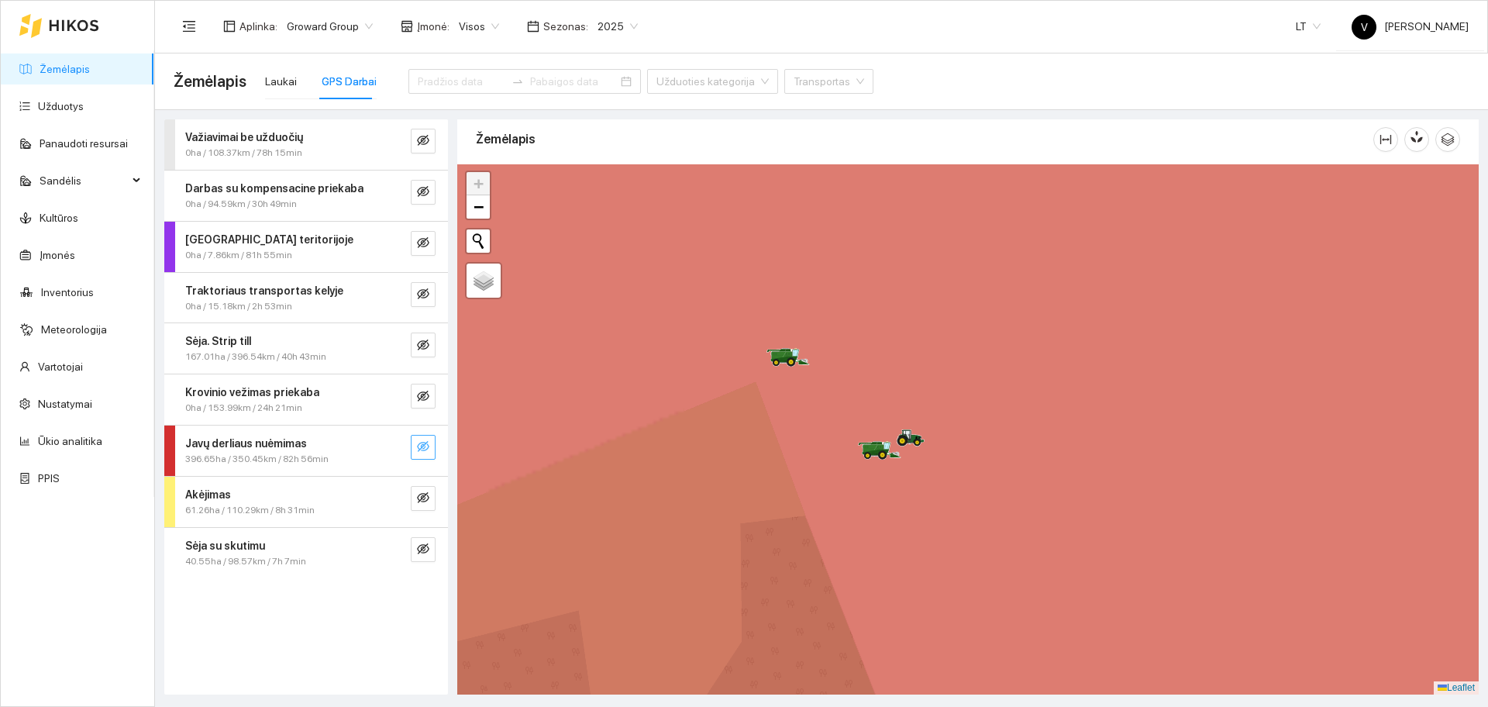
click at [425, 445] on icon "eye-invisible" at bounding box center [423, 446] width 12 height 11
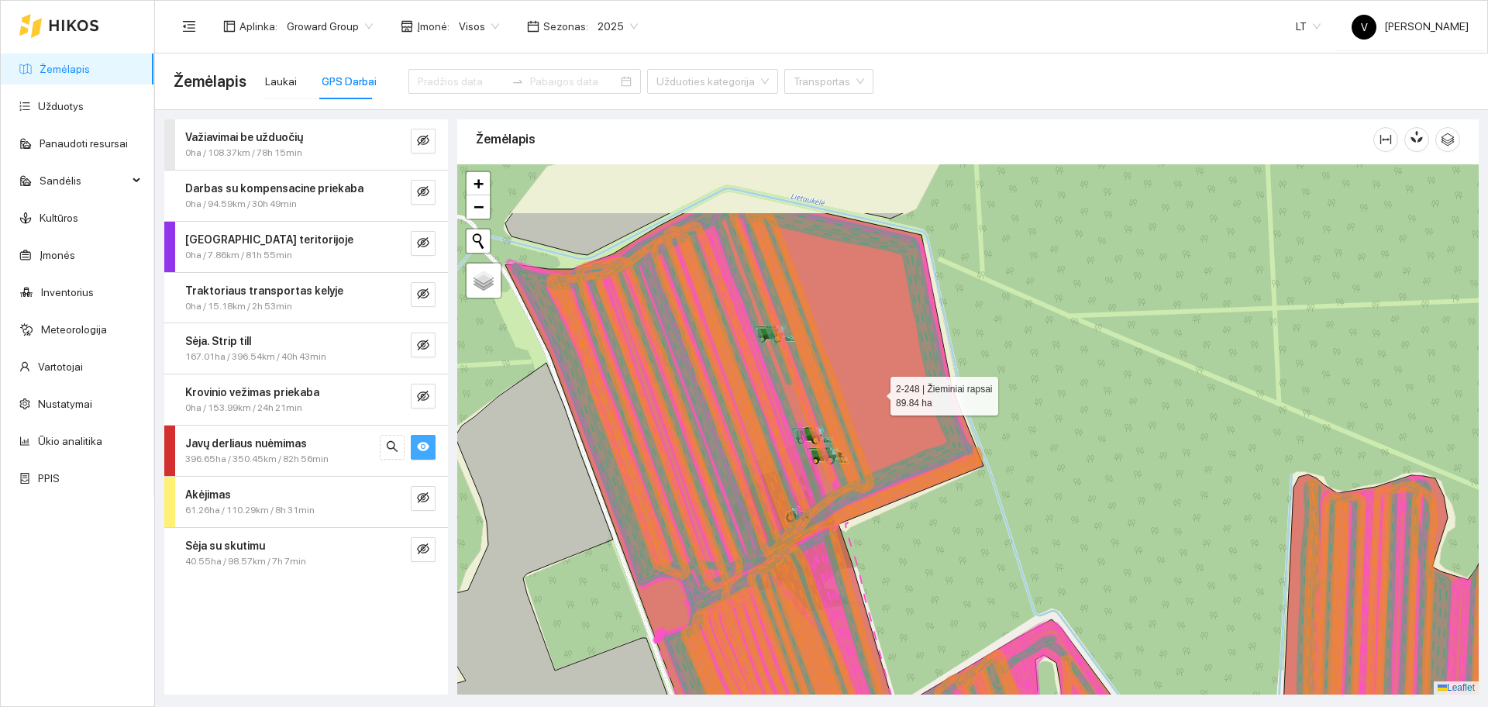
drag, startPoint x: 869, startPoint y: 290, endPoint x: 876, endPoint y: 391, distance: 101.7
click at [876, 391] on icon at bounding box center [855, 531] width 700 height 638
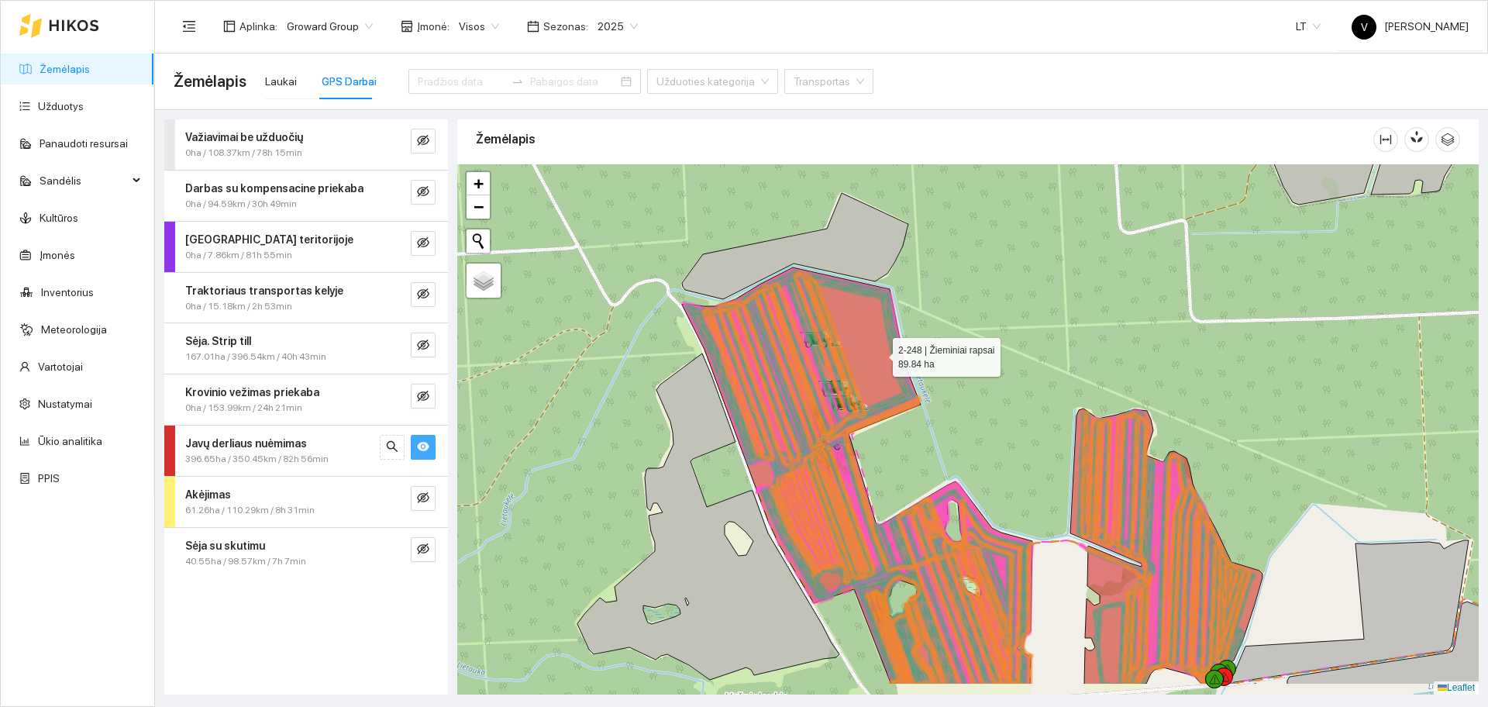
drag, startPoint x: 896, startPoint y: 418, endPoint x: 879, endPoint y: 354, distance: 66.7
click at [879, 354] on icon at bounding box center [857, 475] width 350 height 417
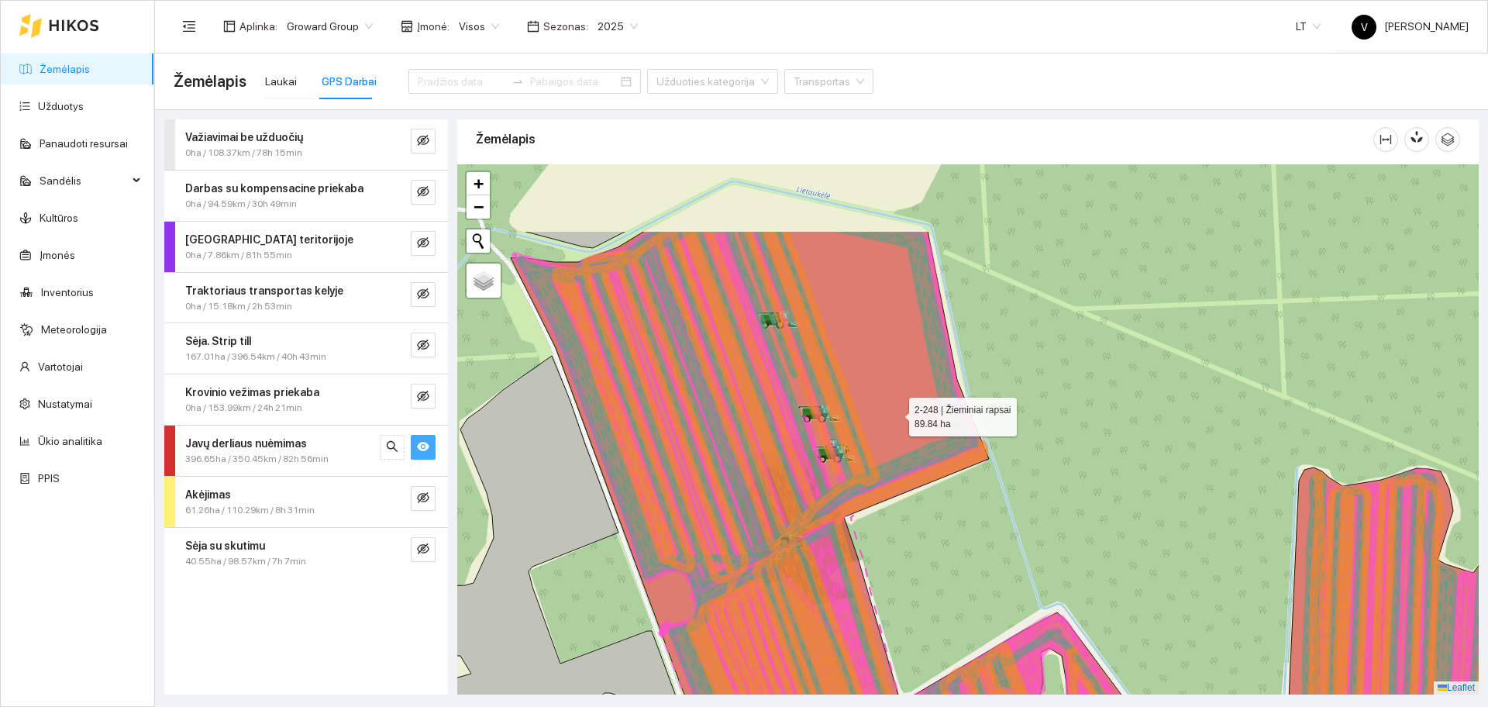
drag, startPoint x: 882, startPoint y: 292, endPoint x: 895, endPoint y: 412, distance: 120.8
click at [895, 412] on icon at bounding box center [861, 550] width 700 height 638
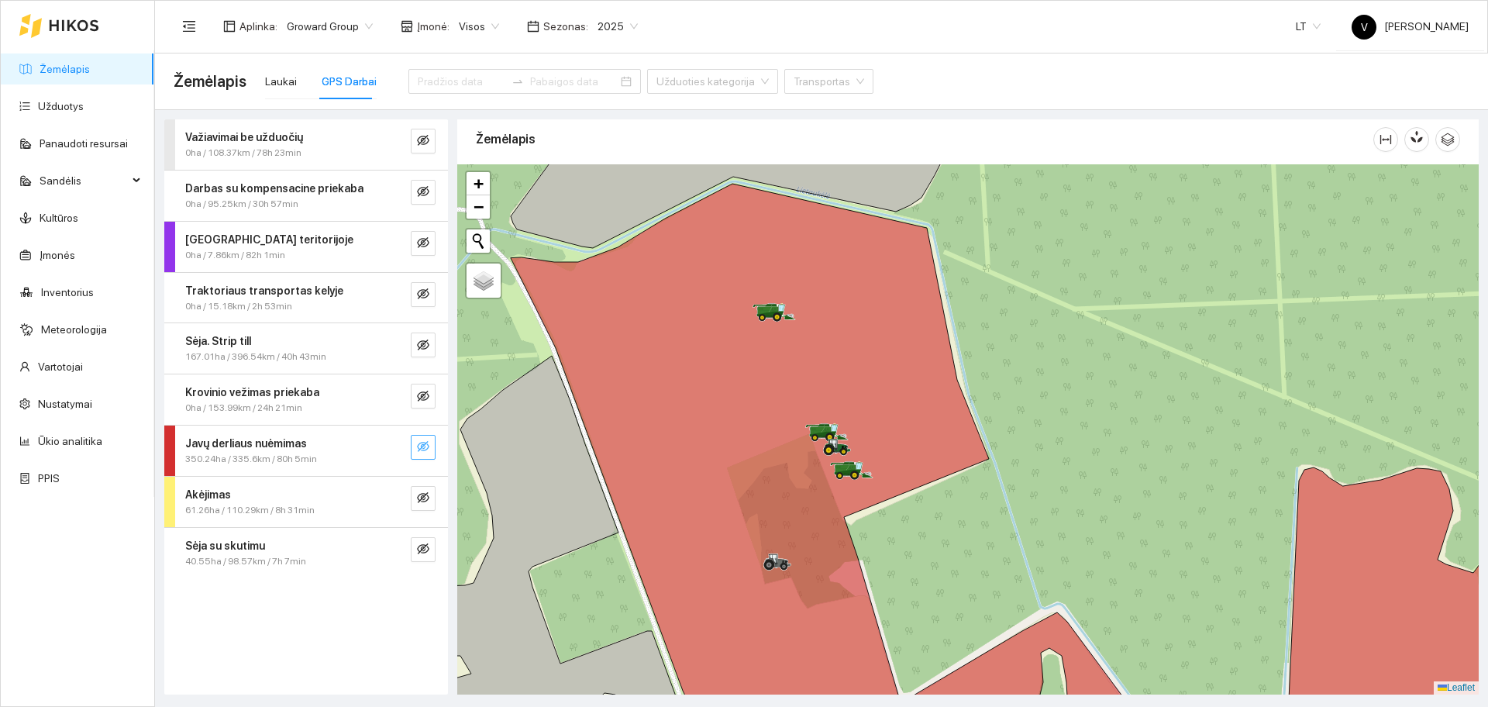
click at [425, 449] on icon "eye-invisible" at bounding box center [423, 446] width 12 height 12
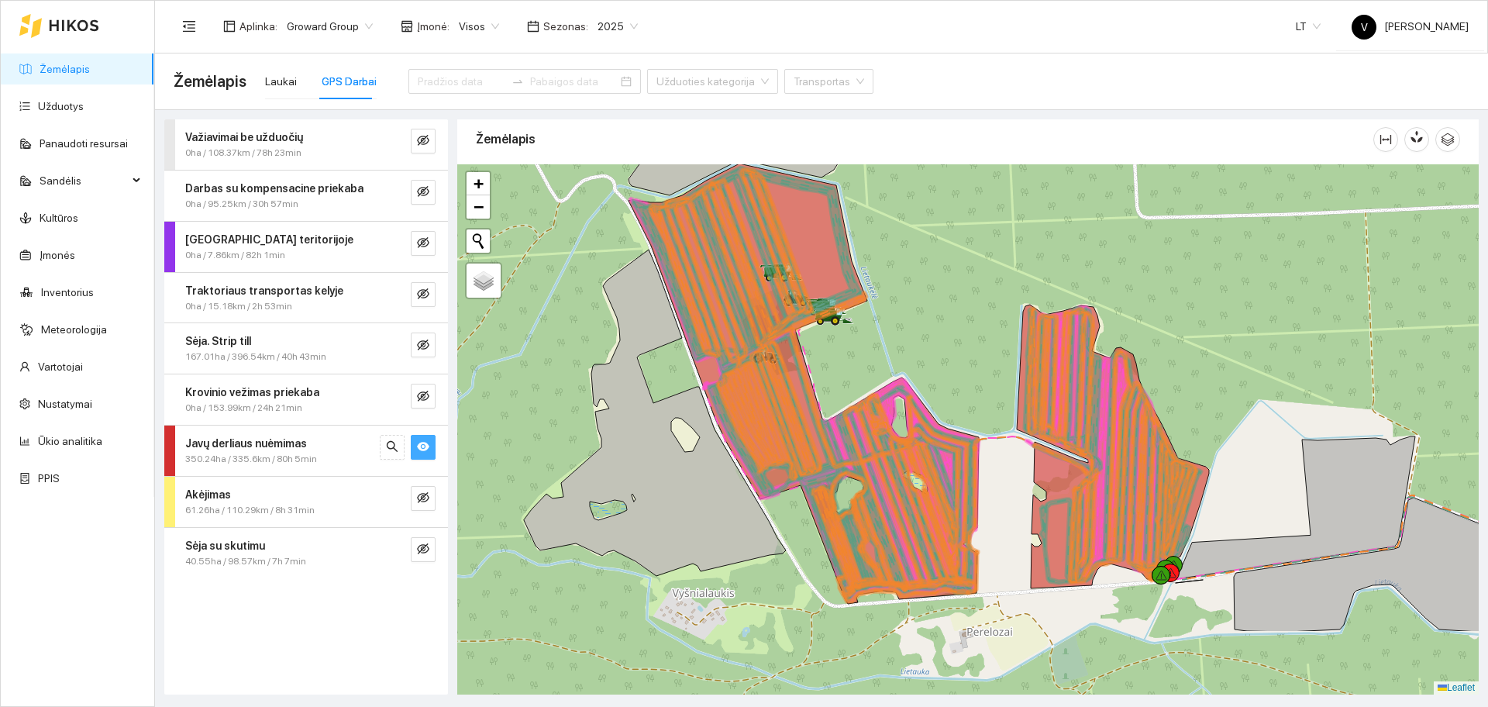
drag, startPoint x: 915, startPoint y: 496, endPoint x: 849, endPoint y: 379, distance: 134.3
click at [849, 379] on div at bounding box center [967, 429] width 1021 height 530
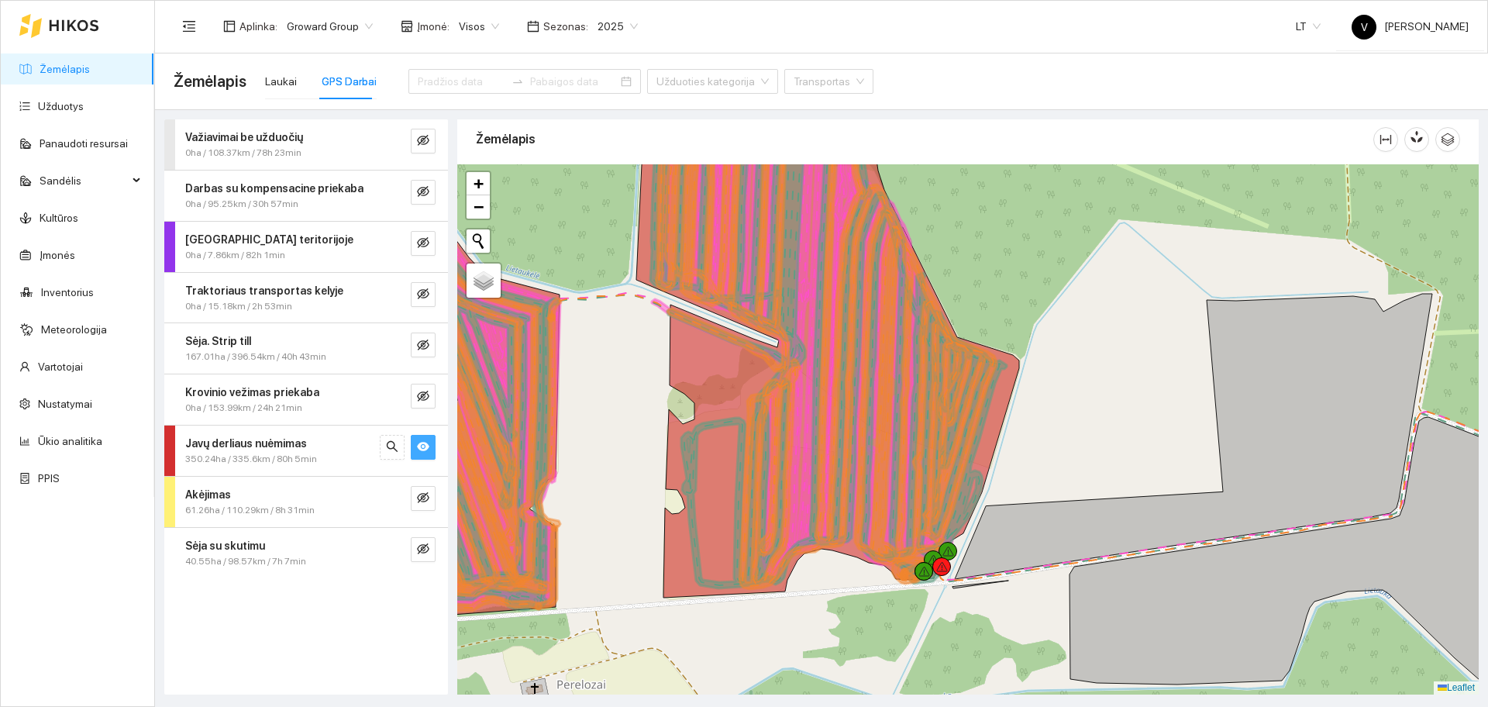
drag, startPoint x: 729, startPoint y: 353, endPoint x: 1137, endPoint y: 441, distance: 417.8
click at [996, 441] on icon at bounding box center [826, 351] width 341 height 475
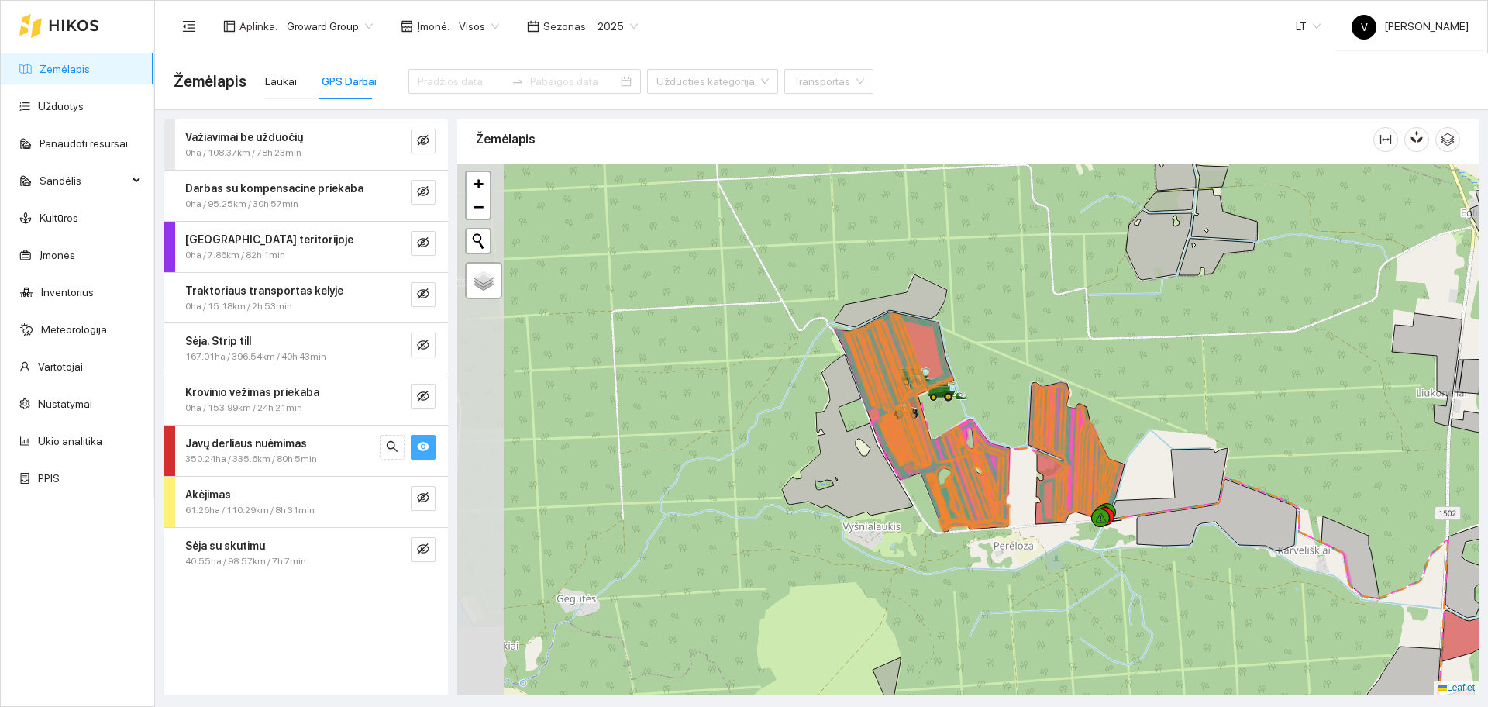
drag, startPoint x: 858, startPoint y: 397, endPoint x: 921, endPoint y: 446, distance: 79.7
click at [921, 446] on icon at bounding box center [923, 418] width 156 height 207
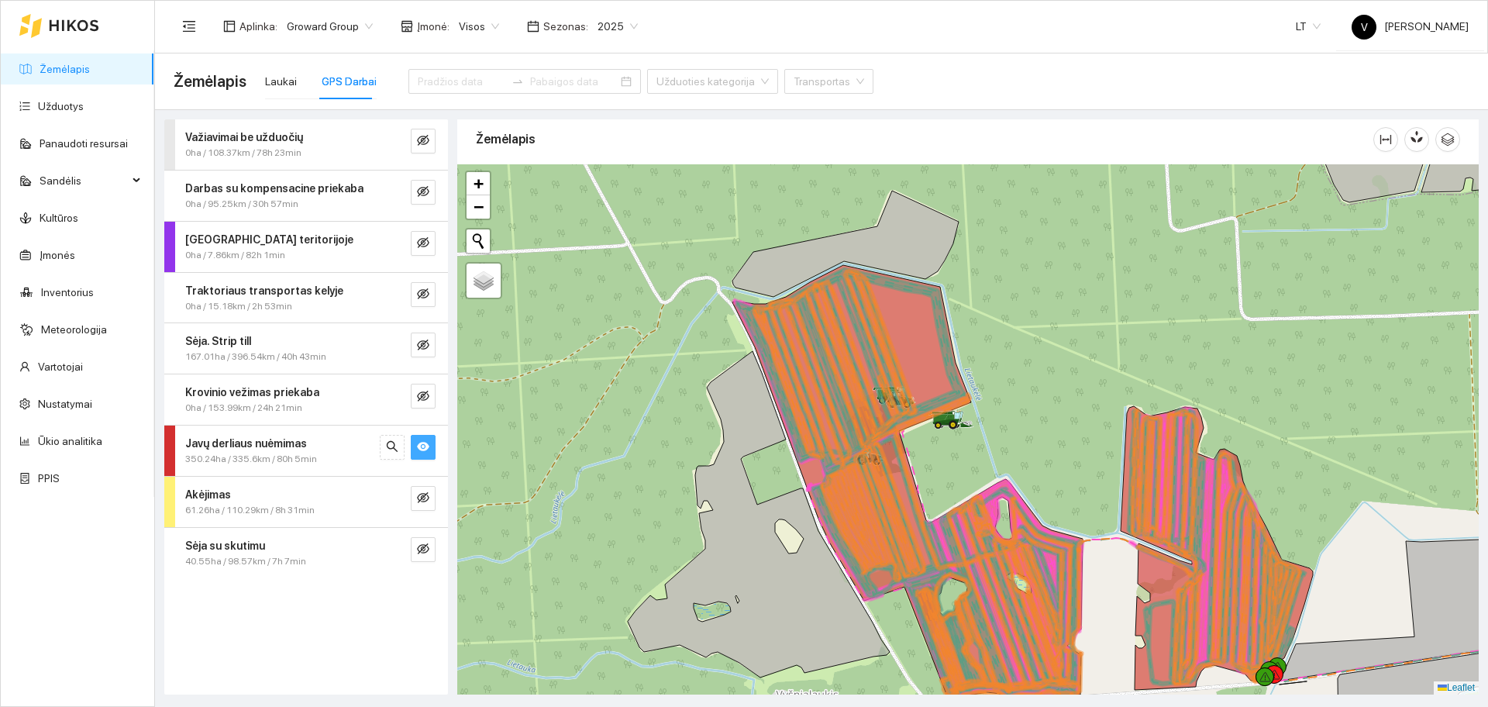
drag, startPoint x: 1089, startPoint y: 387, endPoint x: 1064, endPoint y: 363, distance: 35.1
click at [1065, 363] on div at bounding box center [967, 429] width 1021 height 530
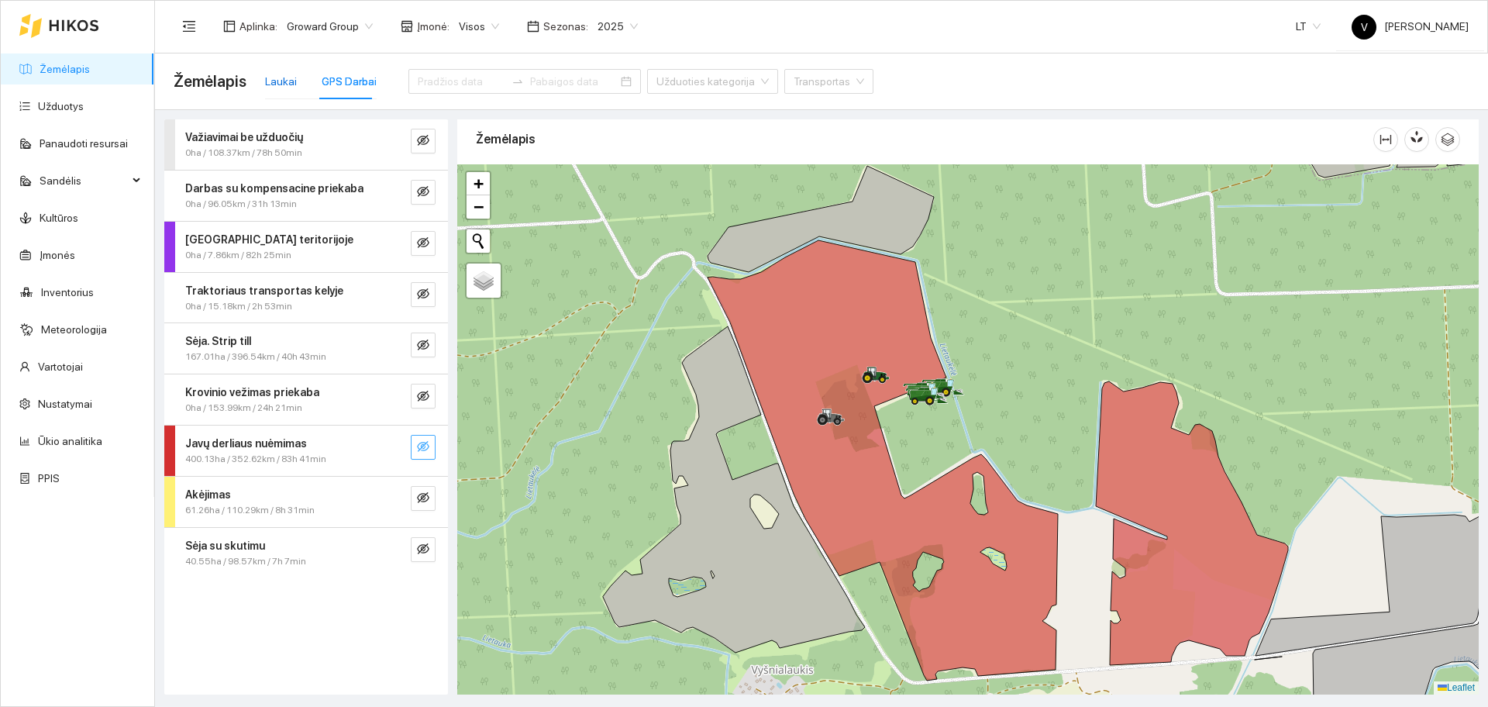
click at [290, 81] on div "Laukai" at bounding box center [281, 81] width 32 height 17
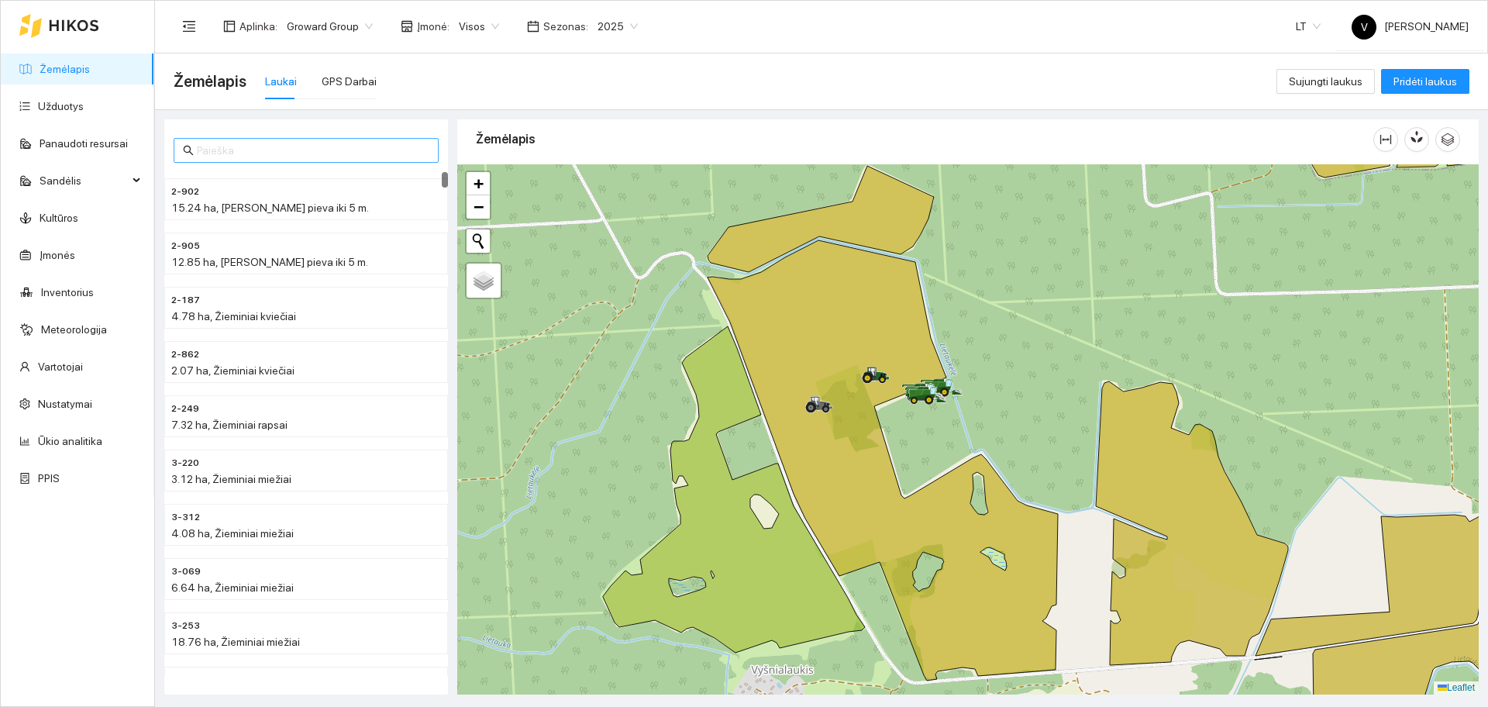
click at [222, 153] on input "text" at bounding box center [313, 150] width 232 height 17
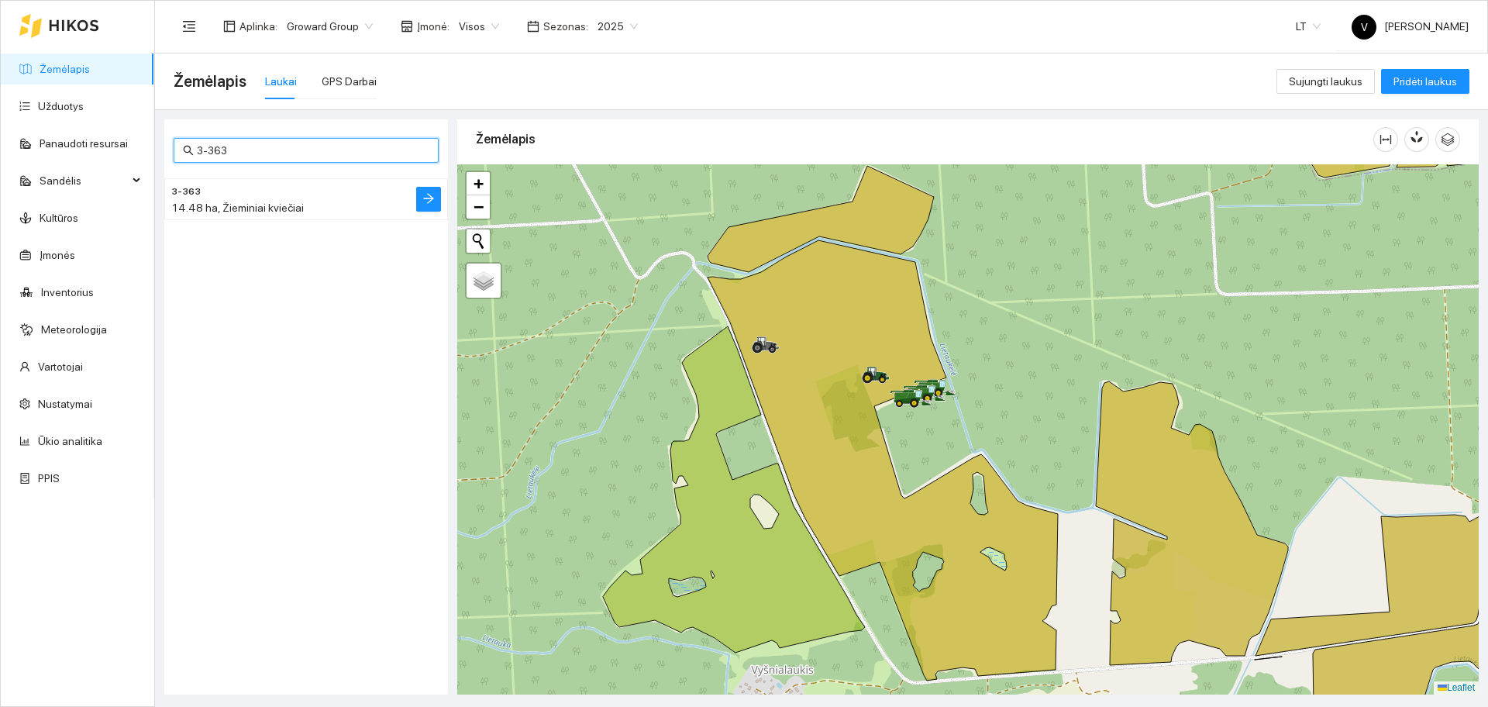
type input "3-363"
click at [240, 196] on h4 "3-363" at bounding box center [275, 190] width 208 height 17
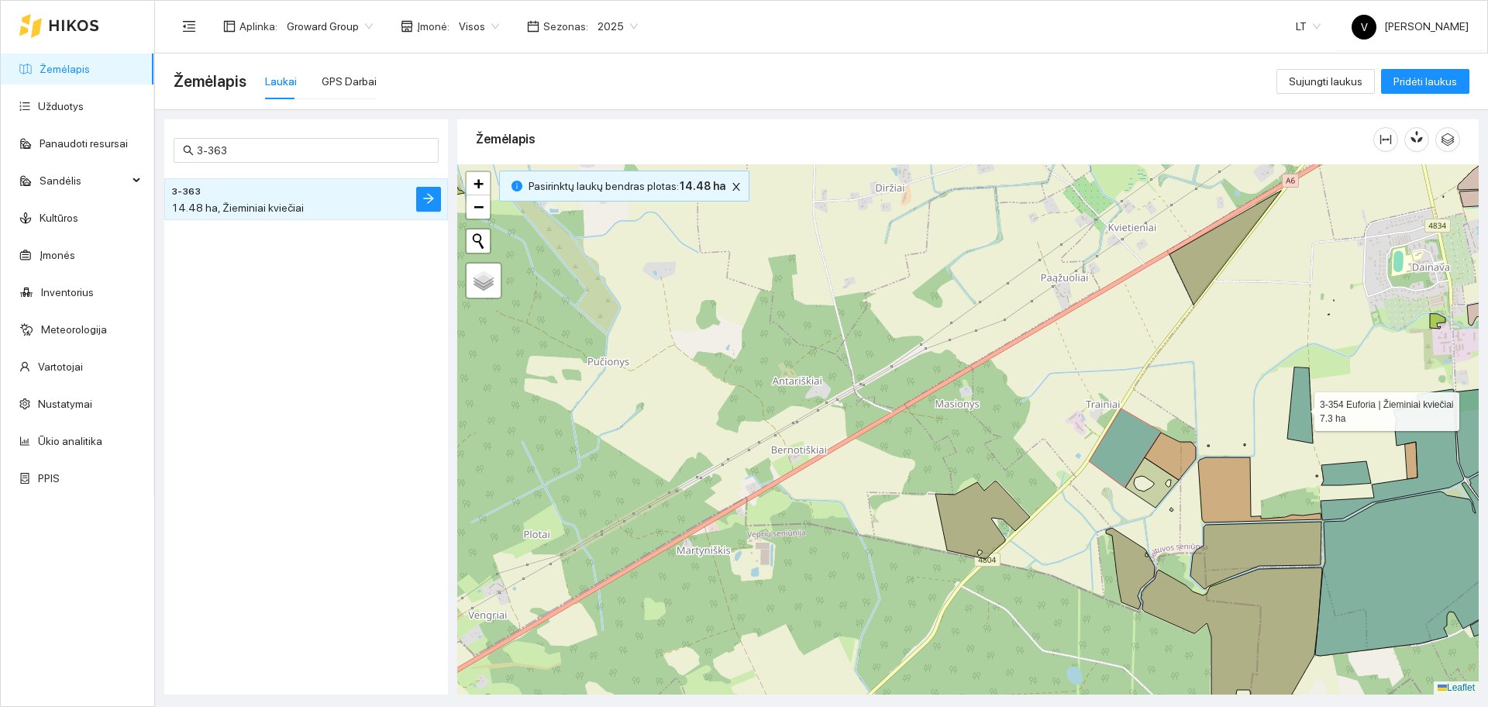
drag, startPoint x: 1300, startPoint y: 427, endPoint x: 1074, endPoint y: 449, distance: 227.4
click at [1287, 443] on icon at bounding box center [1300, 405] width 26 height 76
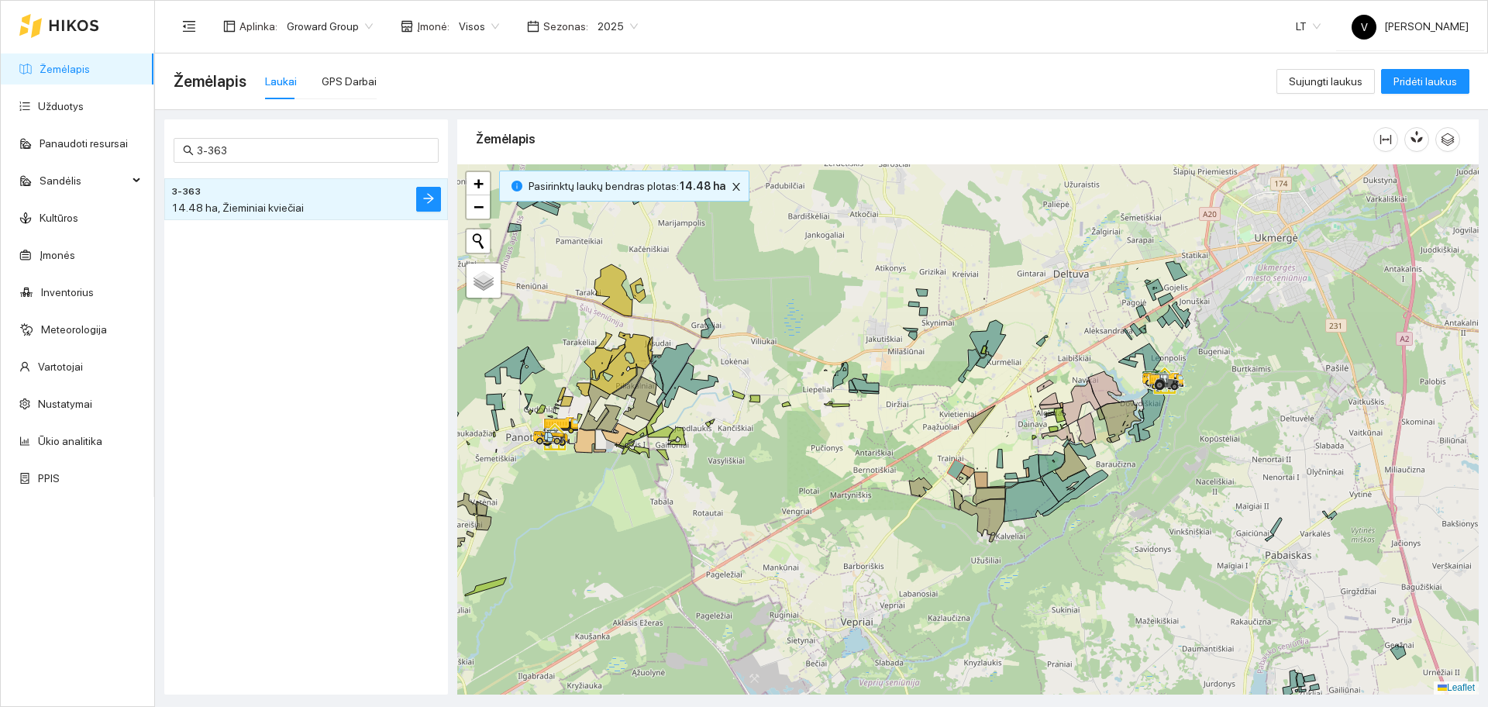
drag, startPoint x: 1175, startPoint y: 396, endPoint x: 1142, endPoint y: 404, distance: 34.2
click at [1149, 403] on div at bounding box center [1153, 387] width 9 height 39
